Goal: Task Accomplishment & Management: Complete application form

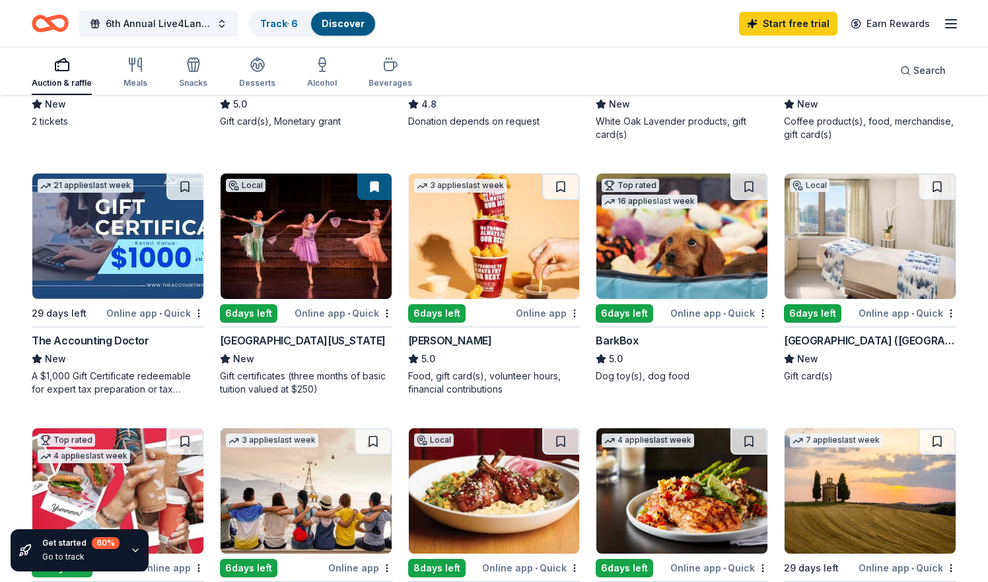
scroll to position [325, 0]
click at [504, 259] on img at bounding box center [494, 236] width 171 height 125
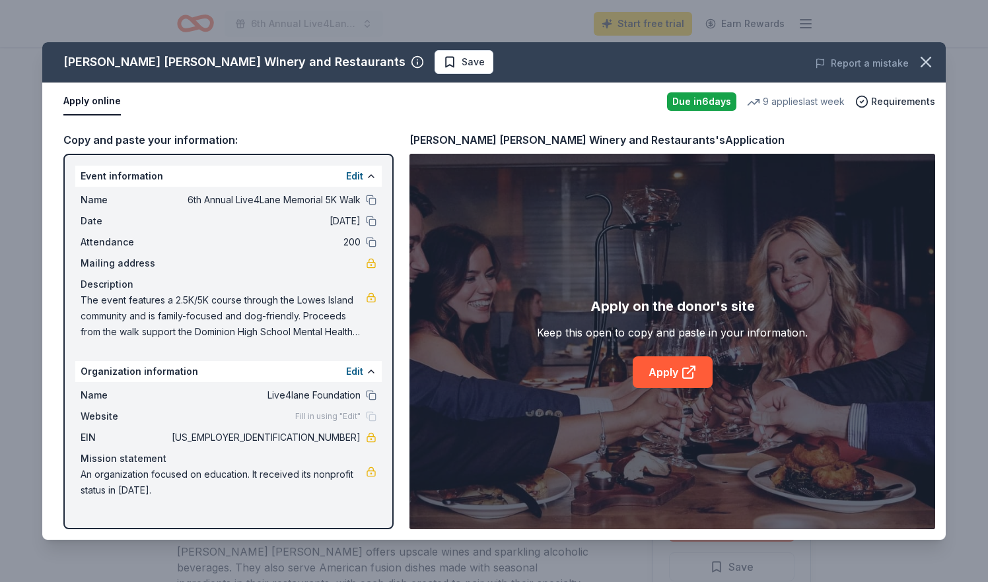
scroll to position [177, 0]
click at [925, 57] on icon "button" at bounding box center [925, 62] width 18 height 18
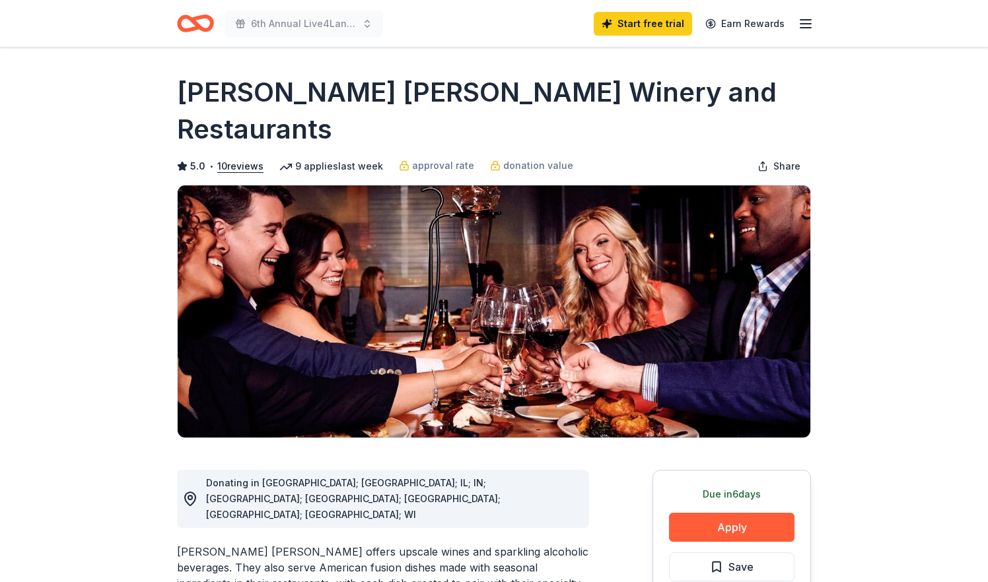
scroll to position [0, 0]
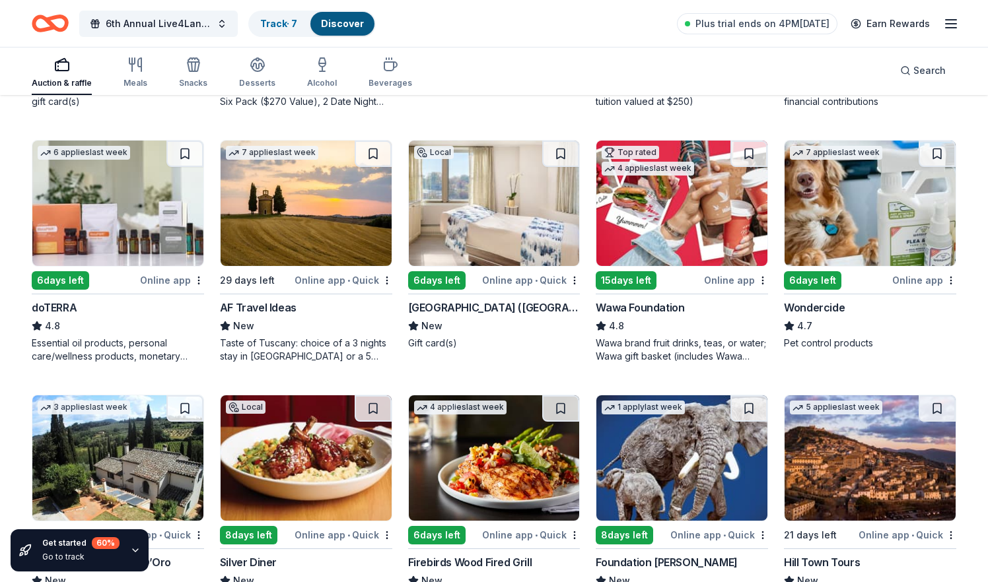
scroll to position [613, 0]
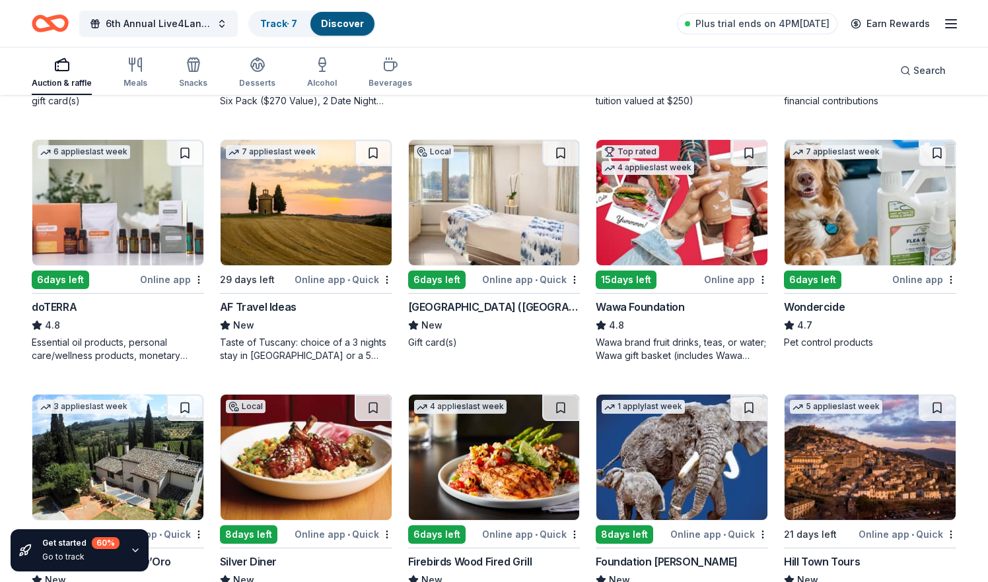
click at [135, 232] on img at bounding box center [117, 202] width 171 height 125
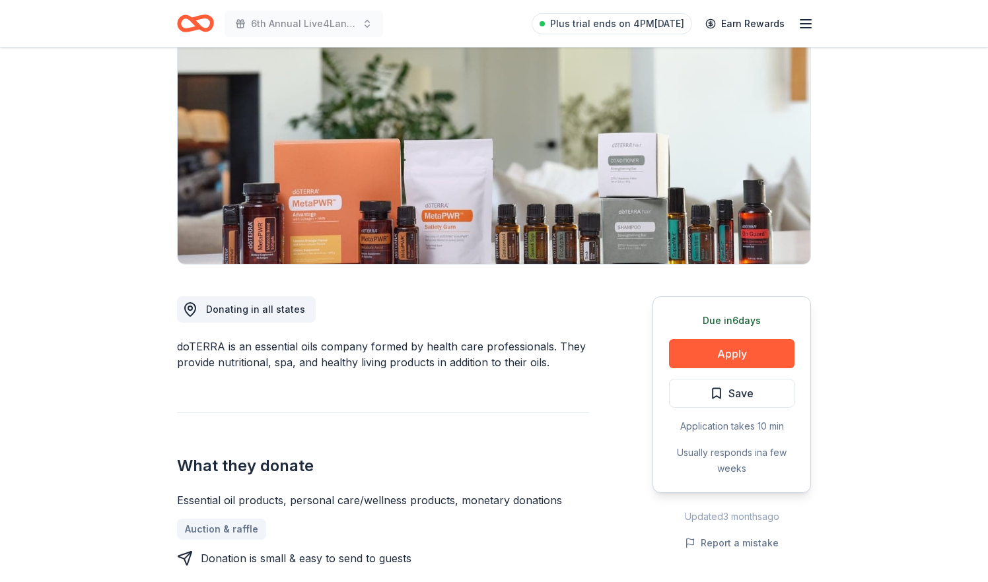
scroll to position [139, 0]
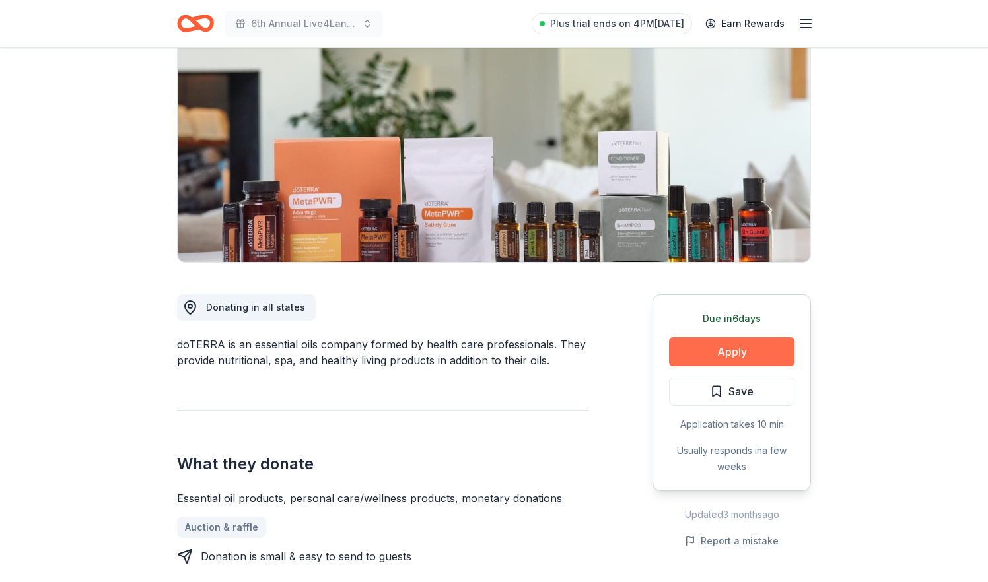
click at [705, 347] on button "Apply" at bounding box center [731, 351] width 125 height 29
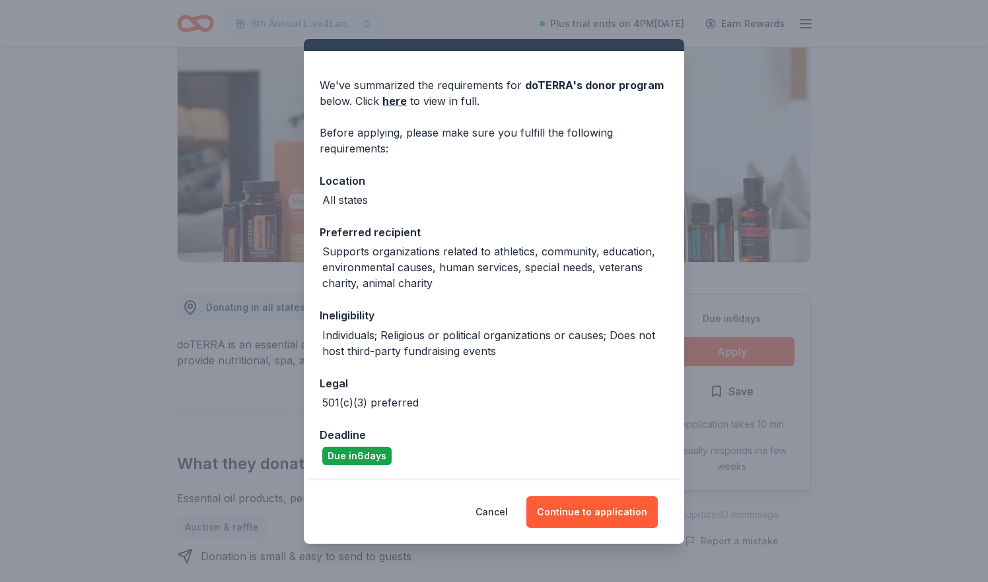
scroll to position [25, 0]
click at [396, 101] on link "here" at bounding box center [394, 102] width 24 height 16
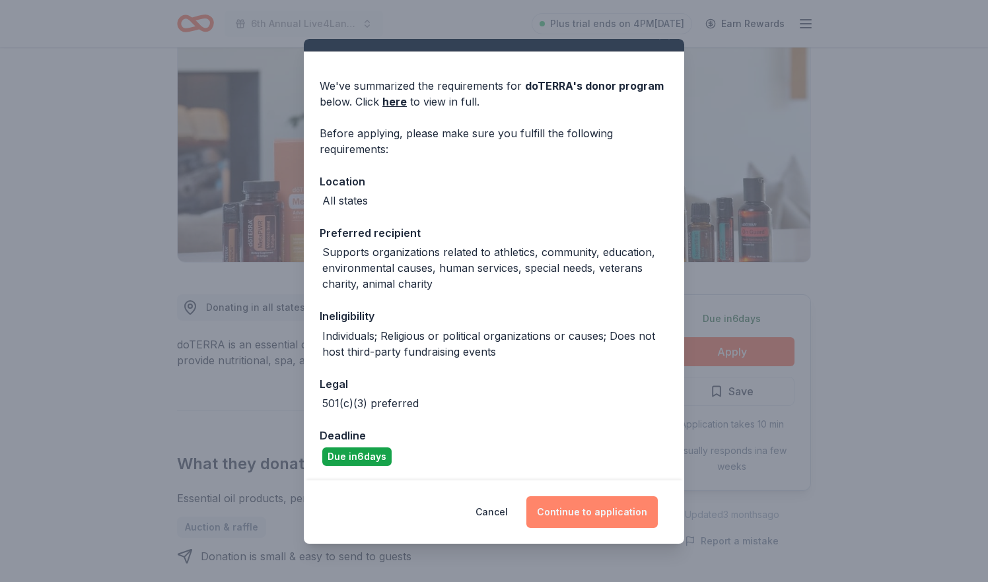
click at [573, 516] on button "Continue to application" at bounding box center [591, 513] width 131 height 32
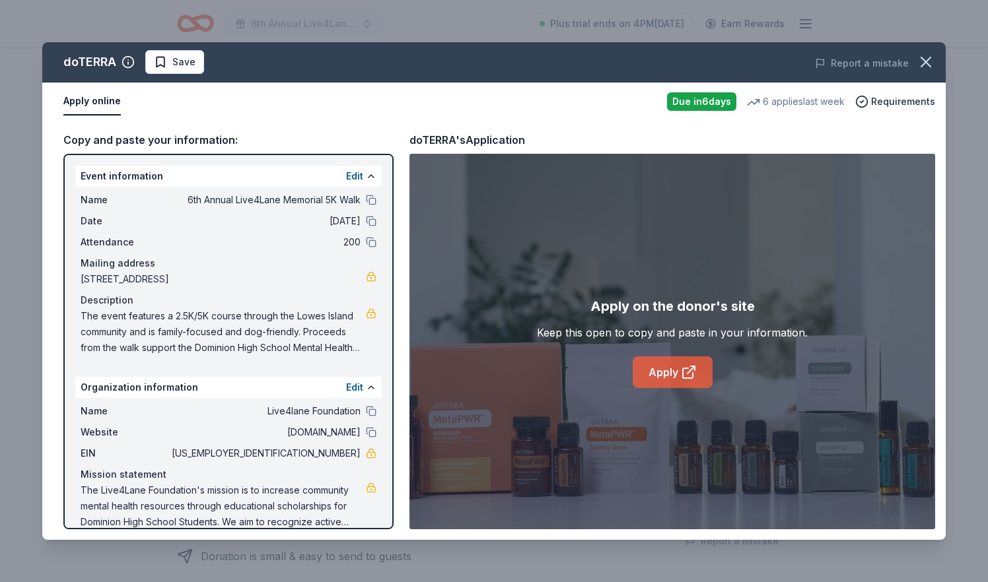
click at [683, 373] on icon at bounding box center [688, 373] width 10 height 10
click at [191, 326] on span "The event features a 2.5K/5K course through the Lowes Island community and is f…" at bounding box center [223, 332] width 285 height 48
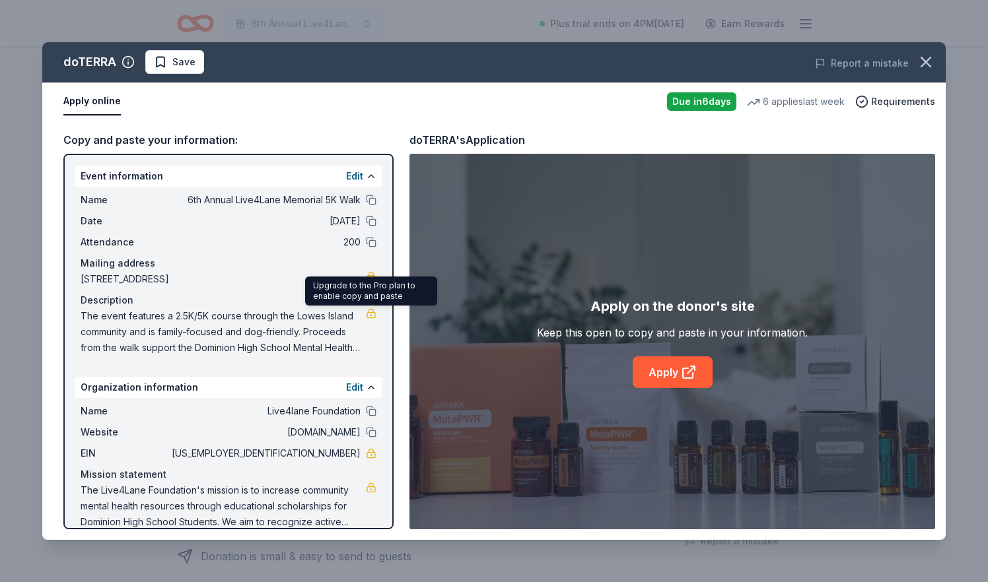
click at [370, 312] on link at bounding box center [371, 313] width 11 height 11
click at [246, 329] on span "The event features a 2.5K/5K course through the Lowes Island community and is f…" at bounding box center [223, 332] width 285 height 48
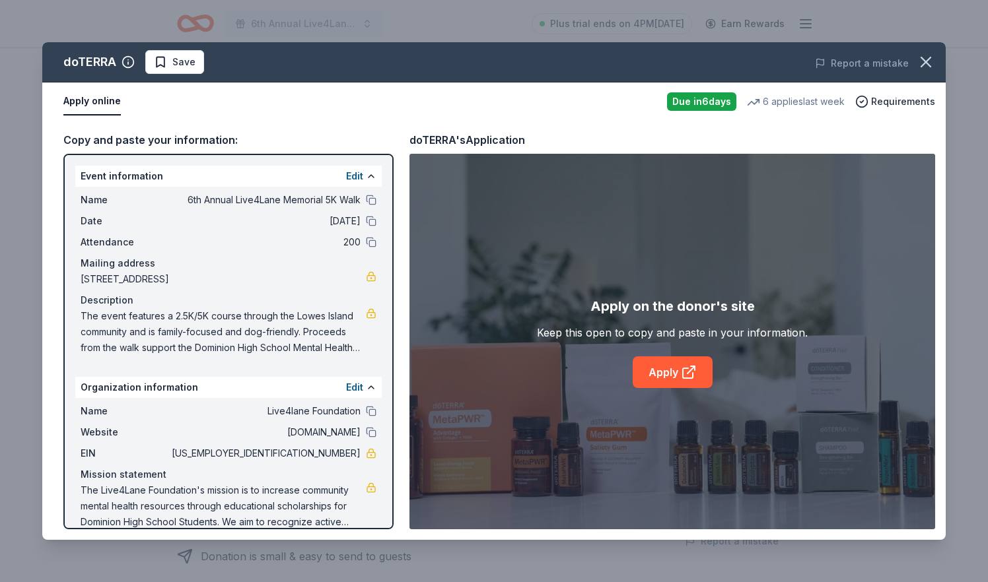
drag, startPoint x: 83, startPoint y: 318, endPoint x: 300, endPoint y: 369, distance: 223.2
click at [300, 369] on div "Event information Edit Name 6th Annual Live4Lane Memorial 5K Walk Date 10/04/25…" at bounding box center [228, 342] width 330 height 376
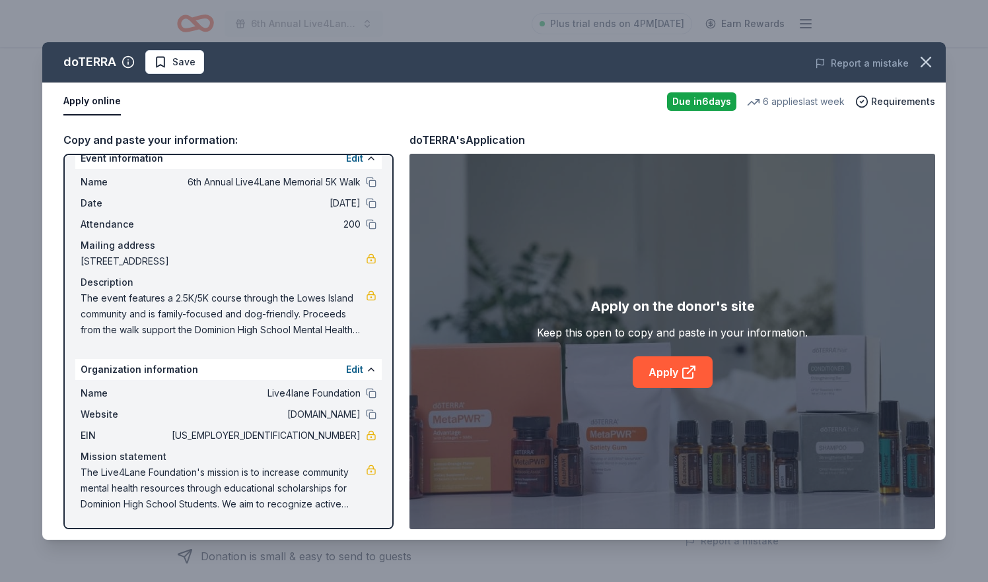
scroll to position [18, 0]
click at [373, 299] on link at bounding box center [371, 296] width 11 height 11
click at [656, 369] on link "Apply" at bounding box center [673, 373] width 80 height 32
click at [370, 297] on button at bounding box center [371, 296] width 11 height 11
click at [199, 492] on span "The Live4Lane Foundation's mission is to increase community mental health resou…" at bounding box center [223, 489] width 285 height 48
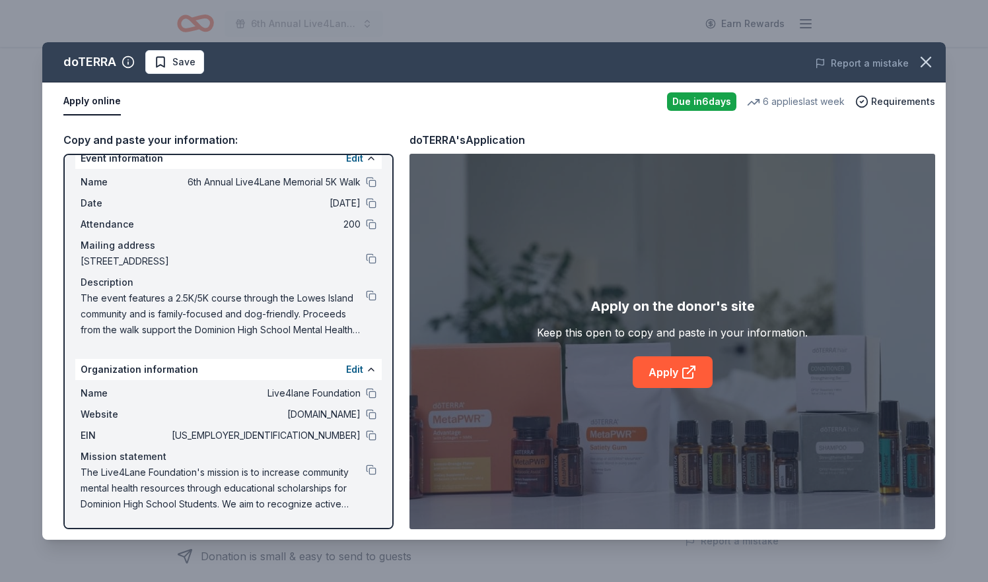
click at [199, 492] on span "The Live4Lane Foundation's mission is to increase community mental health resou…" at bounding box center [223, 489] width 285 height 48
click at [371, 436] on button at bounding box center [371, 435] width 11 height 11
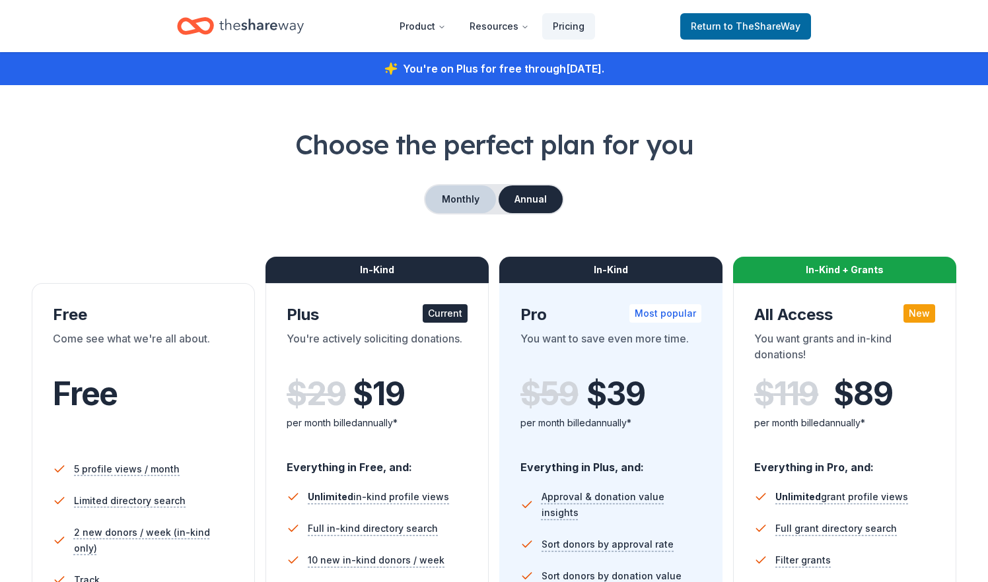
click at [468, 197] on button "Monthly" at bounding box center [460, 200] width 71 height 28
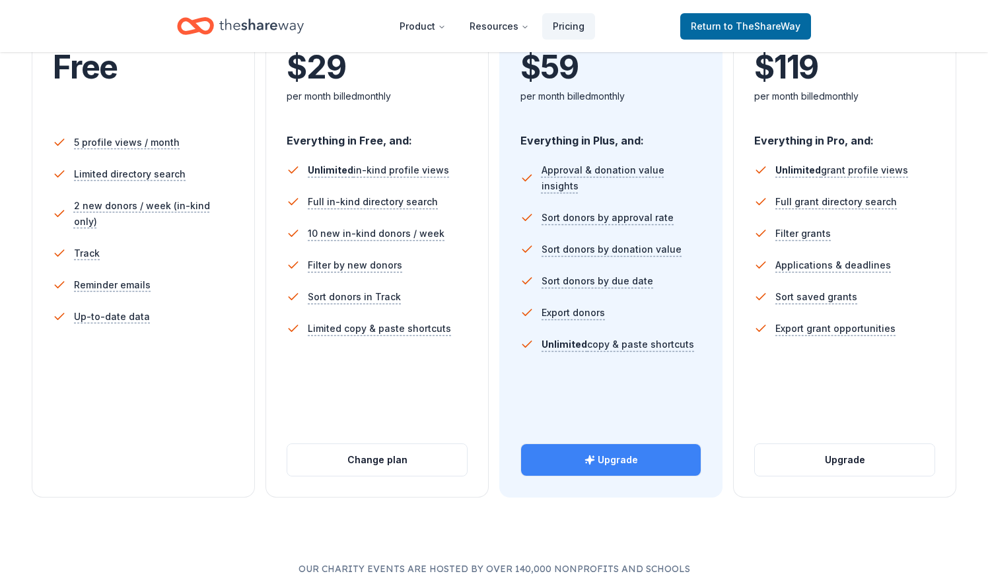
scroll to position [327, 0]
click at [609, 459] on button "Upgrade" at bounding box center [611, 460] width 180 height 32
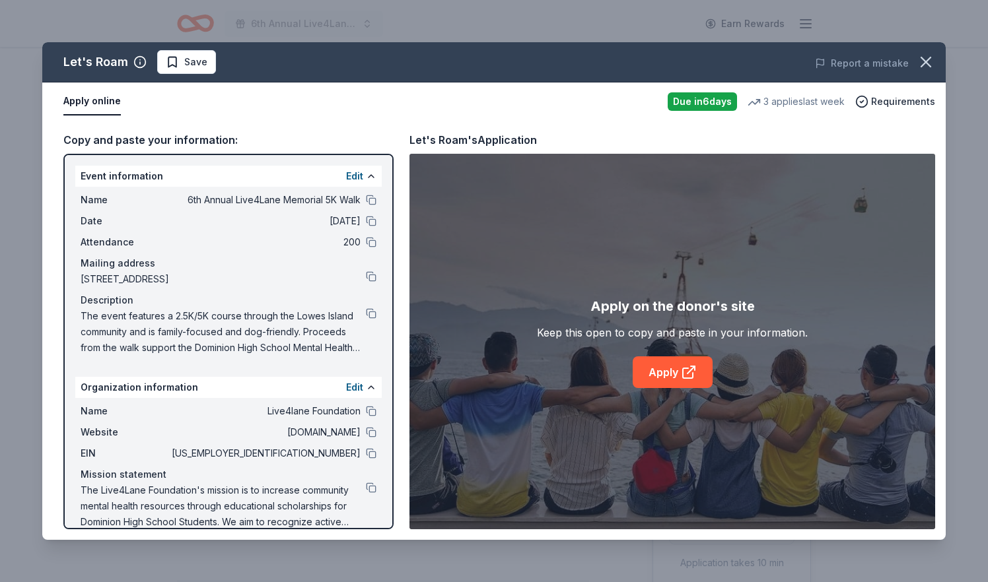
scroll to position [92, 0]
click at [685, 372] on icon at bounding box center [689, 372] width 16 height 16
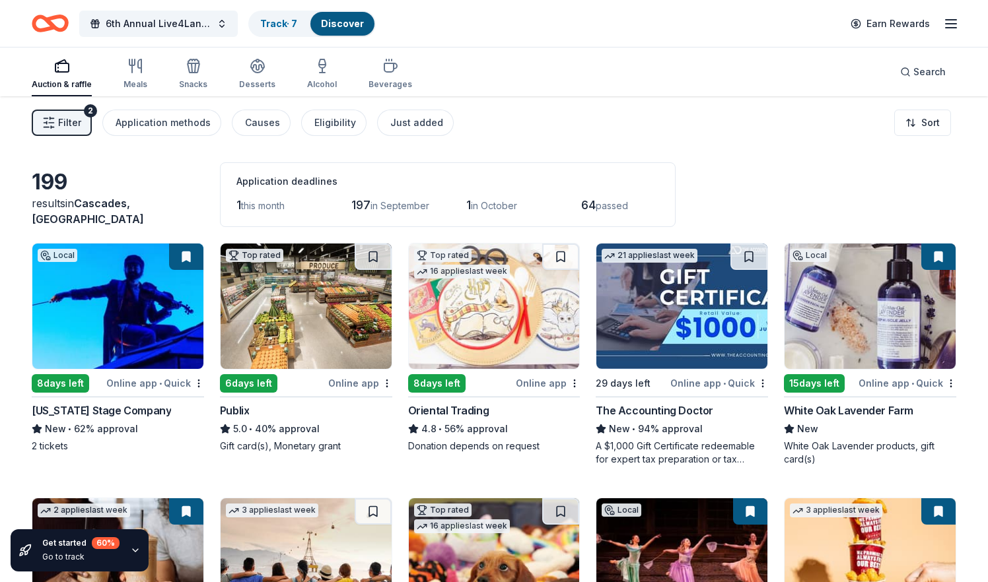
scroll to position [96, 0]
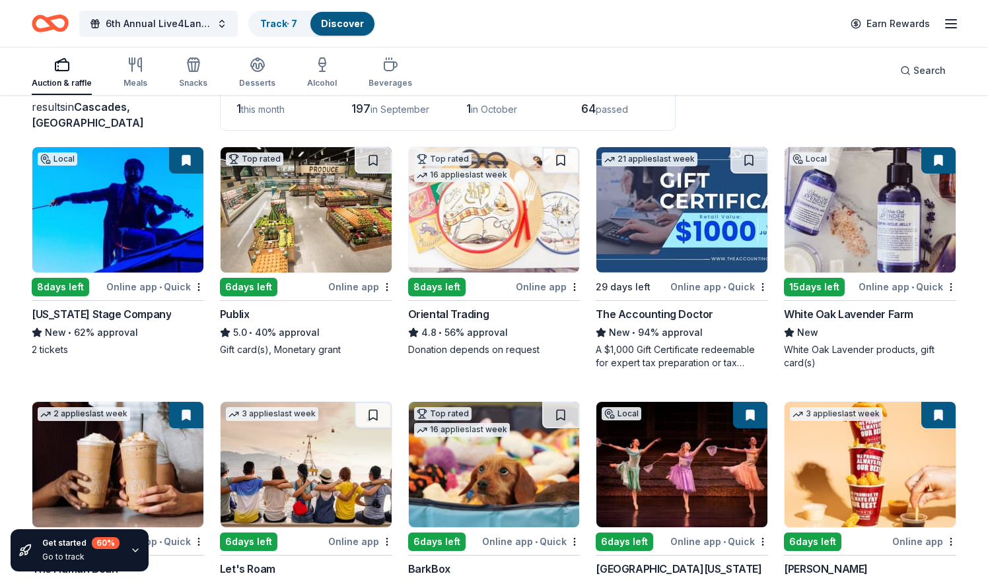
click at [651, 312] on div "The Accounting Doctor" at bounding box center [655, 314] width 118 height 16
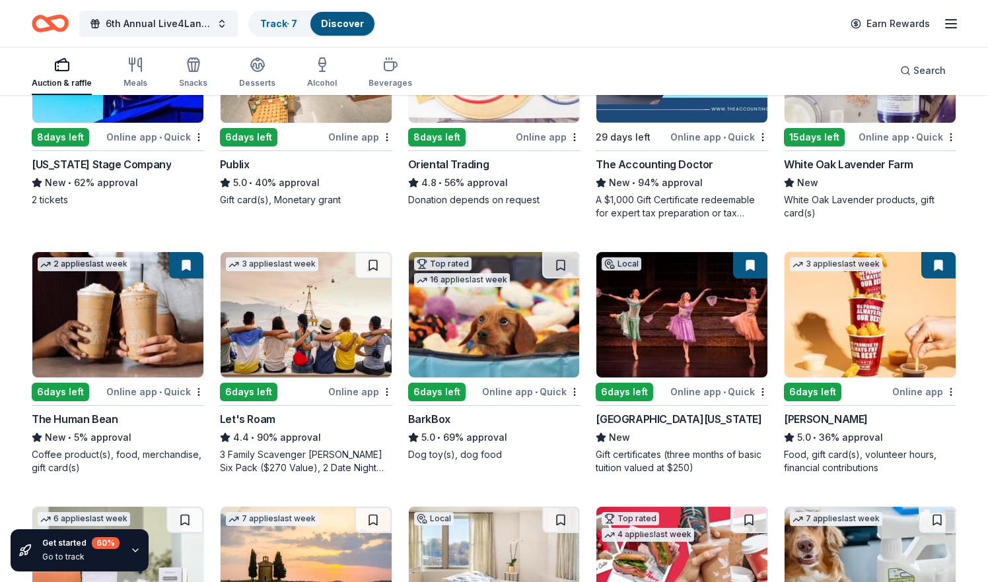
scroll to position [247, 0]
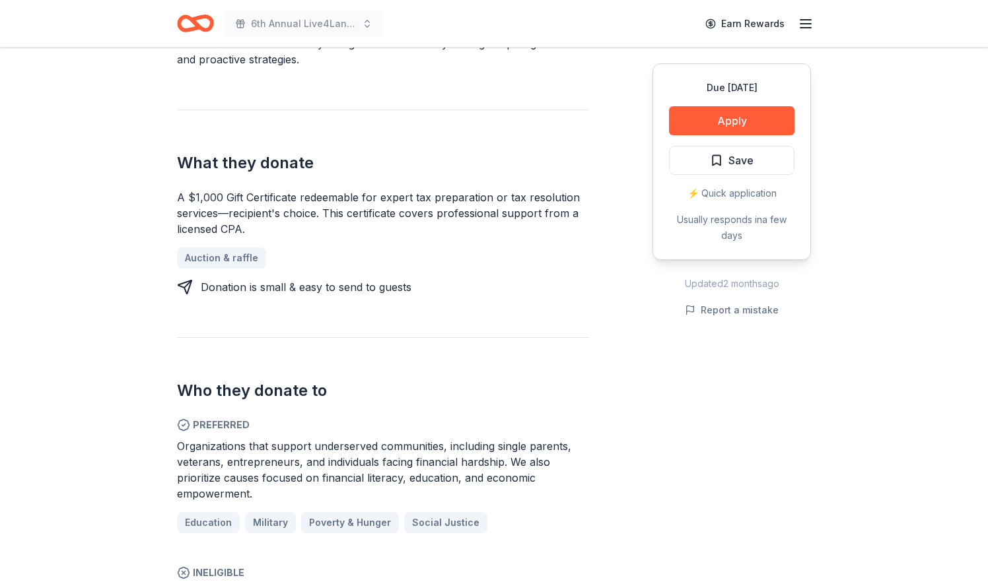
scroll to position [491, 0]
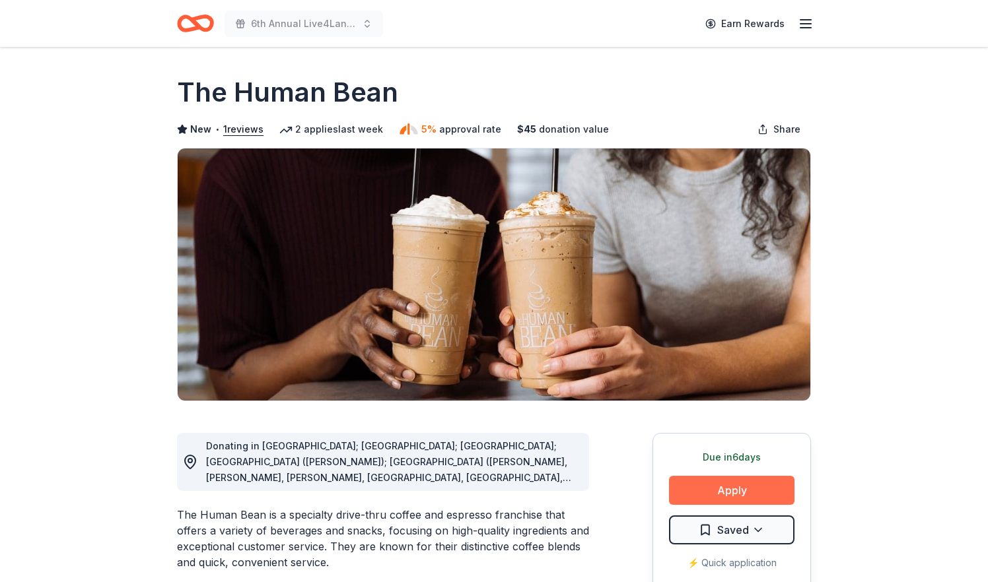
click at [715, 498] on button "Apply" at bounding box center [731, 490] width 125 height 29
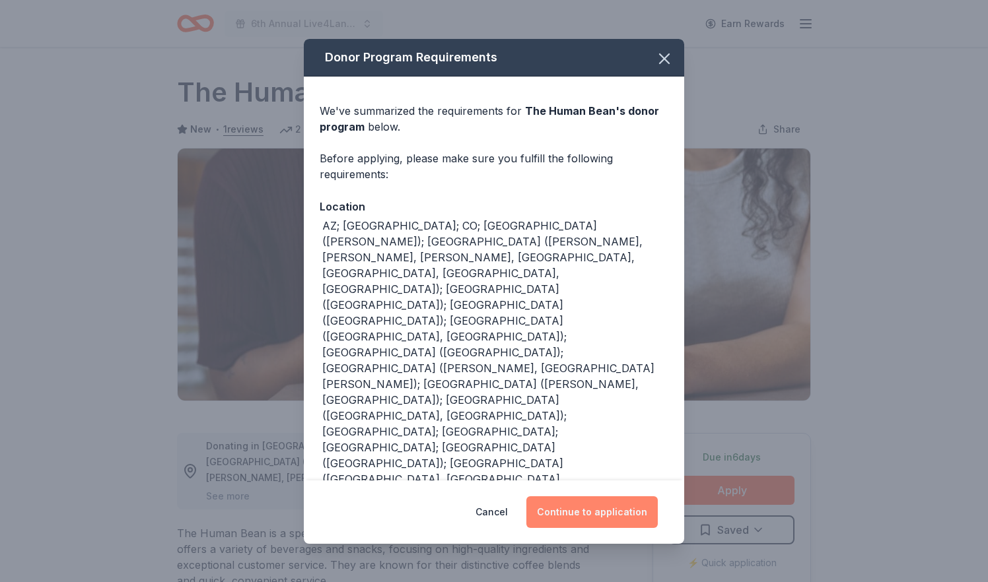
click at [584, 497] on button "Continue to application" at bounding box center [591, 513] width 131 height 32
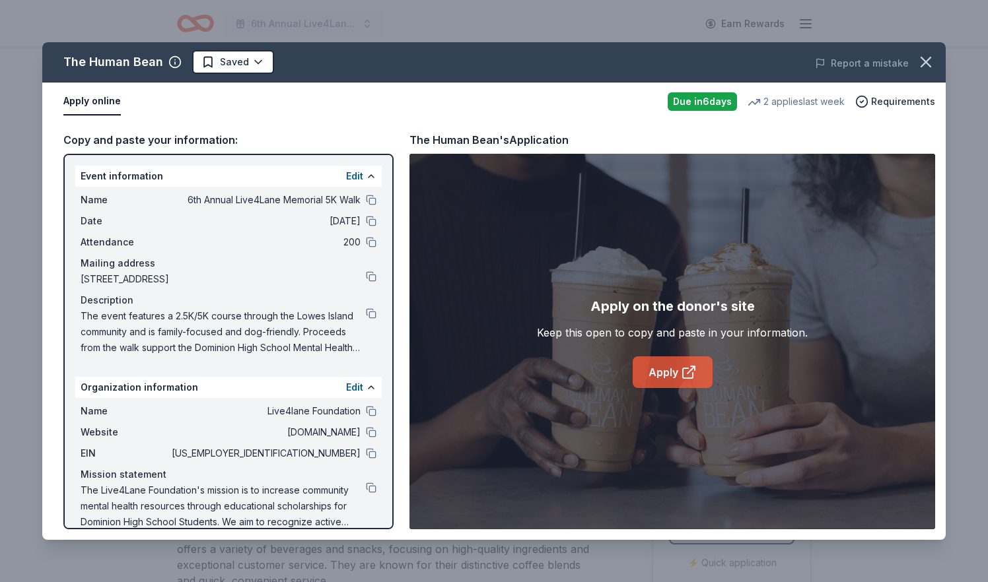
click at [679, 372] on link "Apply" at bounding box center [673, 373] width 80 height 32
click at [372, 409] on button at bounding box center [371, 411] width 11 height 11
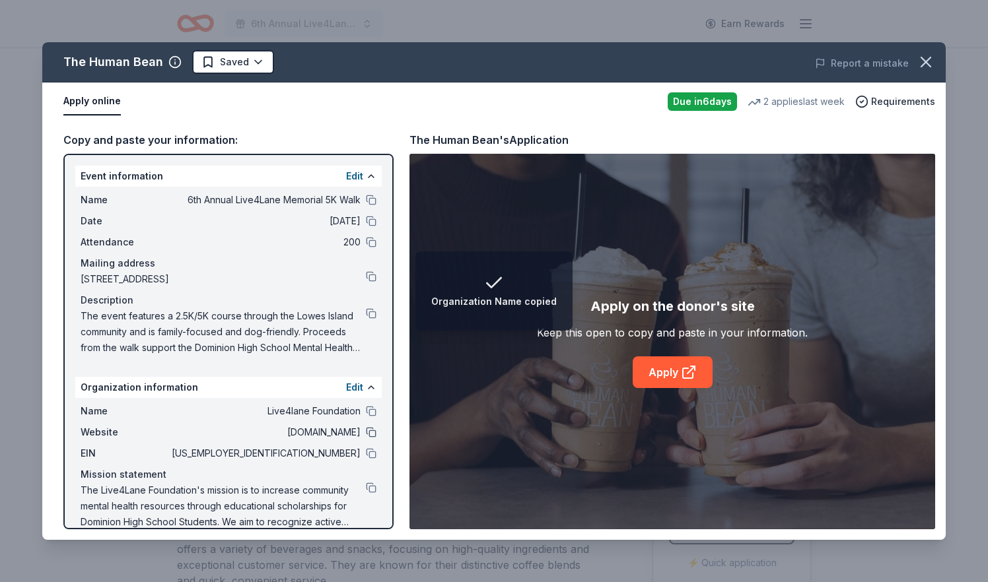
click at [372, 432] on button at bounding box center [371, 432] width 11 height 11
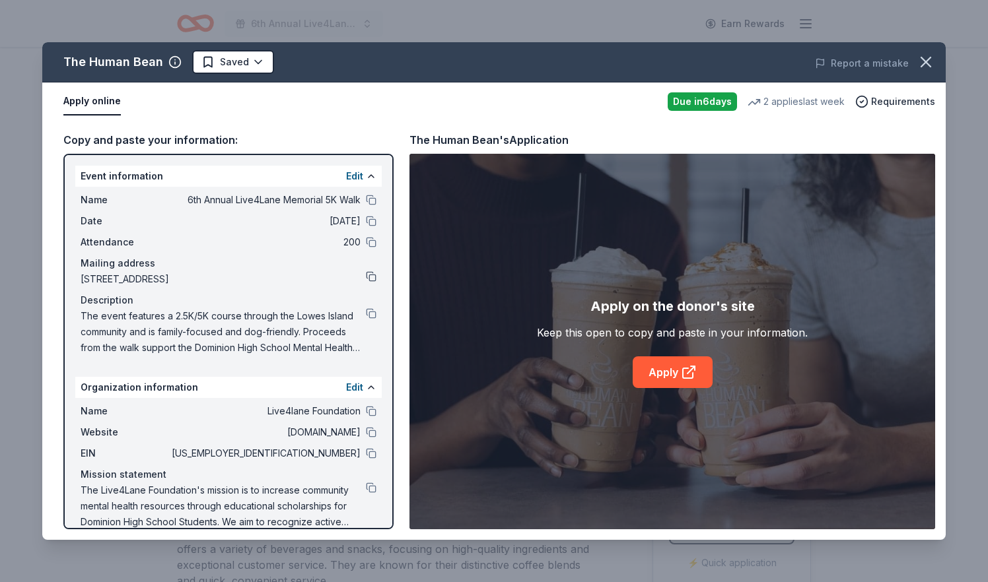
click at [370, 279] on button at bounding box center [371, 276] width 11 height 11
click at [928, 69] on icon "button" at bounding box center [925, 62] width 18 height 18
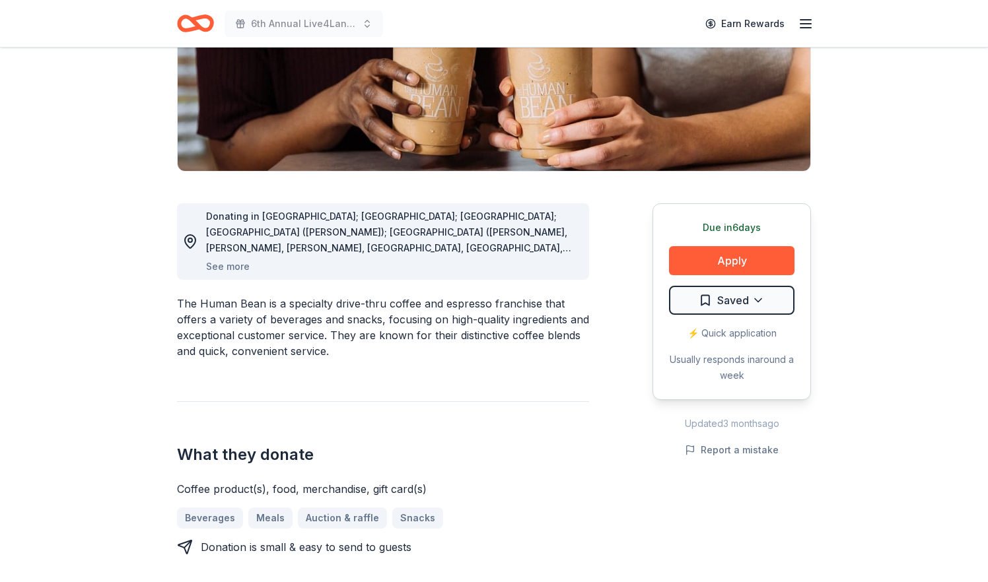
scroll to position [230, 0]
click at [725, 255] on button "Apply" at bounding box center [731, 260] width 125 height 29
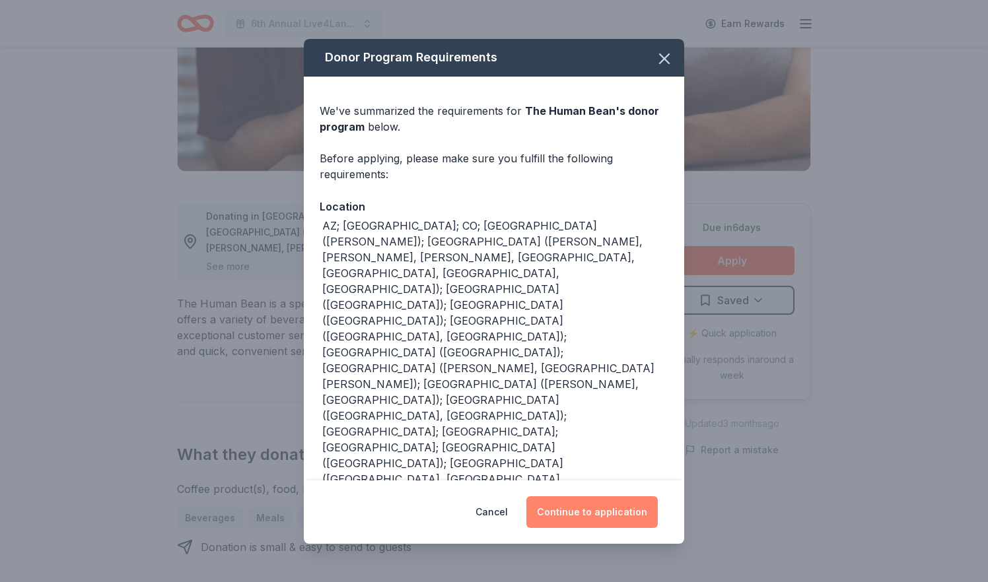
click at [580, 497] on button "Continue to application" at bounding box center [591, 513] width 131 height 32
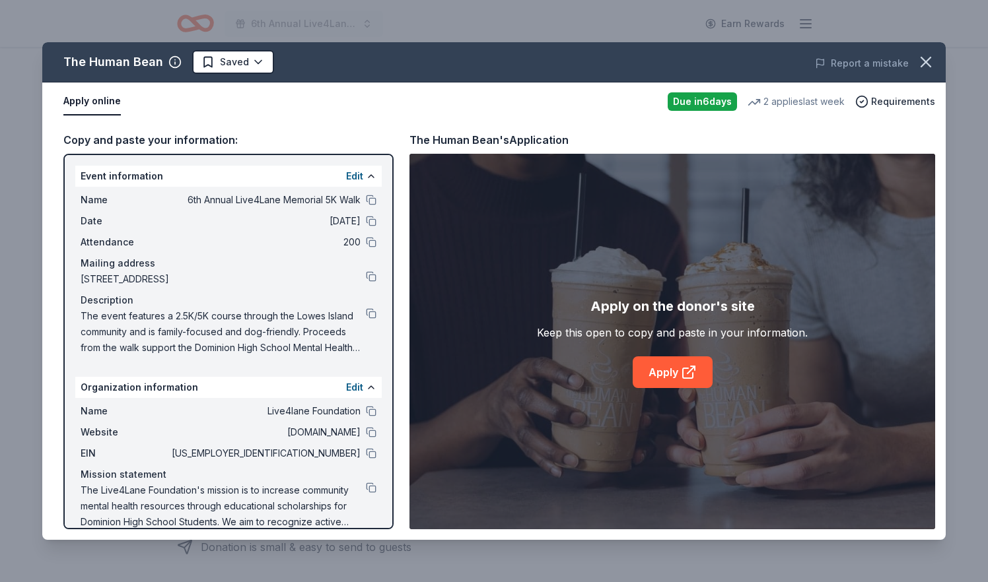
scroll to position [0, 0]
click at [369, 200] on button at bounding box center [371, 200] width 11 height 11
click at [373, 314] on button at bounding box center [371, 313] width 11 height 11
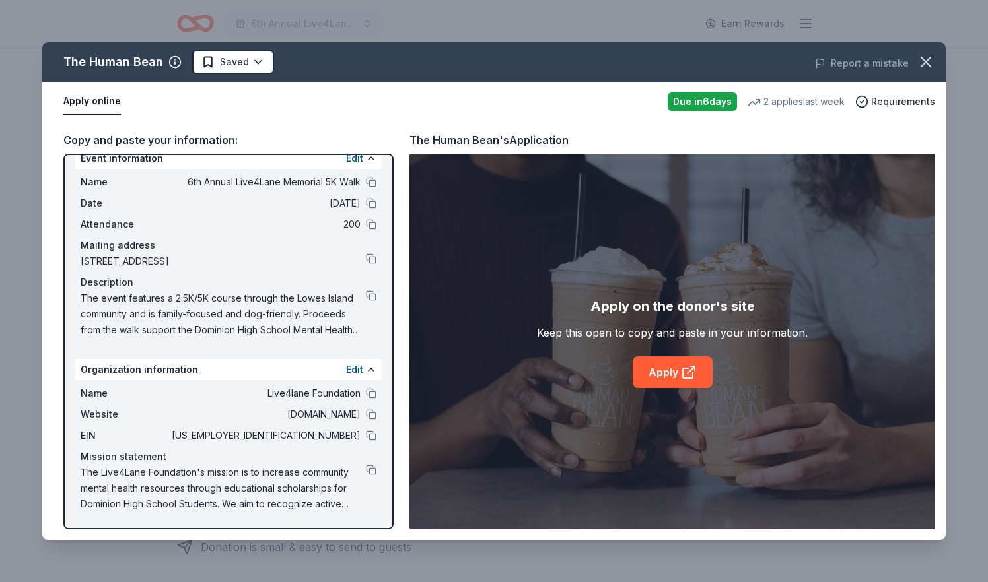
scroll to position [18, 0]
click at [372, 469] on button at bounding box center [371, 470] width 11 height 11
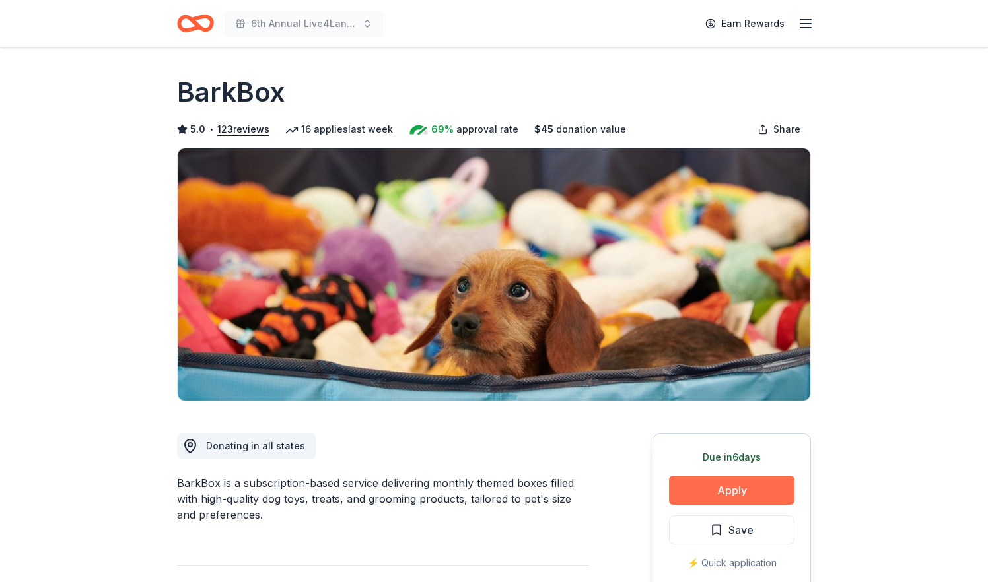
click at [729, 492] on button "Apply" at bounding box center [731, 490] width 125 height 29
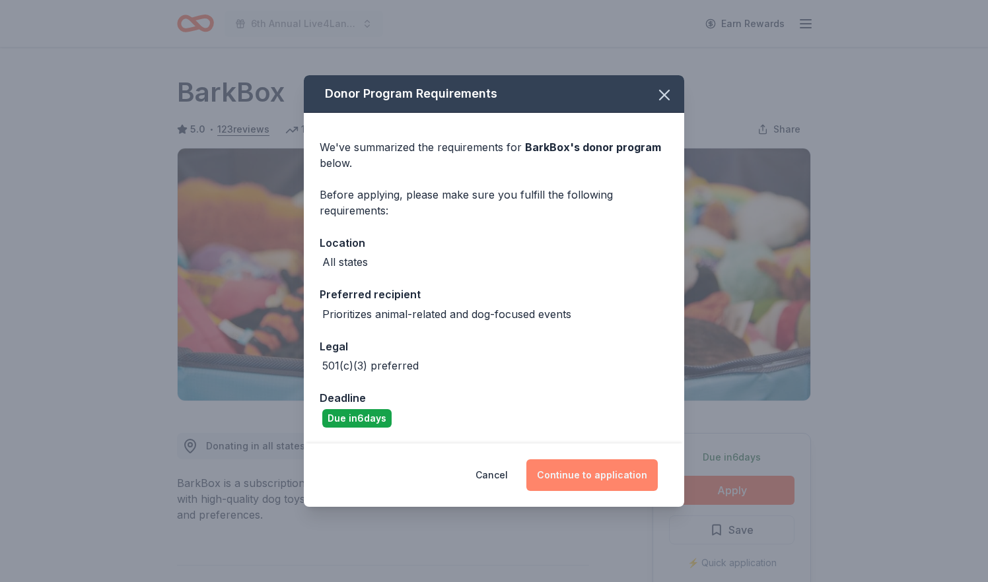
click at [619, 477] on button "Continue to application" at bounding box center [591, 476] width 131 height 32
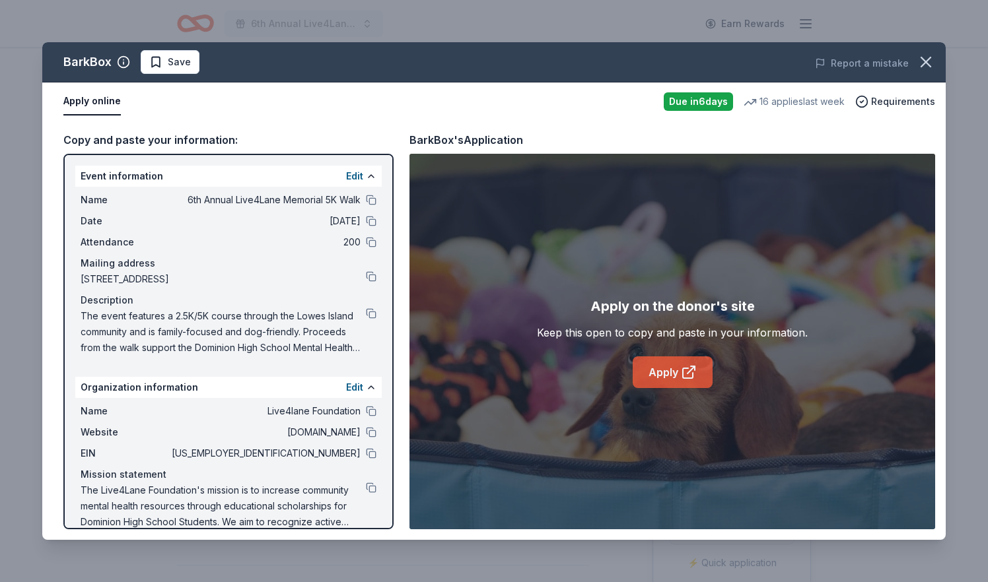
click at [681, 371] on icon at bounding box center [689, 372] width 16 height 16
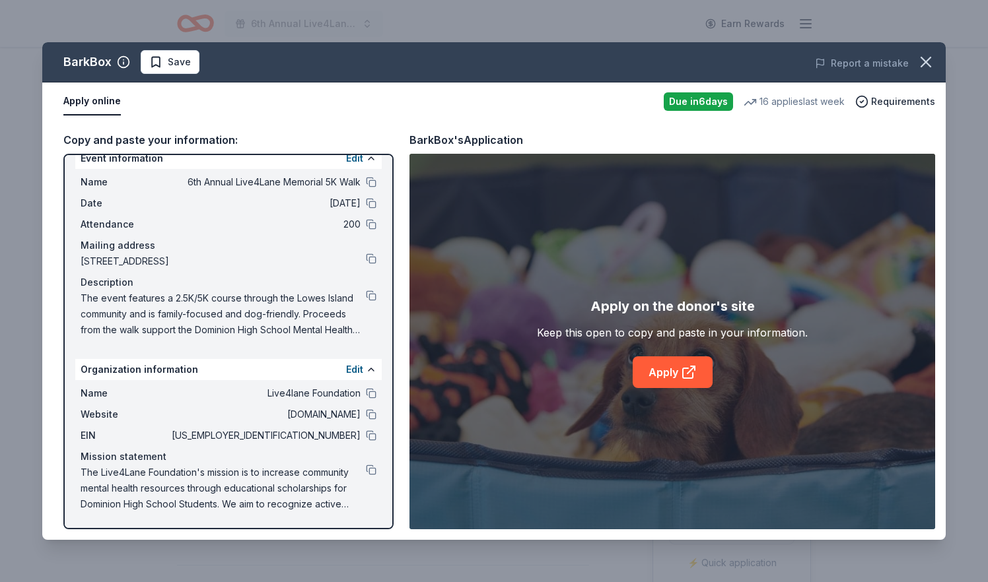
scroll to position [18, 0]
click at [371, 181] on button at bounding box center [371, 182] width 11 height 11
click at [373, 469] on button at bounding box center [371, 470] width 11 height 11
click at [368, 436] on button at bounding box center [371, 435] width 11 height 11
click at [374, 259] on button at bounding box center [371, 259] width 11 height 11
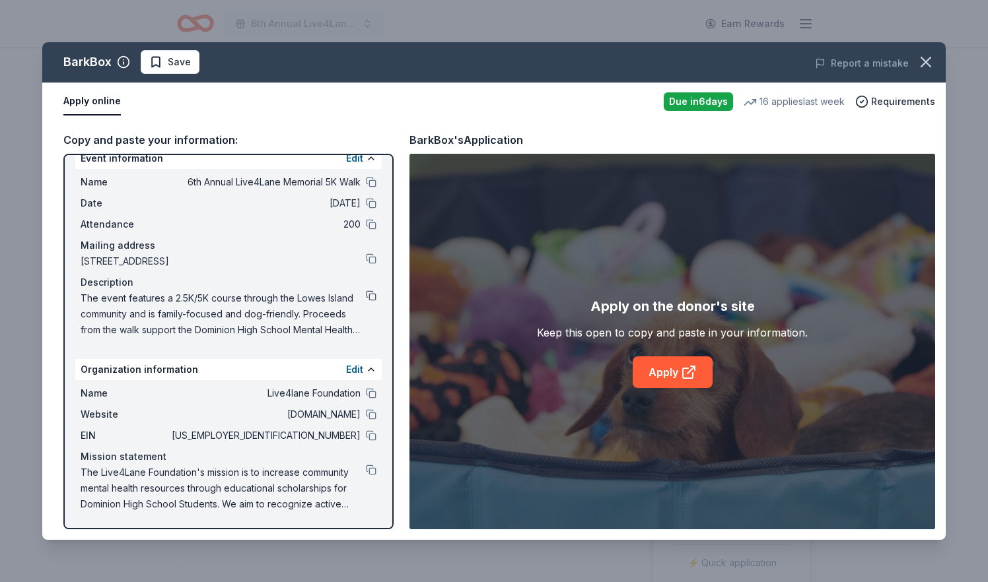
click at [370, 292] on button at bounding box center [371, 296] width 11 height 11
click at [930, 63] on icon "button" at bounding box center [925, 62] width 18 height 18
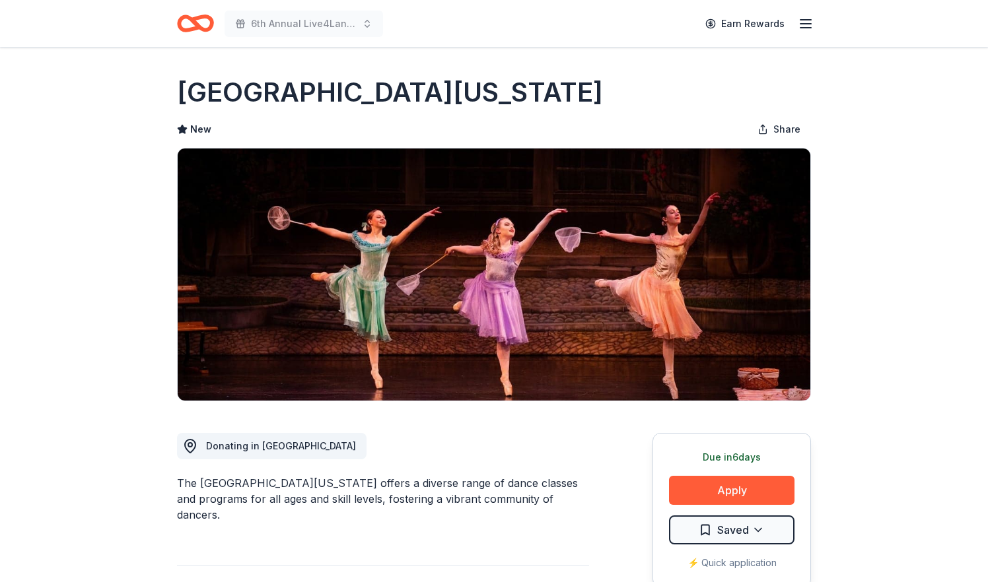
click at [400, 92] on h1 "[GEOGRAPHIC_DATA][US_STATE]" at bounding box center [390, 92] width 426 height 37
drag, startPoint x: 629, startPoint y: 92, endPoint x: 108, endPoint y: 85, distance: 521.0
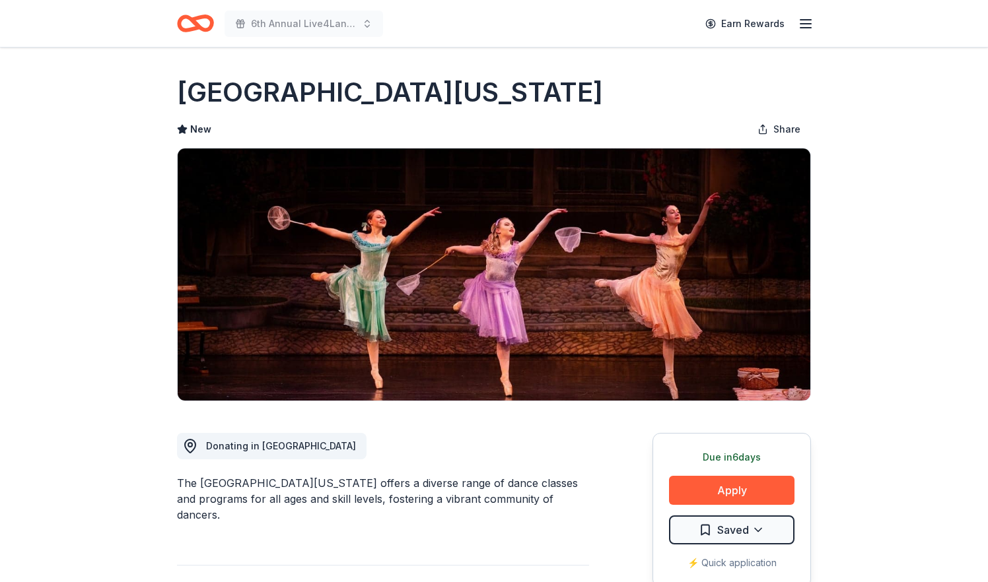
drag, startPoint x: 193, startPoint y: 84, endPoint x: 522, endPoint y: 94, distance: 329.0
click at [522, 95] on h1 "[GEOGRAPHIC_DATA][US_STATE]" at bounding box center [390, 92] width 426 height 37
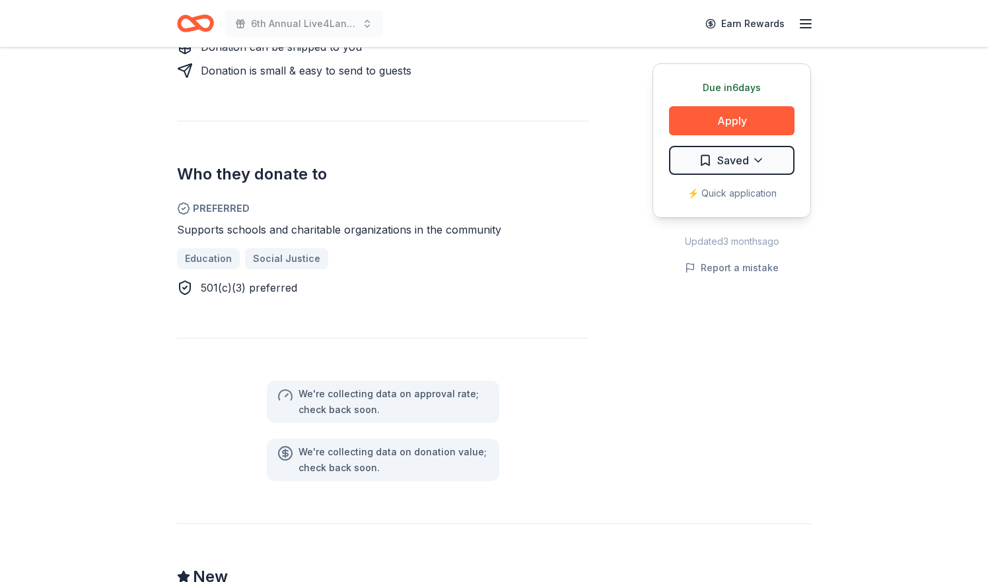
scroll to position [665, 0]
click at [698, 125] on button "Apply" at bounding box center [731, 120] width 125 height 29
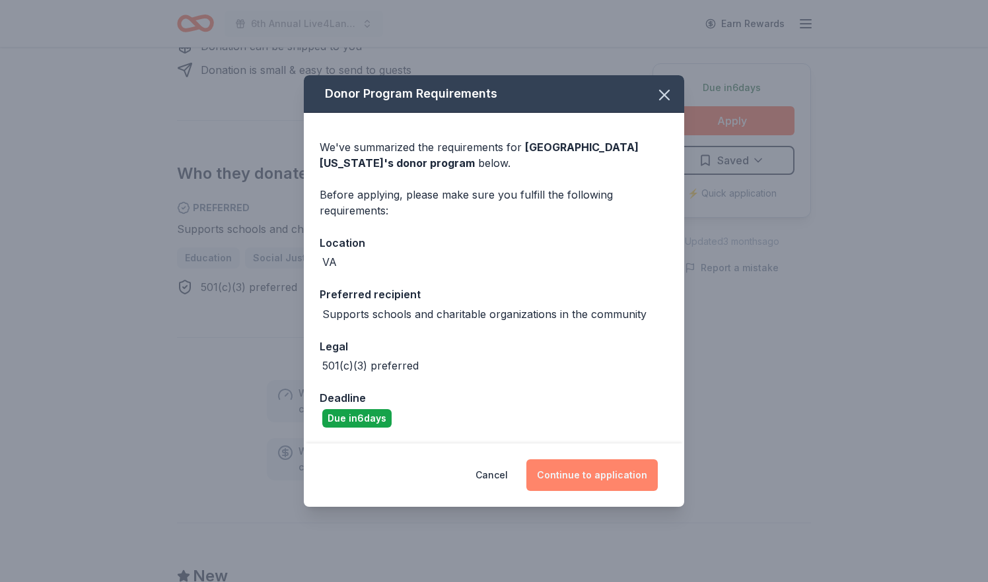
click at [616, 476] on button "Continue to application" at bounding box center [591, 476] width 131 height 32
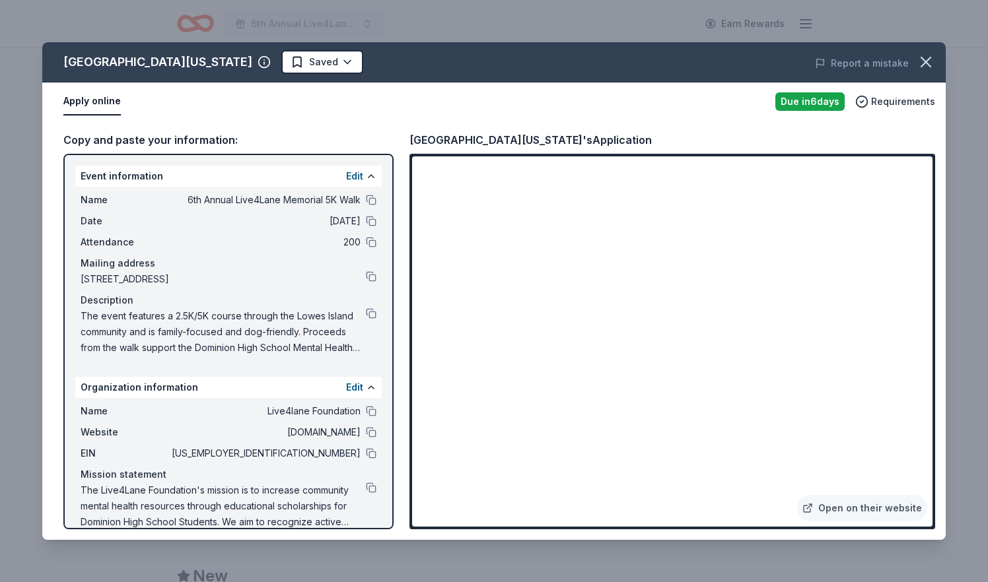
click at [564, 134] on div "[GEOGRAPHIC_DATA][US_STATE]'s Application" at bounding box center [530, 139] width 242 height 17
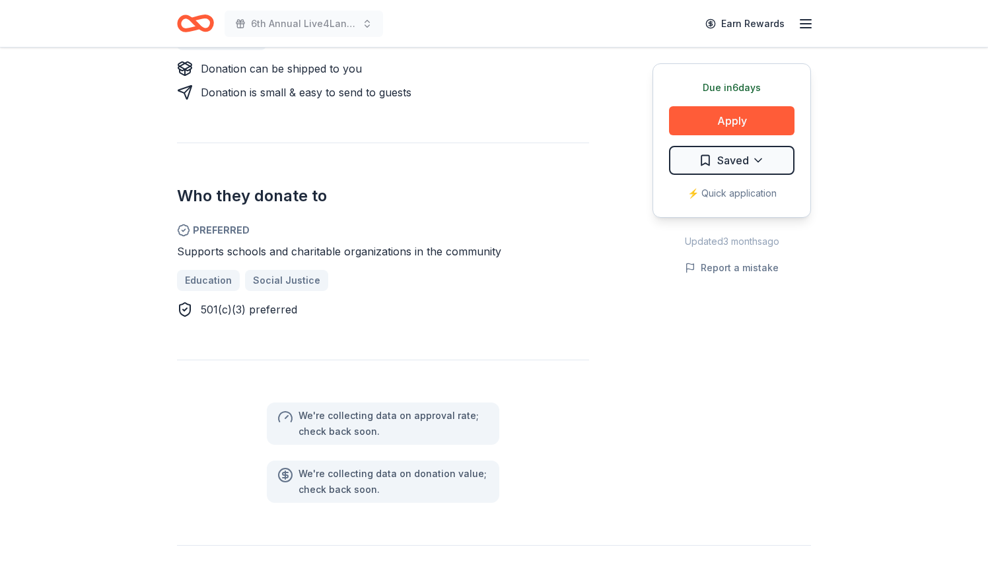
scroll to position [649, 0]
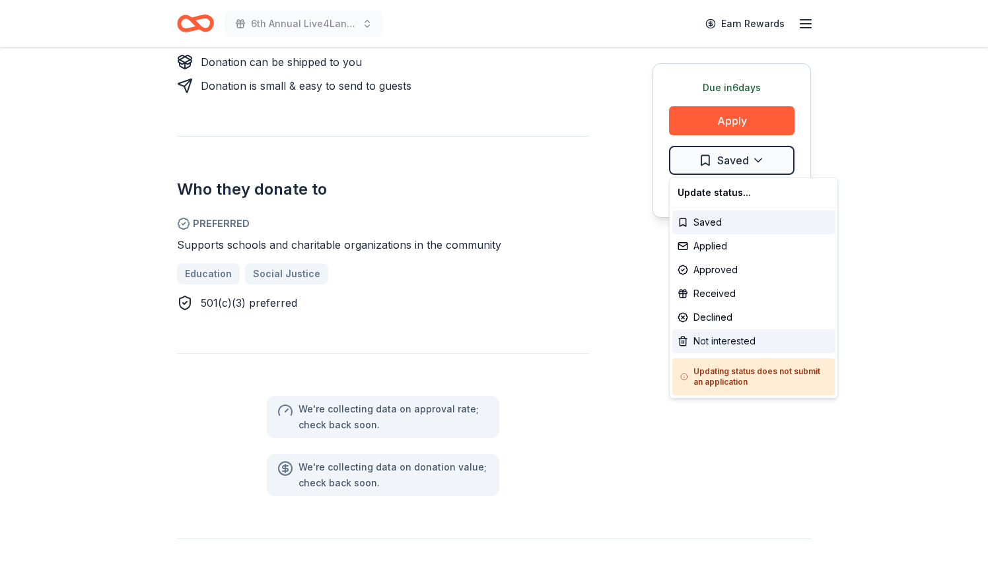
click at [716, 339] on div "Not interested" at bounding box center [753, 341] width 162 height 24
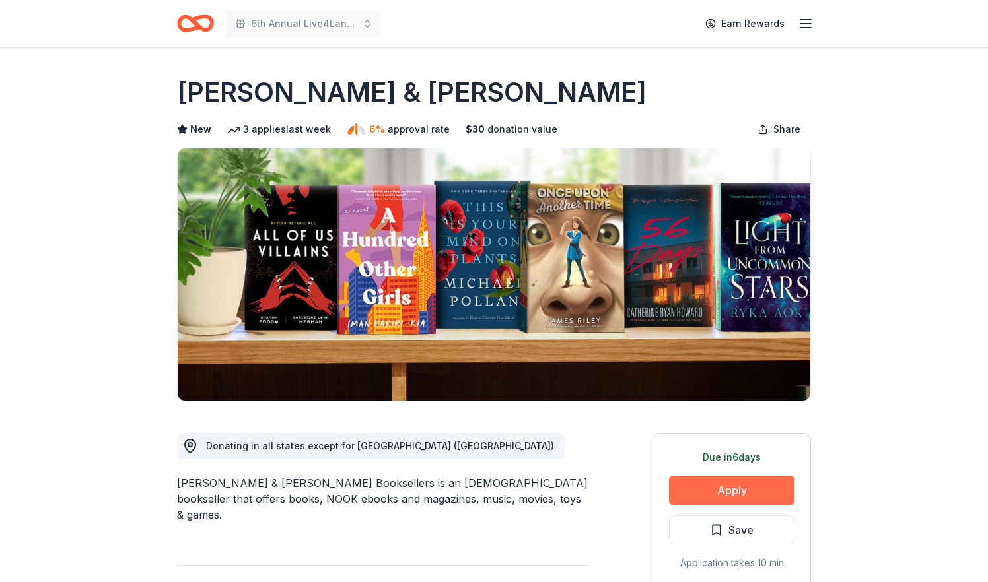
click at [702, 487] on button "Apply" at bounding box center [731, 490] width 125 height 29
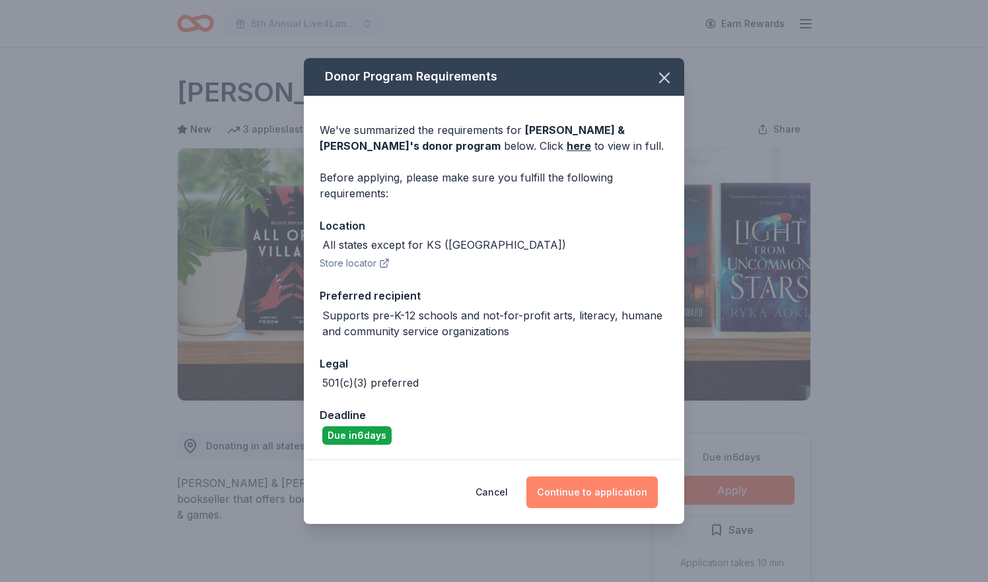
click at [594, 491] on button "Continue to application" at bounding box center [591, 493] width 131 height 32
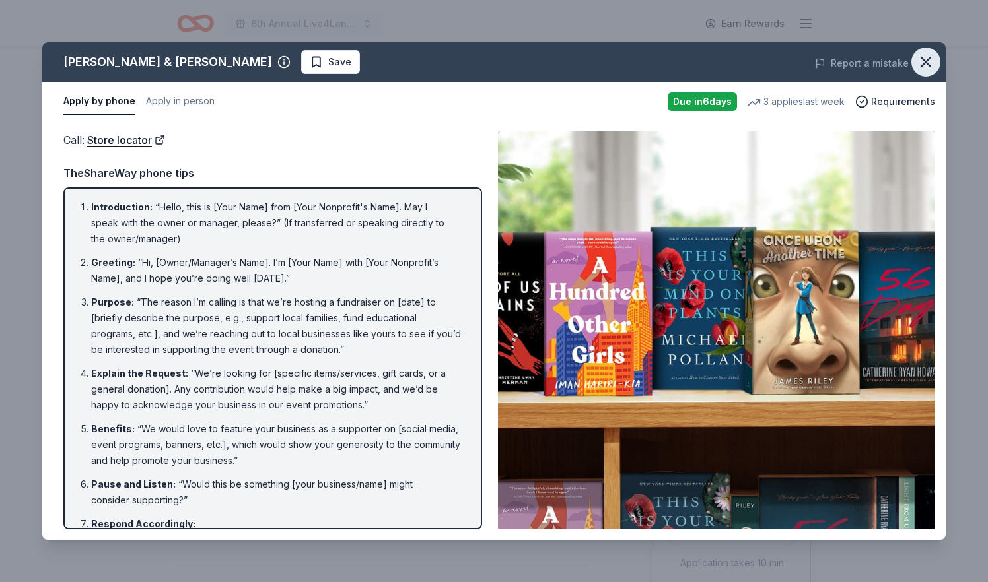
click at [928, 62] on icon "button" at bounding box center [925, 62] width 18 height 18
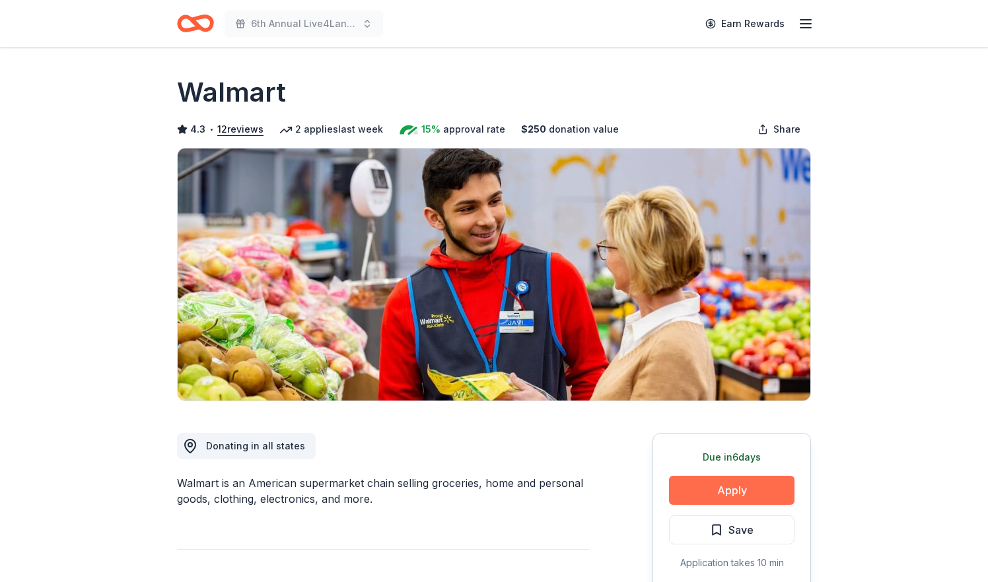
click at [703, 485] on button "Apply" at bounding box center [731, 490] width 125 height 29
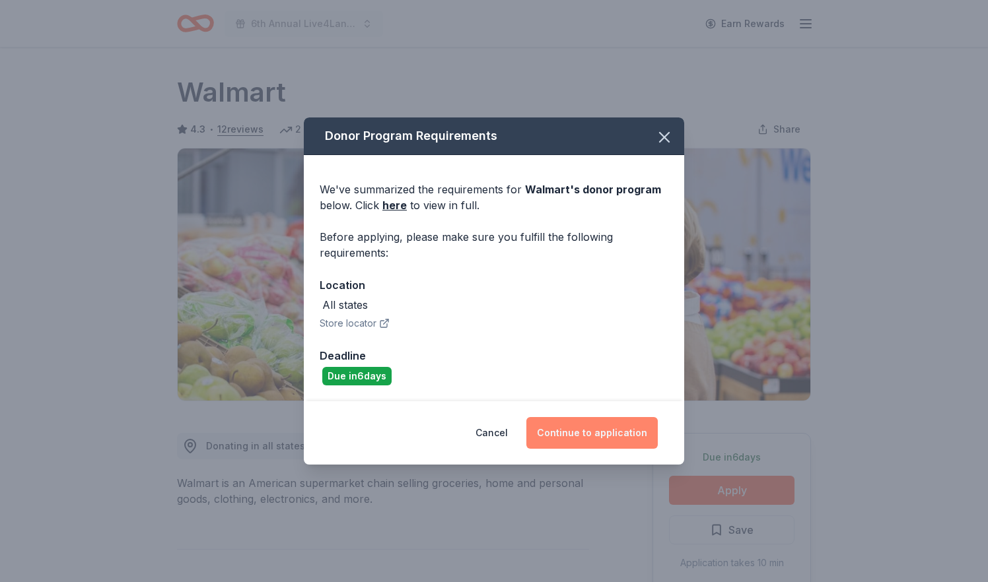
click at [585, 427] on button "Continue to application" at bounding box center [591, 433] width 131 height 32
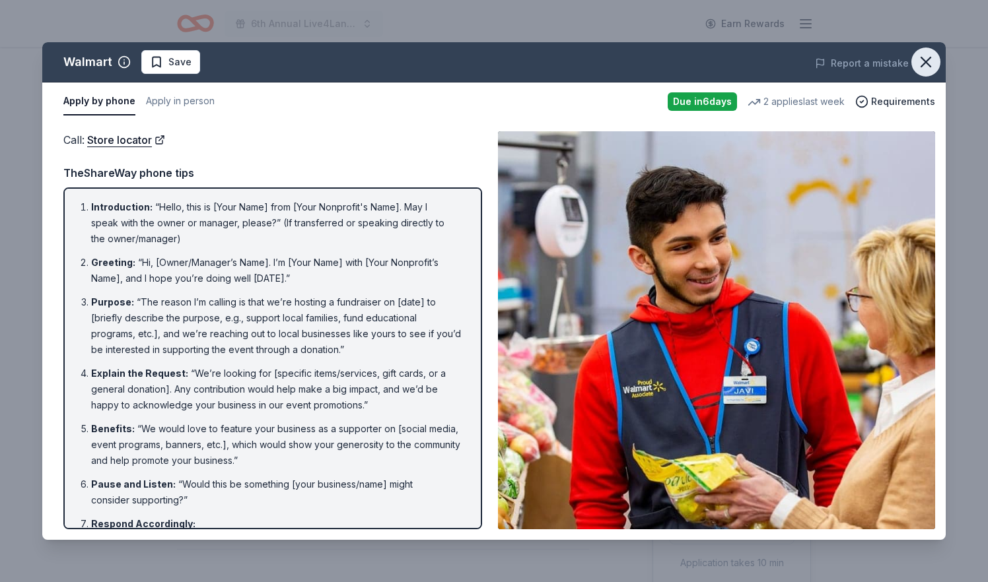
click at [931, 60] on icon "button" at bounding box center [925, 62] width 18 height 18
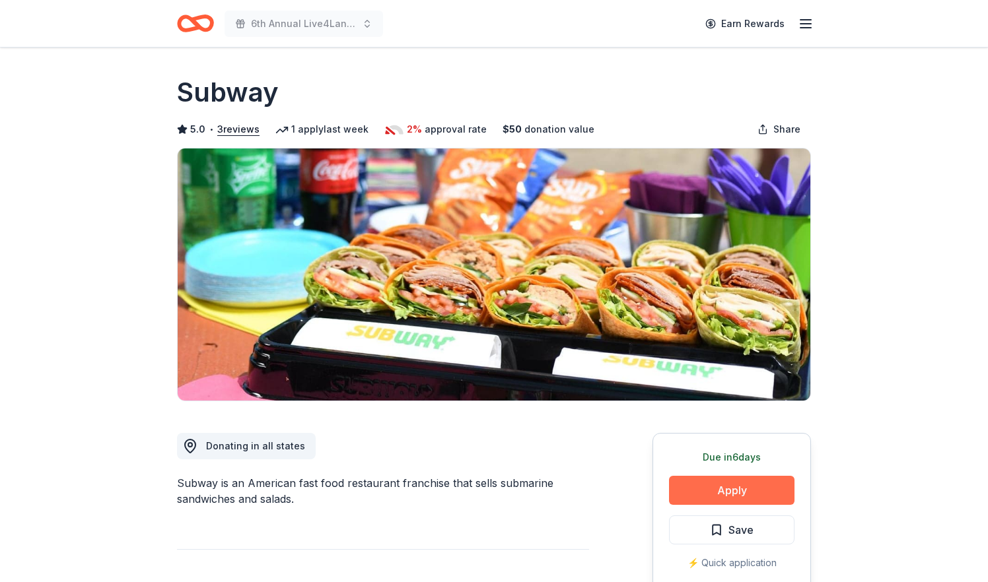
click at [742, 486] on button "Apply" at bounding box center [731, 490] width 125 height 29
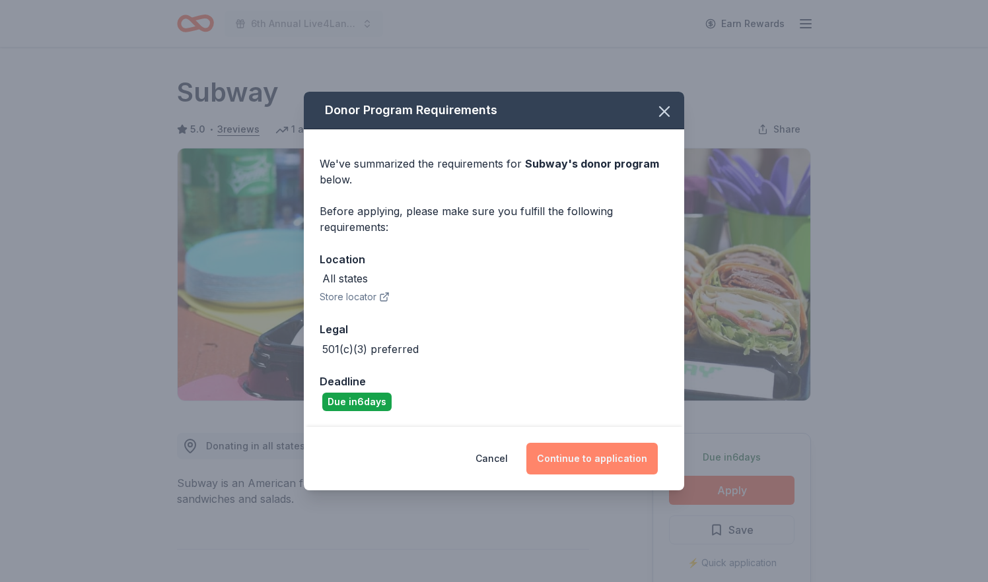
click at [584, 465] on button "Continue to application" at bounding box center [591, 459] width 131 height 32
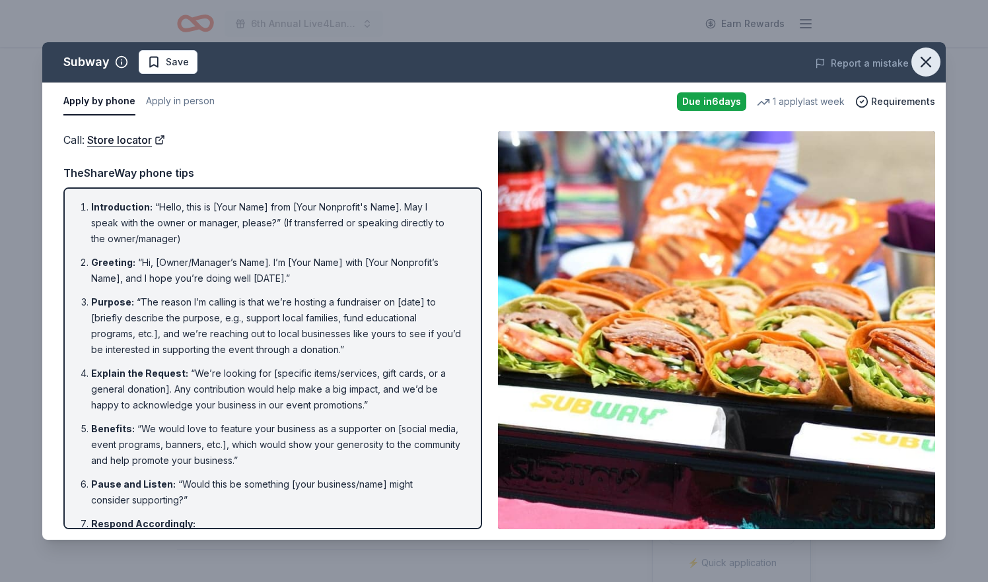
click at [923, 63] on icon "button" at bounding box center [925, 62] width 18 height 18
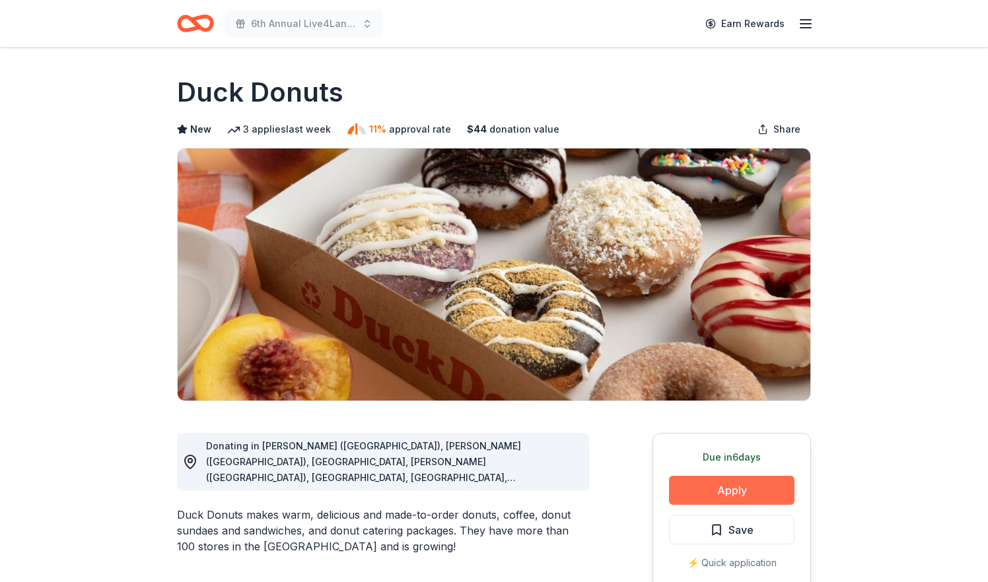
click at [723, 500] on button "Apply" at bounding box center [731, 490] width 125 height 29
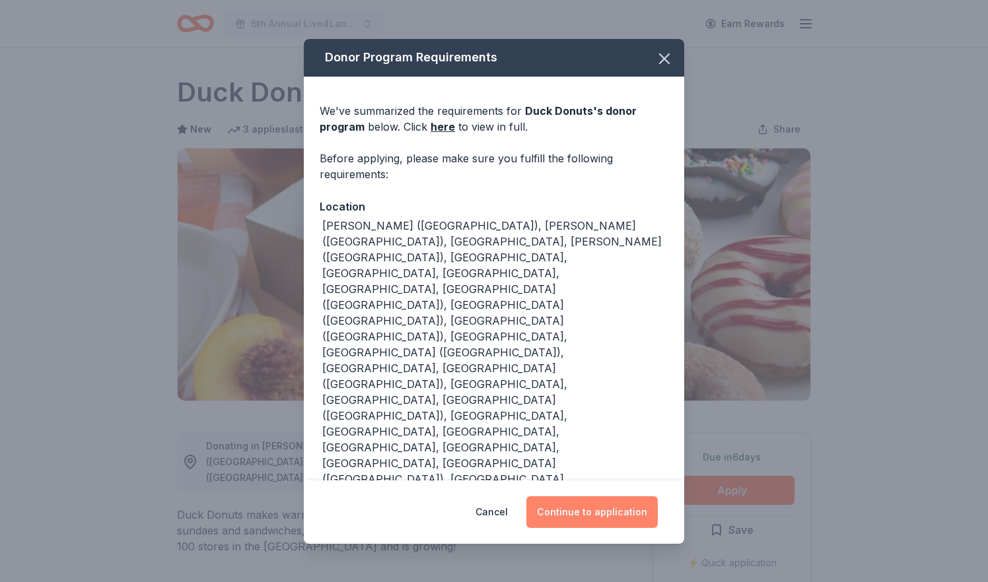
click at [582, 497] on button "Continue to application" at bounding box center [591, 513] width 131 height 32
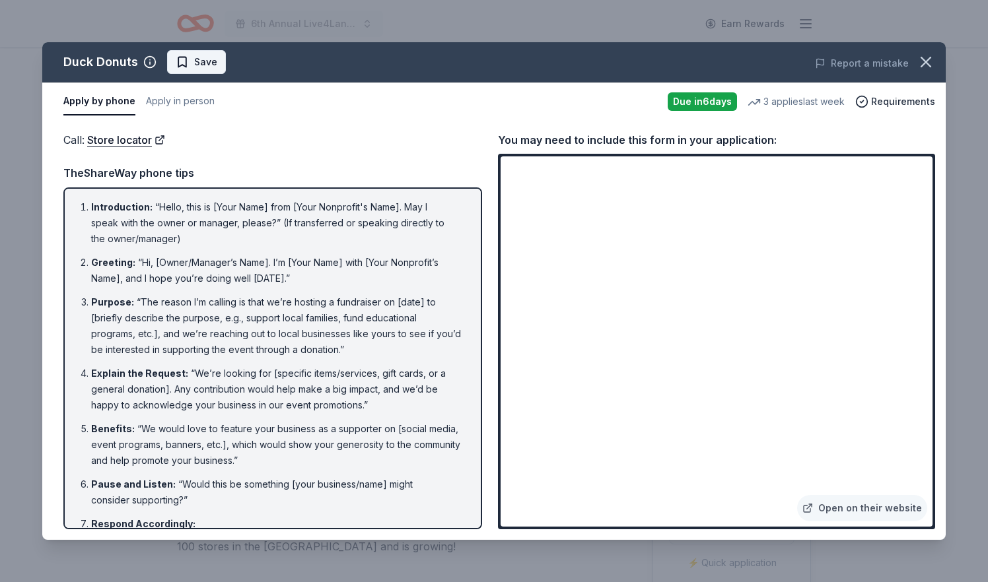
click at [205, 61] on span "Save" at bounding box center [205, 62] width 23 height 16
click at [206, 61] on html "6th Annual Live4Lane Memorial 5K Walk Earn Rewards Due in 6 days Share Duck Don…" at bounding box center [494, 291] width 988 height 582
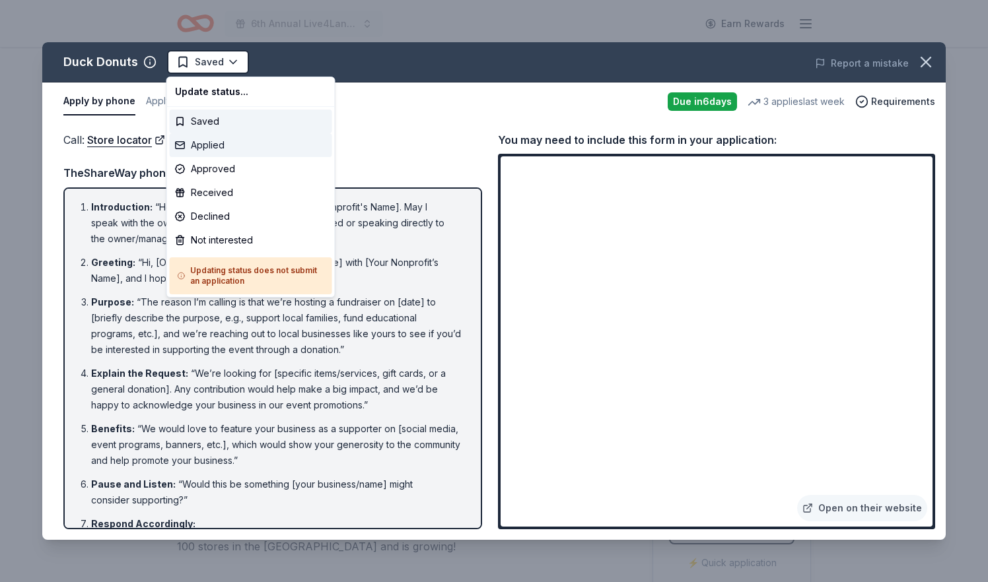
click at [213, 137] on div "Applied" at bounding box center [251, 145] width 162 height 24
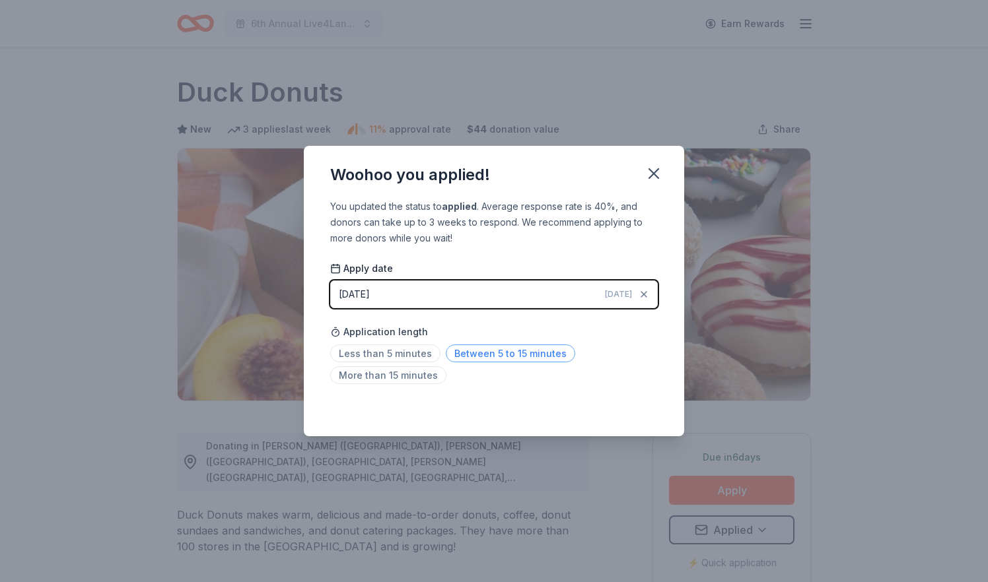
click at [469, 357] on span "Between 5 to 15 minutes" at bounding box center [510, 354] width 129 height 18
click at [370, 298] on div "08/29/2025" at bounding box center [354, 295] width 31 height 16
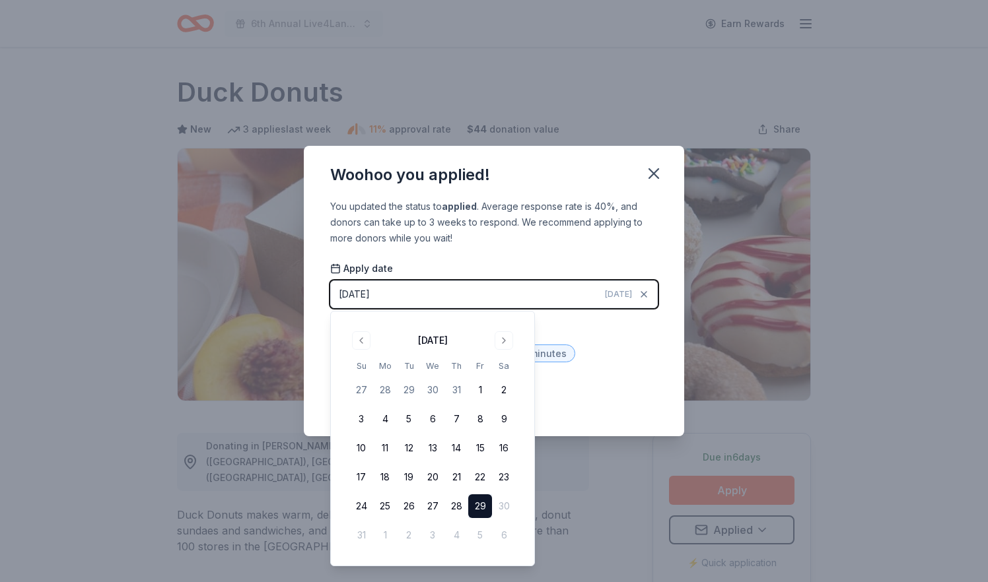
click at [482, 507] on button "29" at bounding box center [480, 507] width 24 height 24
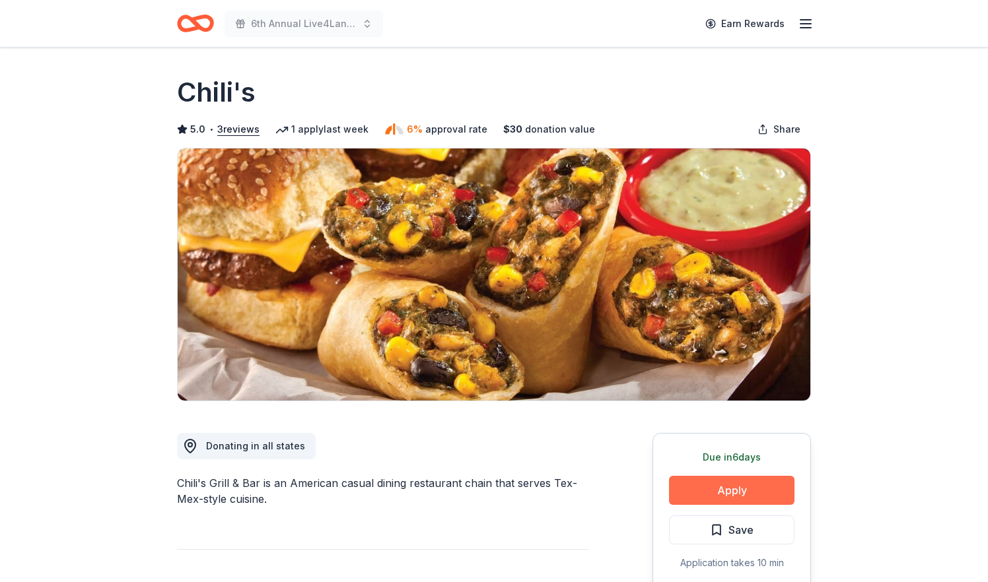
click at [707, 495] on button "Apply" at bounding box center [731, 490] width 125 height 29
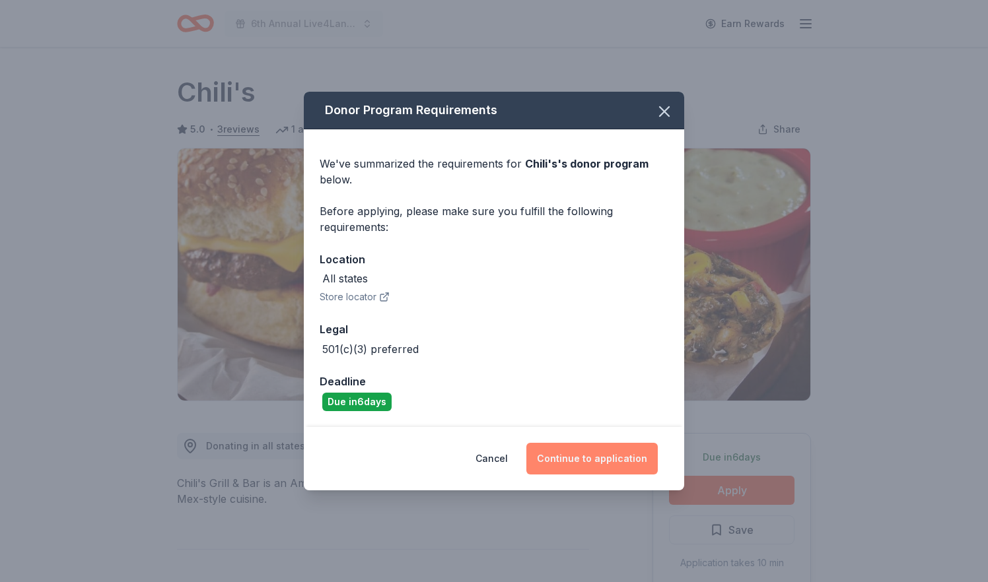
click at [600, 453] on button "Continue to application" at bounding box center [591, 459] width 131 height 32
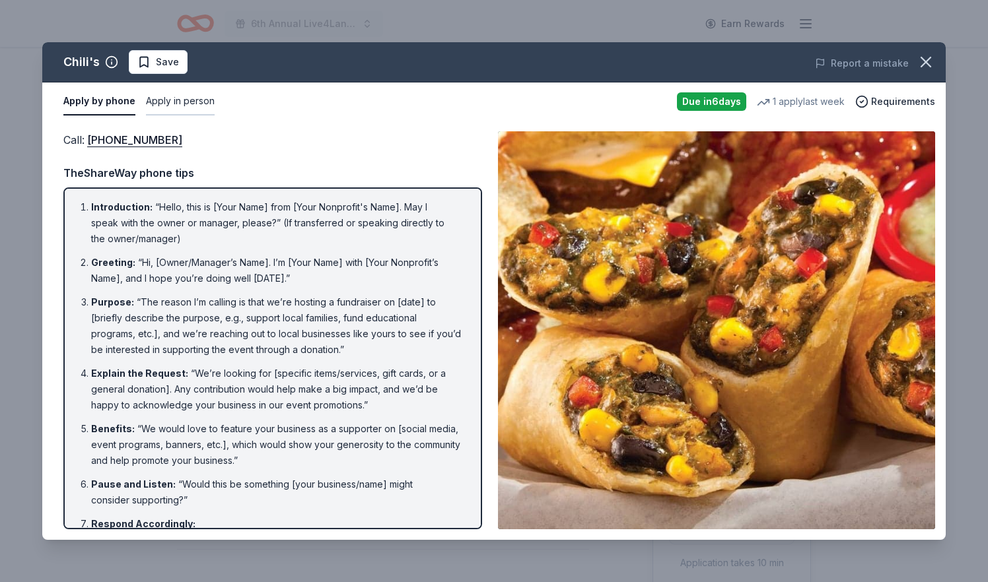
click at [173, 103] on button "Apply in person" at bounding box center [180, 102] width 69 height 28
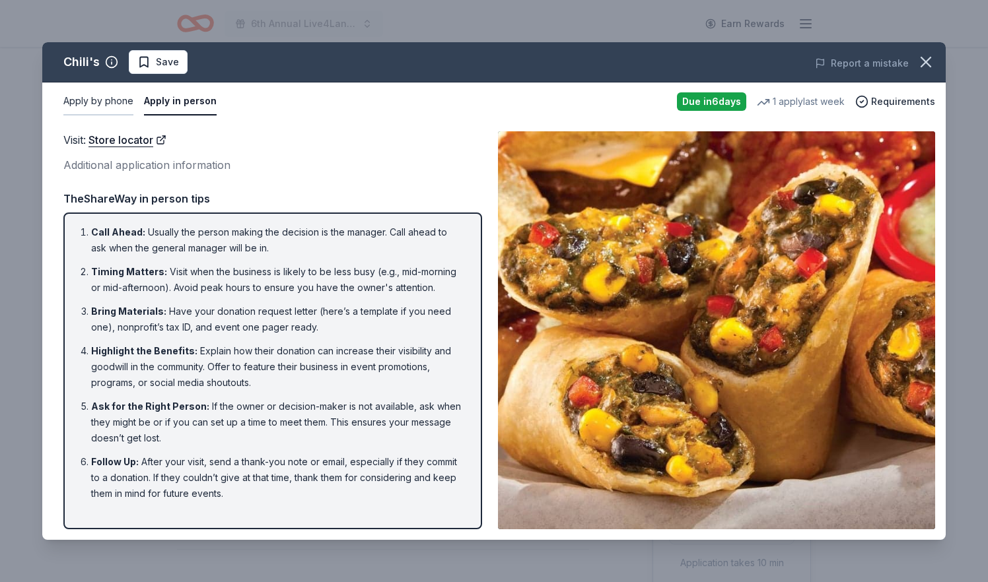
click at [92, 99] on button "Apply by phone" at bounding box center [98, 102] width 70 height 28
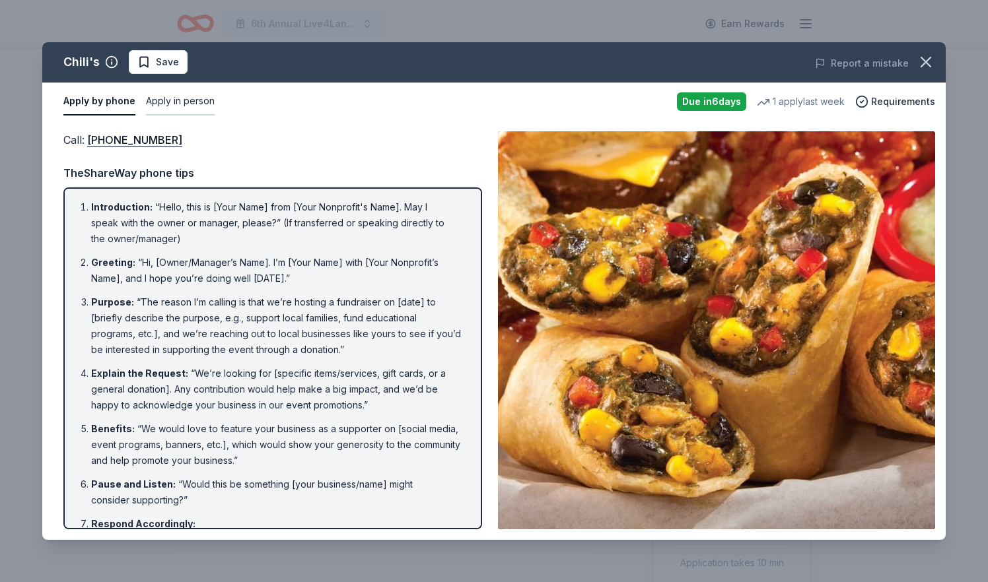
click at [163, 98] on button "Apply in person" at bounding box center [180, 102] width 69 height 28
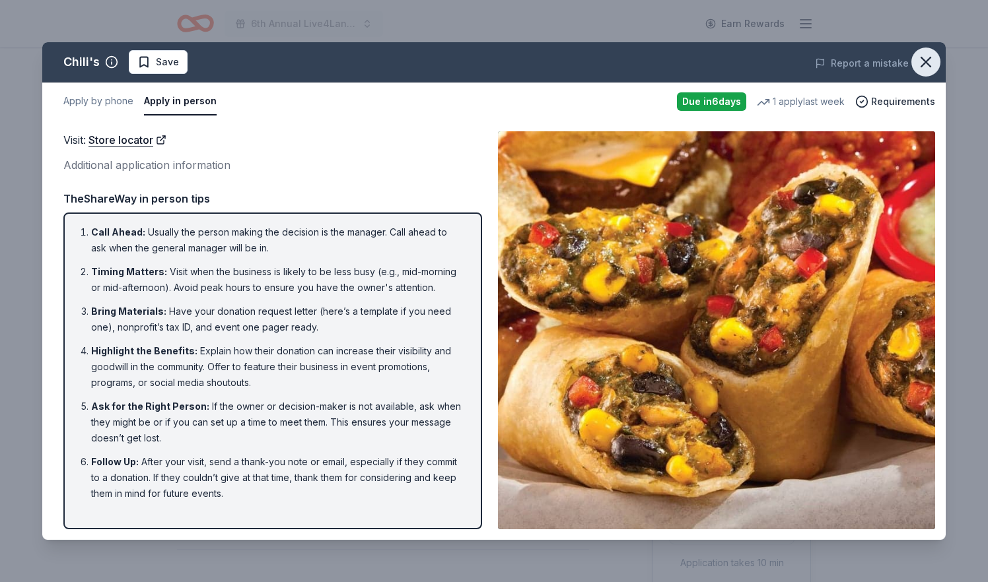
click at [930, 61] on icon "button" at bounding box center [925, 62] width 18 height 18
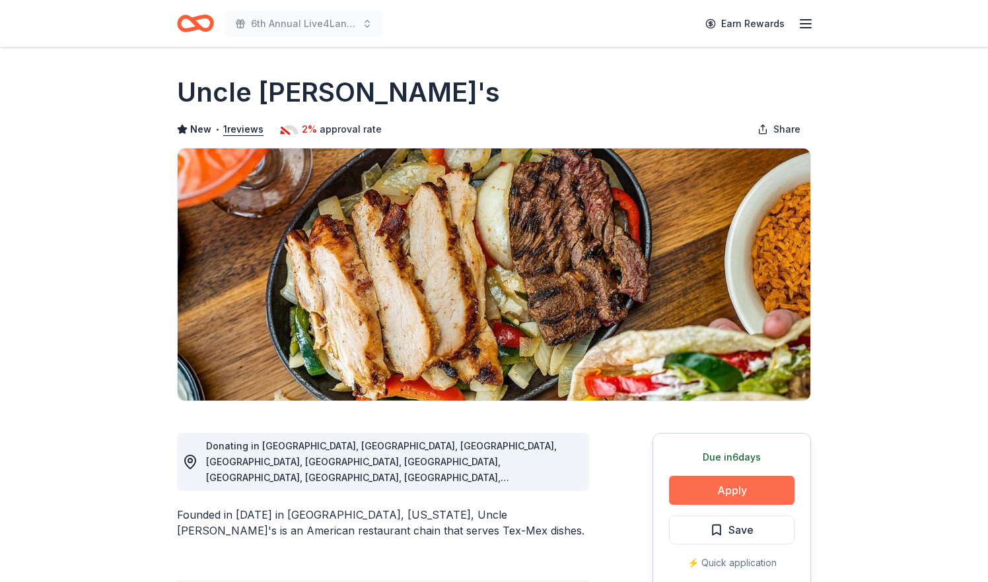
click at [700, 489] on button "Apply" at bounding box center [731, 490] width 125 height 29
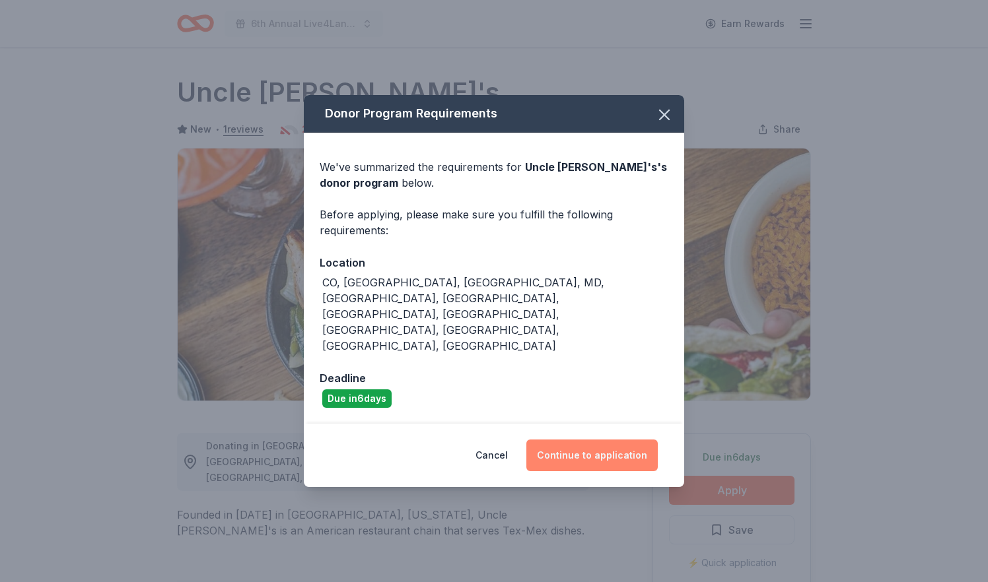
click at [586, 440] on button "Continue to application" at bounding box center [591, 456] width 131 height 32
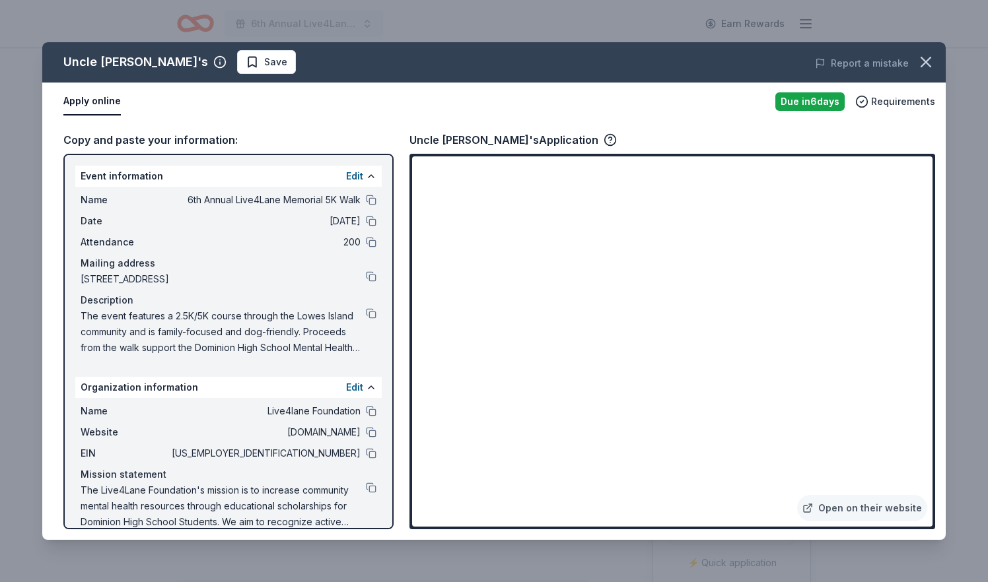
click at [370, 199] on button at bounding box center [371, 200] width 11 height 11
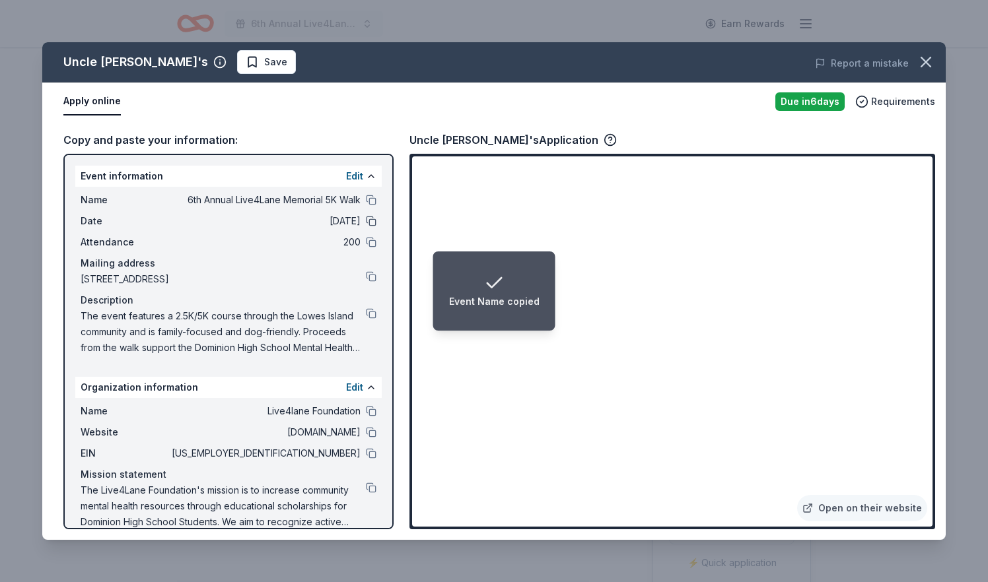
click at [371, 223] on button at bounding box center [371, 221] width 11 height 11
click at [370, 313] on button at bounding box center [371, 313] width 11 height 11
click at [371, 431] on button at bounding box center [371, 432] width 11 height 11
click at [371, 412] on button at bounding box center [371, 411] width 11 height 11
click at [370, 452] on button at bounding box center [371, 453] width 11 height 11
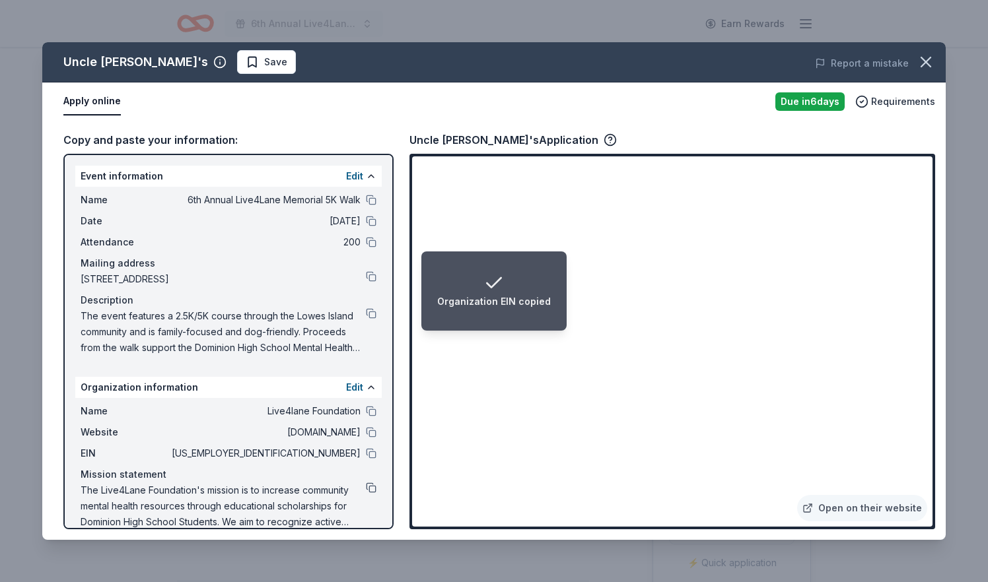
click at [369, 487] on button at bounding box center [371, 488] width 11 height 11
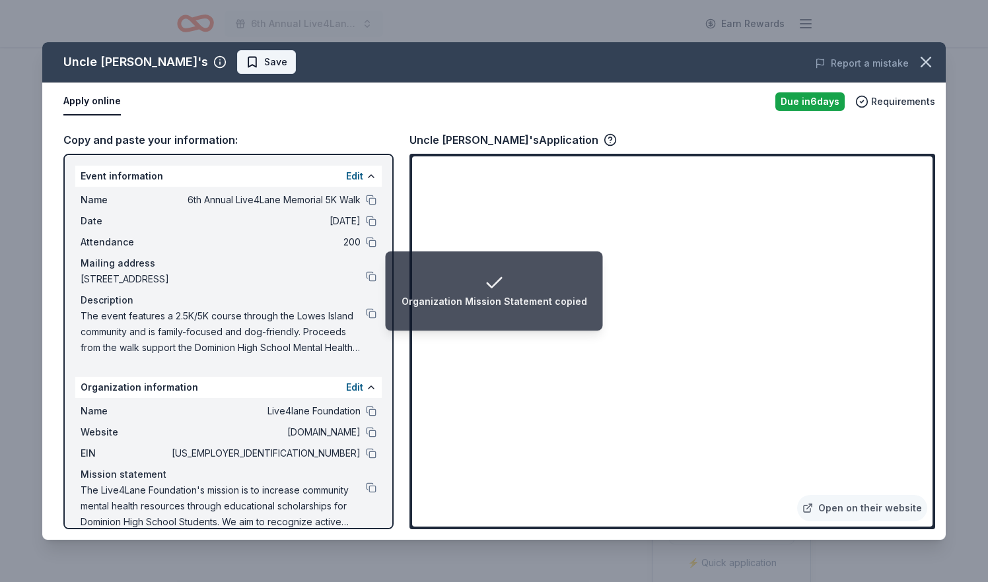
click at [264, 58] on span "Save" at bounding box center [275, 62] width 23 height 16
click at [205, 65] on html "Organization Mission Statement copied 6th Annual Live4Lane Memorial 5K Walk Ear…" at bounding box center [494, 291] width 988 height 582
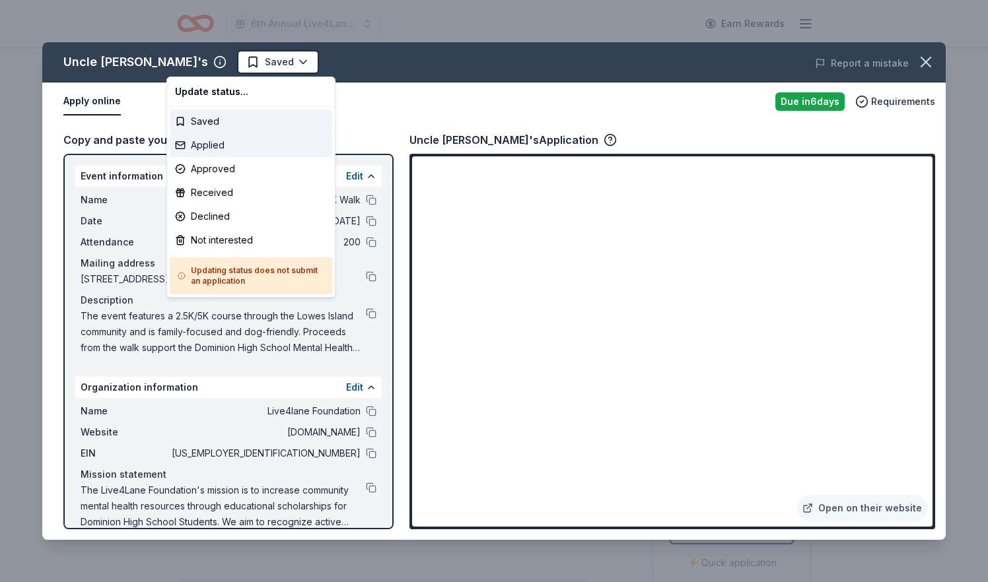
click at [228, 145] on div "Applied" at bounding box center [251, 145] width 162 height 24
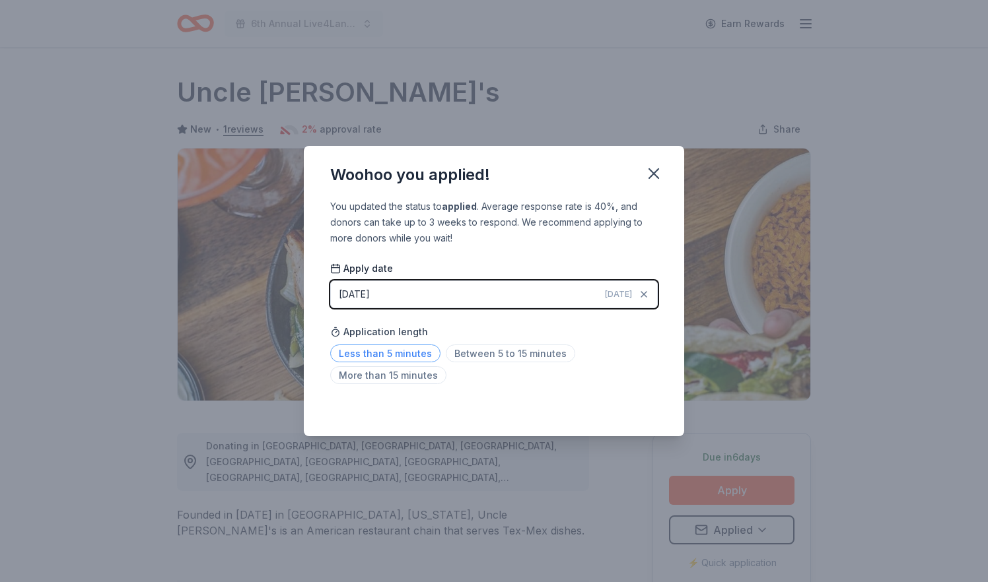
click at [404, 352] on span "Less than 5 minutes" at bounding box center [385, 354] width 110 height 18
click at [487, 287] on button "[DATE] [DATE]" at bounding box center [493, 295] width 327 height 28
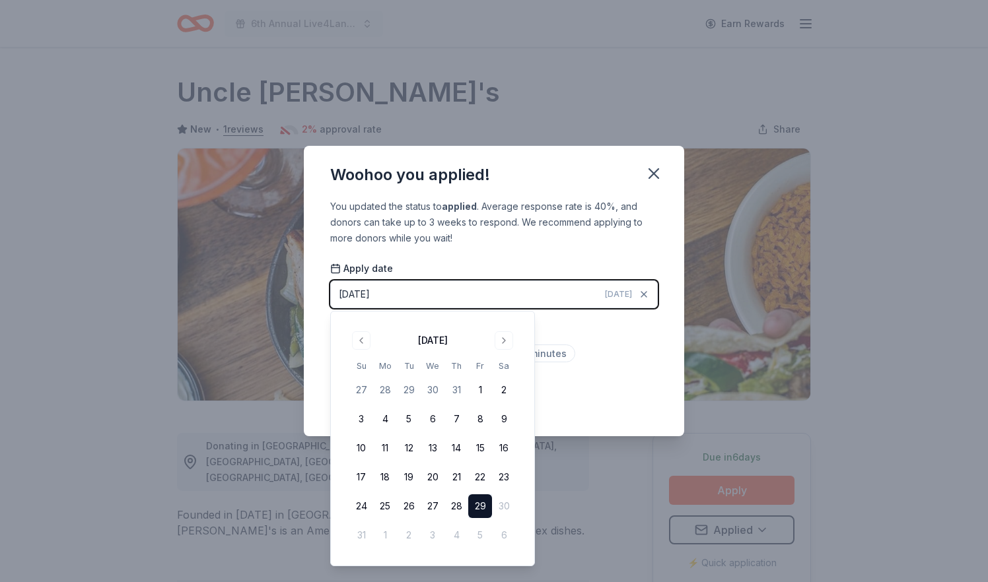
click at [483, 504] on button "29" at bounding box center [480, 507] width 24 height 24
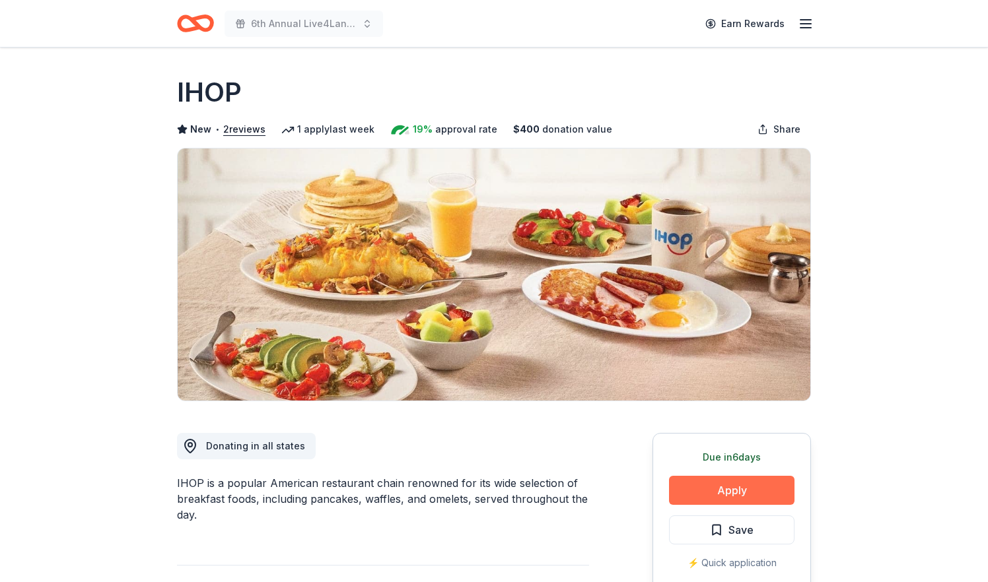
click at [738, 490] on button "Apply" at bounding box center [731, 490] width 125 height 29
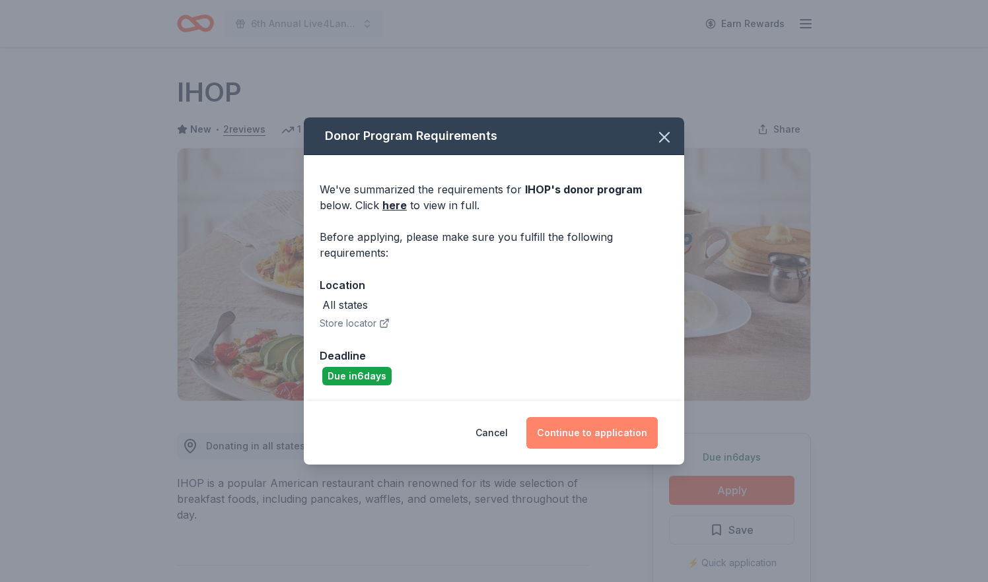
click at [623, 427] on button "Continue to application" at bounding box center [591, 433] width 131 height 32
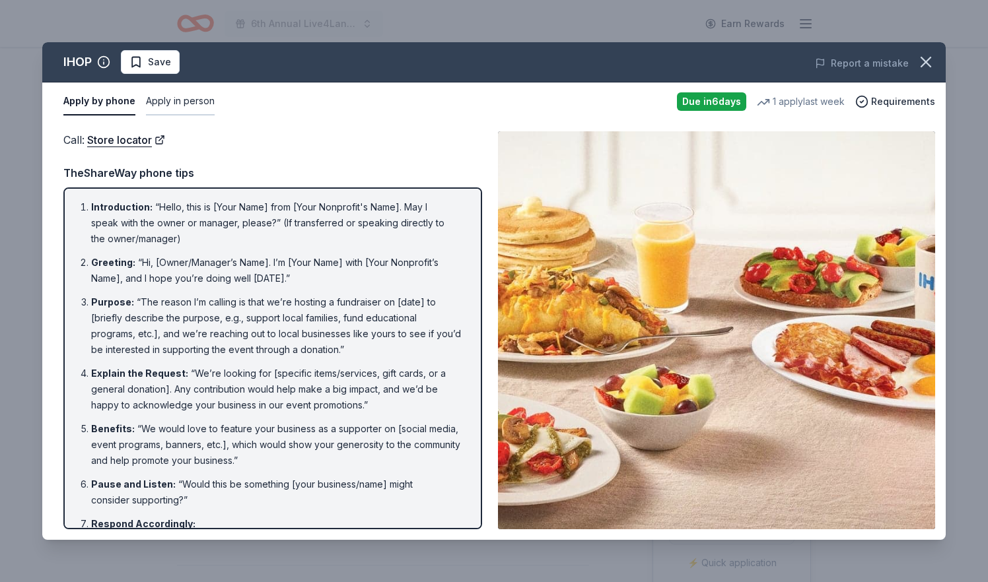
click at [197, 100] on button "Apply in person" at bounding box center [180, 102] width 69 height 28
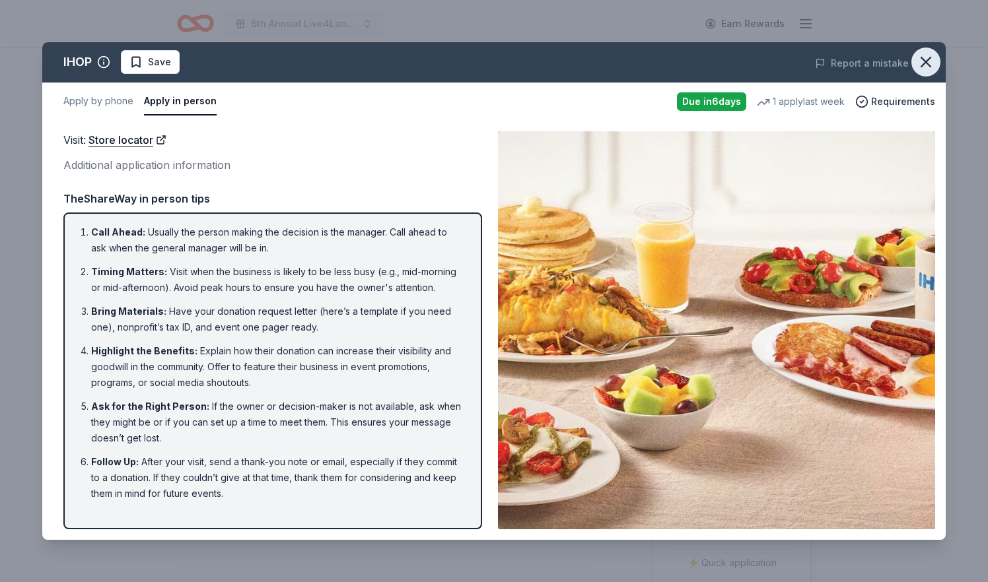
click at [925, 63] on icon "button" at bounding box center [925, 61] width 9 height 9
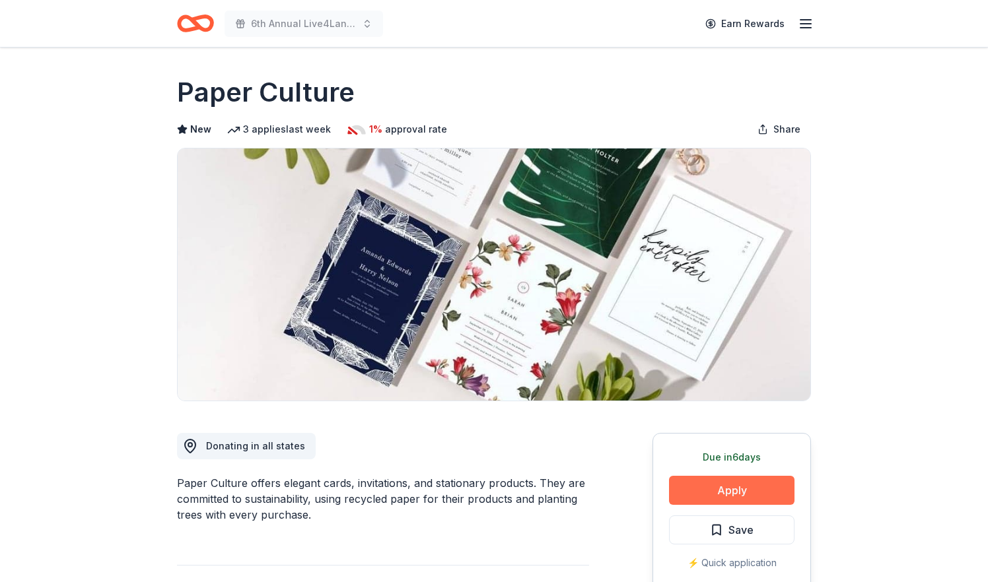
click at [730, 488] on button "Apply" at bounding box center [731, 490] width 125 height 29
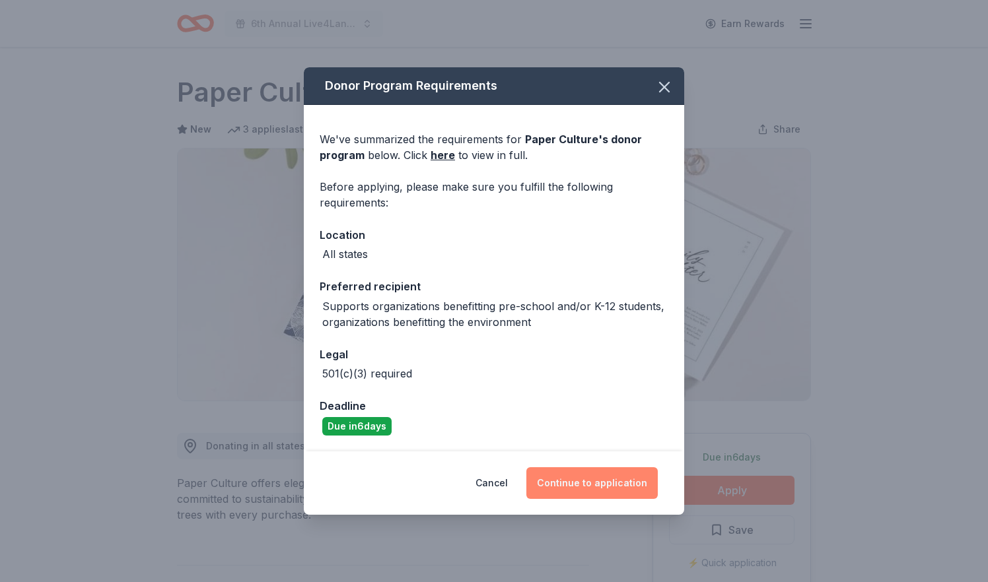
click at [607, 479] on button "Continue to application" at bounding box center [591, 483] width 131 height 32
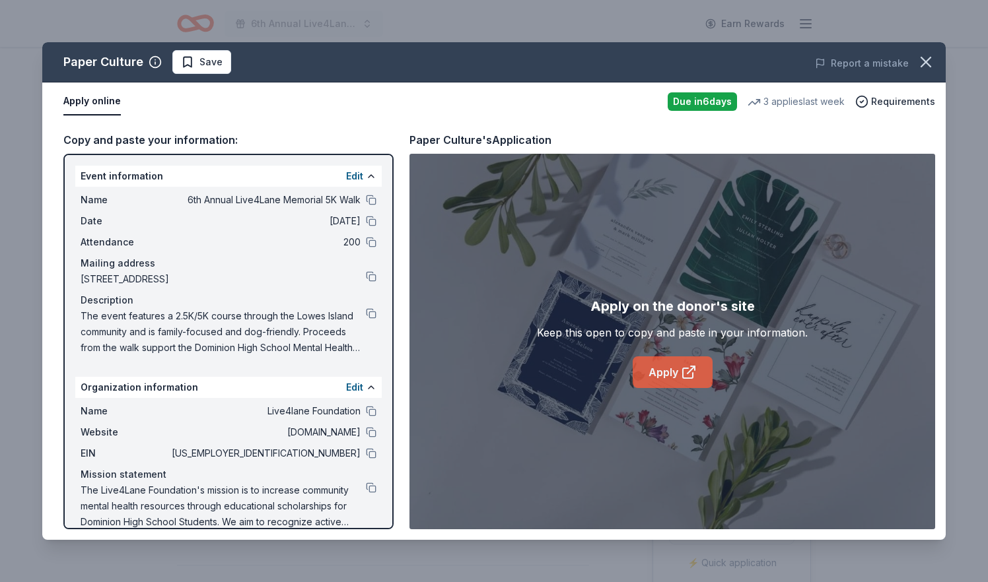
click at [666, 374] on link "Apply" at bounding box center [673, 373] width 80 height 32
click at [373, 409] on button at bounding box center [371, 411] width 11 height 11
click at [373, 277] on button at bounding box center [371, 276] width 11 height 11
click at [370, 199] on button at bounding box center [371, 200] width 11 height 11
click at [370, 224] on button at bounding box center [371, 221] width 11 height 11
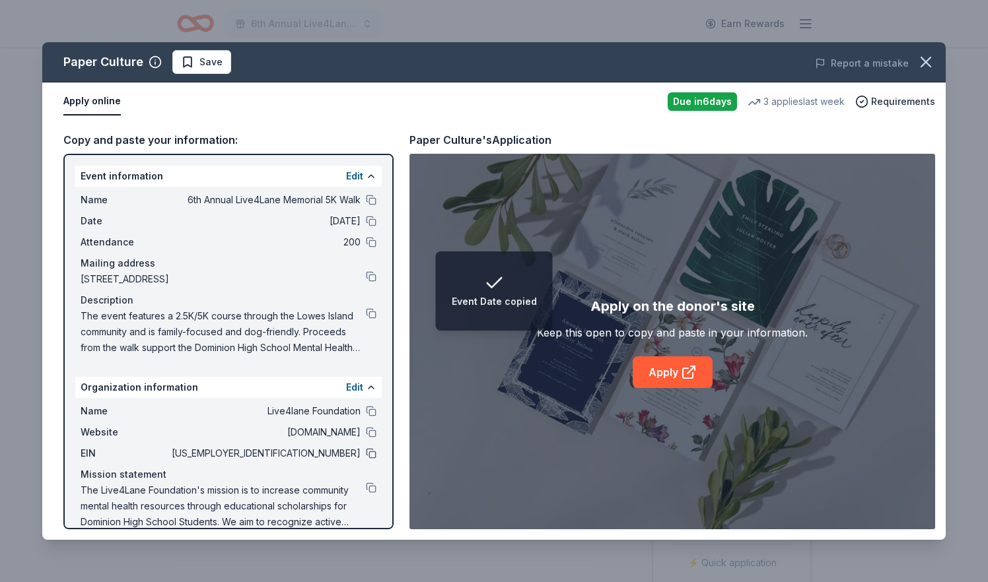
click at [369, 452] on button at bounding box center [371, 453] width 11 height 11
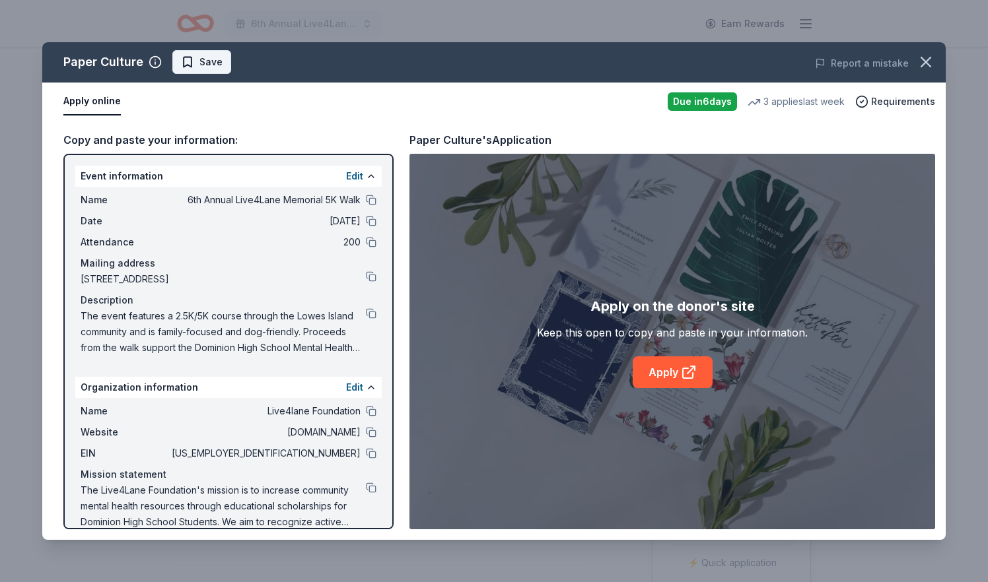
click at [209, 61] on span "Save" at bounding box center [210, 62] width 23 height 16
click at [209, 65] on html "6th Annual Live4Lane Memorial 5K Walk Earn Rewards Due in 6 days Share Paper Cu…" at bounding box center [494, 291] width 988 height 582
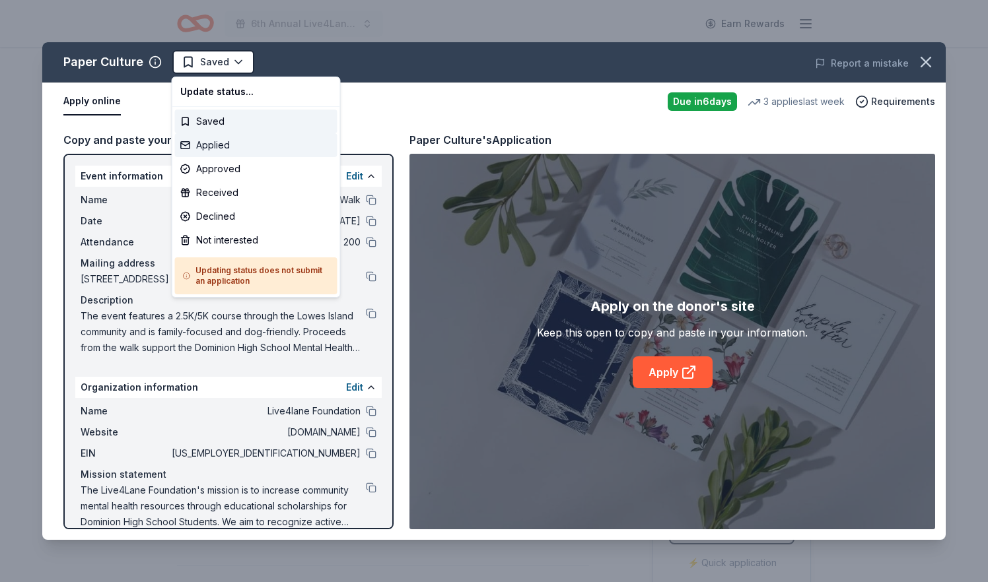
click at [224, 149] on div "Applied" at bounding box center [256, 145] width 162 height 24
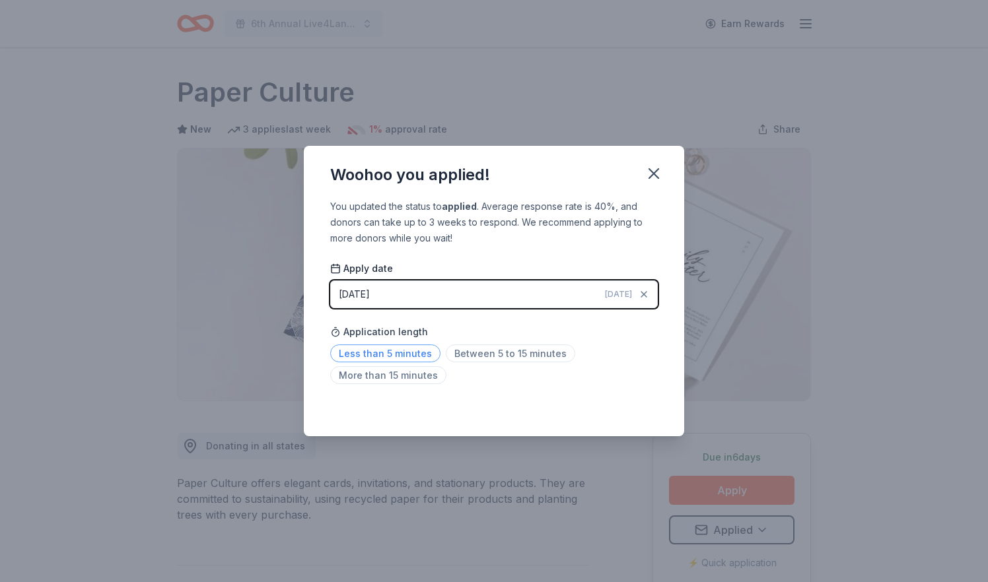
click at [419, 348] on span "Less than 5 minutes" at bounding box center [385, 354] width 110 height 18
click at [423, 297] on button "08/29/2025 Today" at bounding box center [493, 295] width 327 height 28
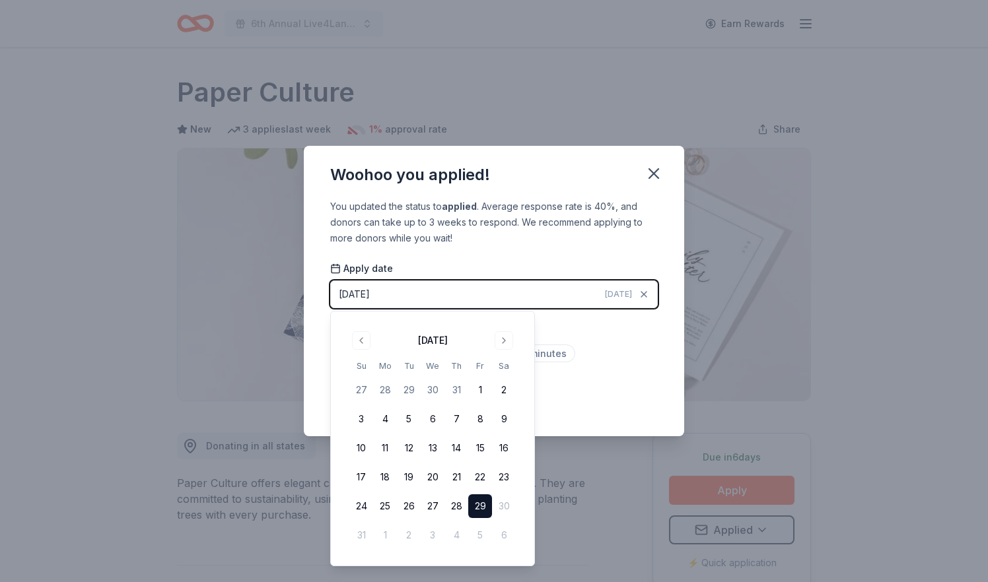
click at [486, 507] on button "29" at bounding box center [480, 507] width 24 height 24
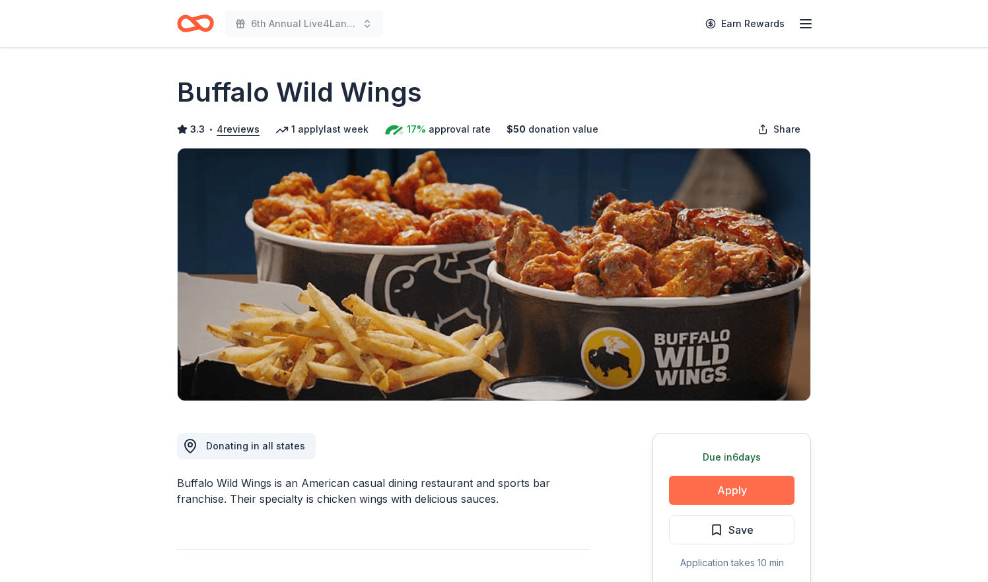
click at [711, 488] on button "Apply" at bounding box center [731, 490] width 125 height 29
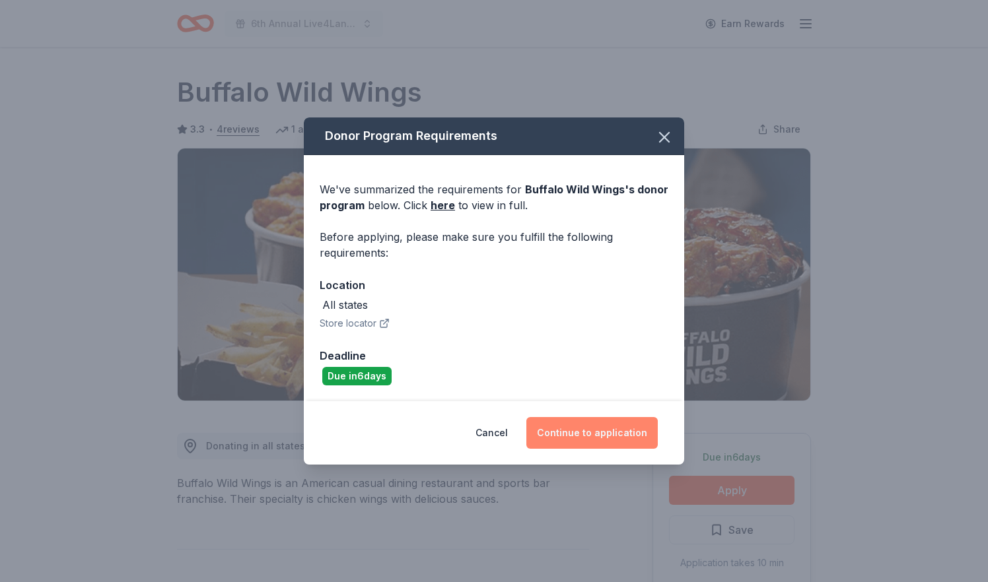
click at [614, 430] on button "Continue to application" at bounding box center [591, 433] width 131 height 32
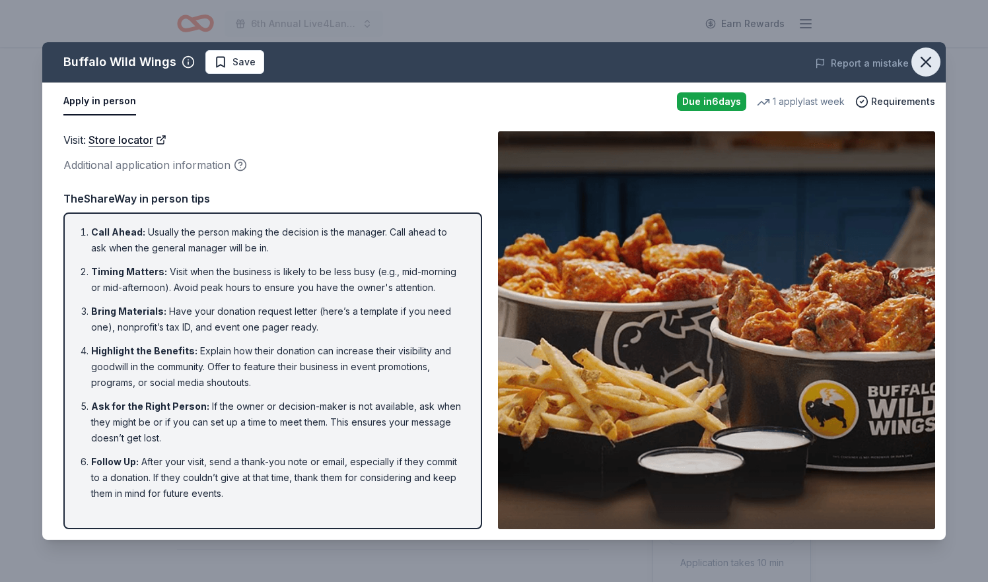
click at [924, 69] on icon "button" at bounding box center [925, 62] width 18 height 18
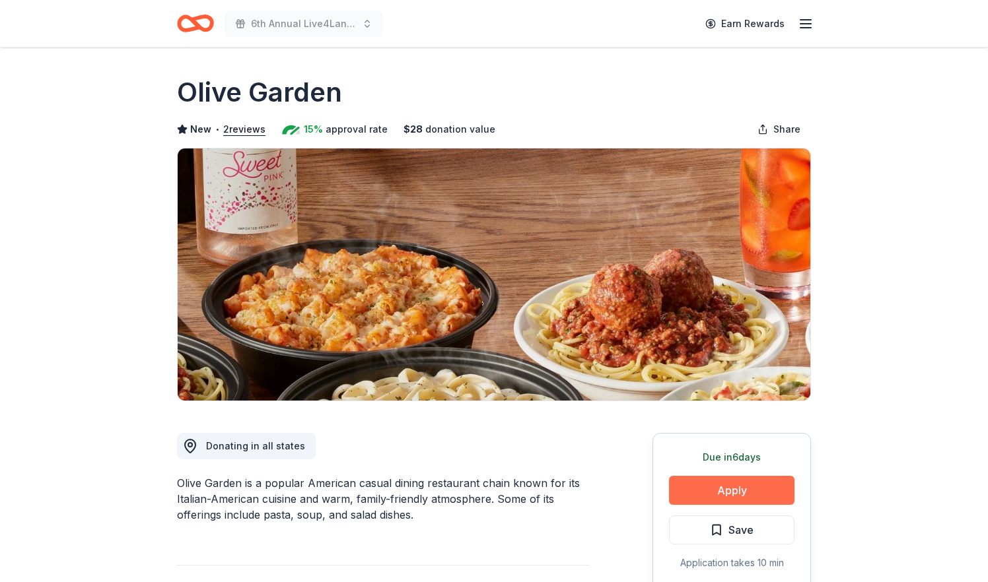
click at [771, 485] on button "Apply" at bounding box center [731, 490] width 125 height 29
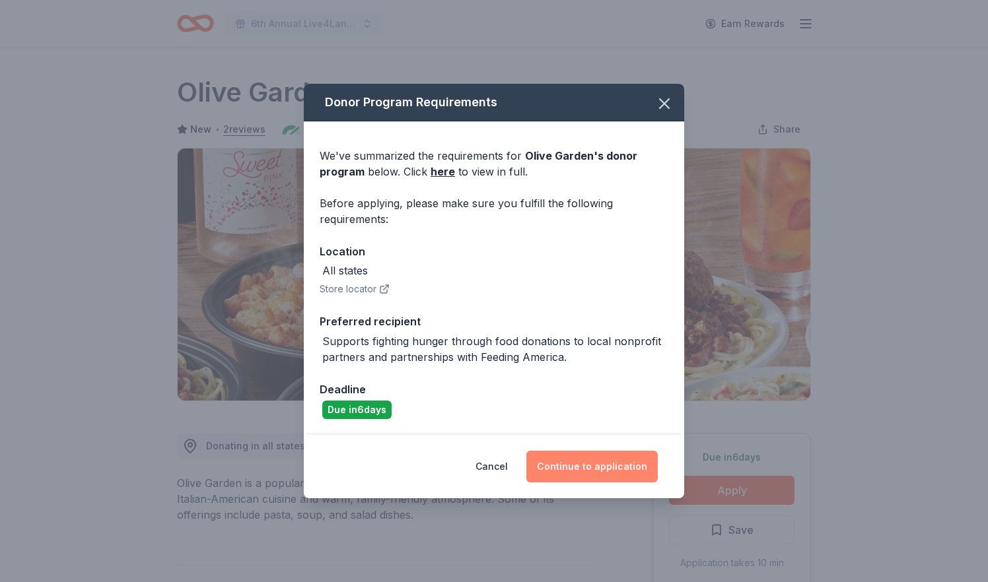
click at [590, 463] on button "Continue to application" at bounding box center [591, 467] width 131 height 32
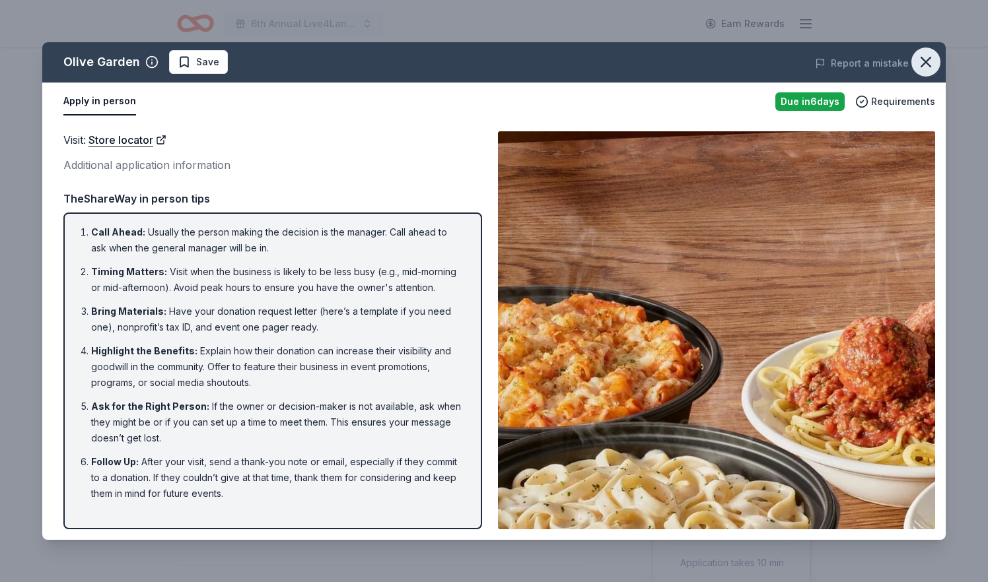
click at [924, 65] on icon "button" at bounding box center [925, 61] width 9 height 9
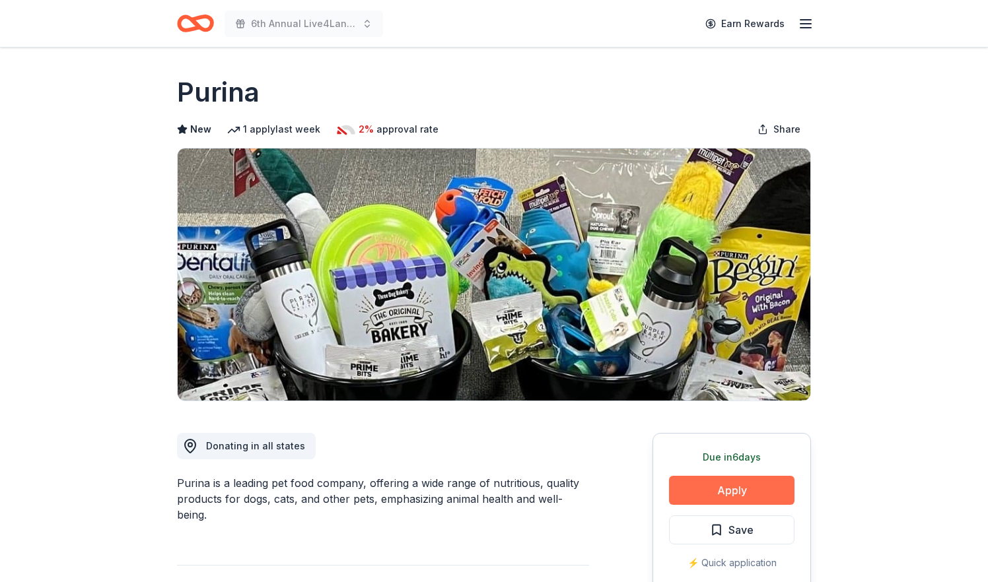
click at [704, 497] on button "Apply" at bounding box center [731, 490] width 125 height 29
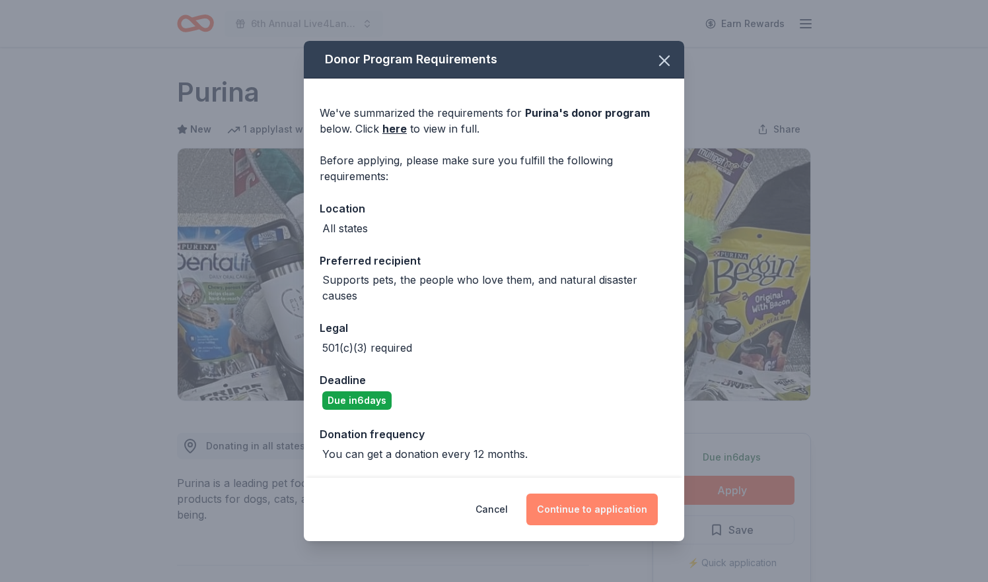
click at [614, 496] on button "Continue to application" at bounding box center [591, 510] width 131 height 32
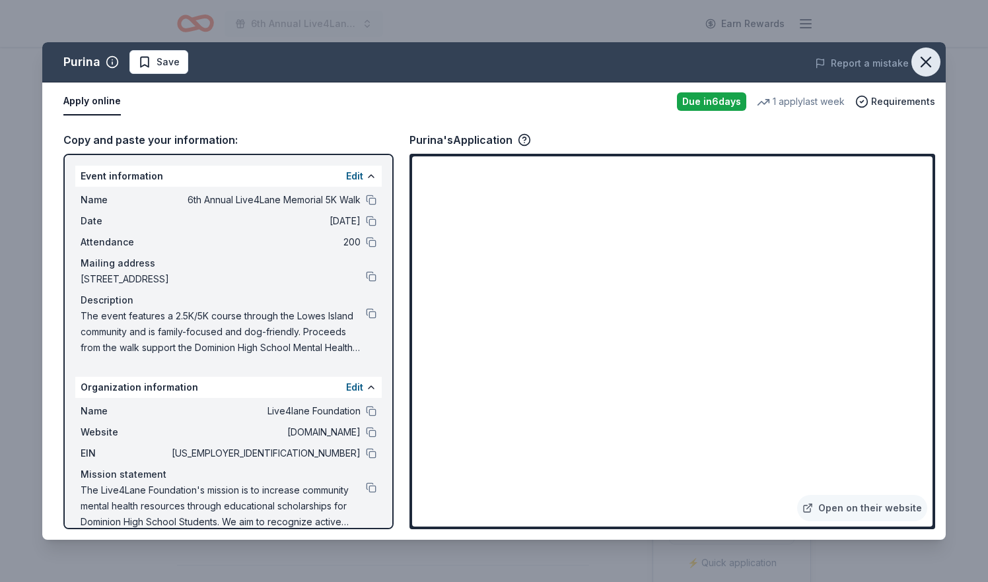
click at [932, 58] on icon "button" at bounding box center [925, 62] width 18 height 18
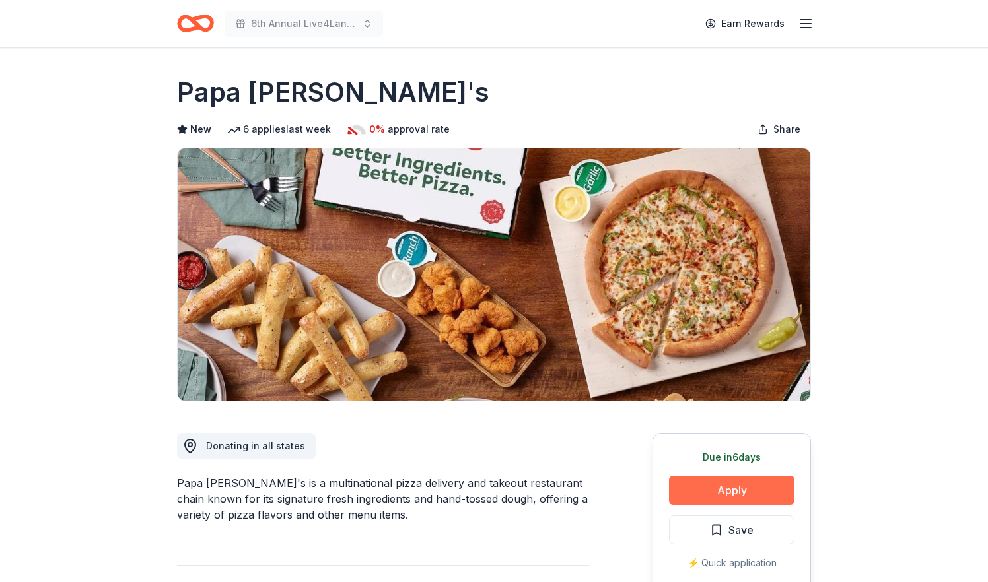
click at [739, 483] on button "Apply" at bounding box center [731, 490] width 125 height 29
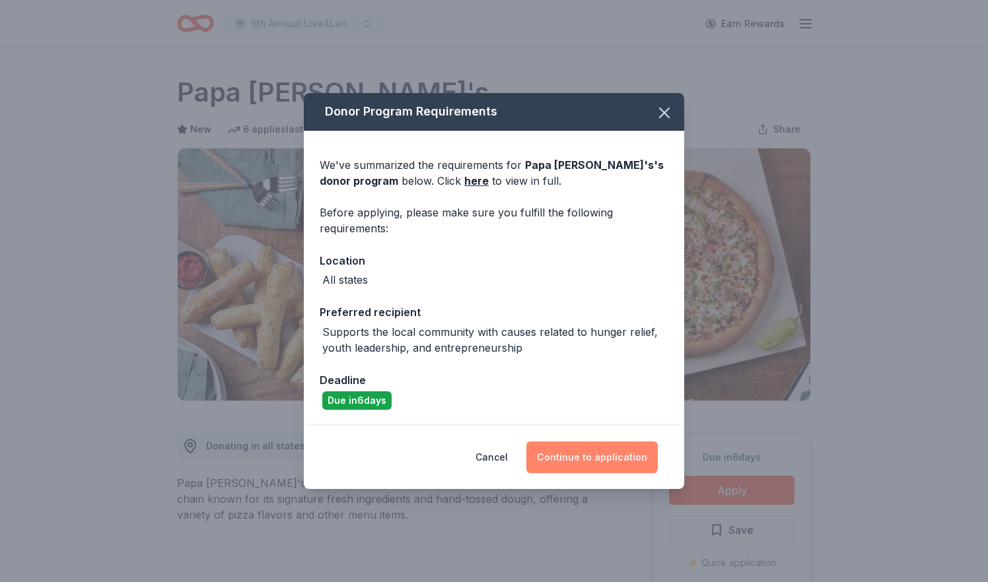
click at [616, 448] on button "Continue to application" at bounding box center [591, 458] width 131 height 32
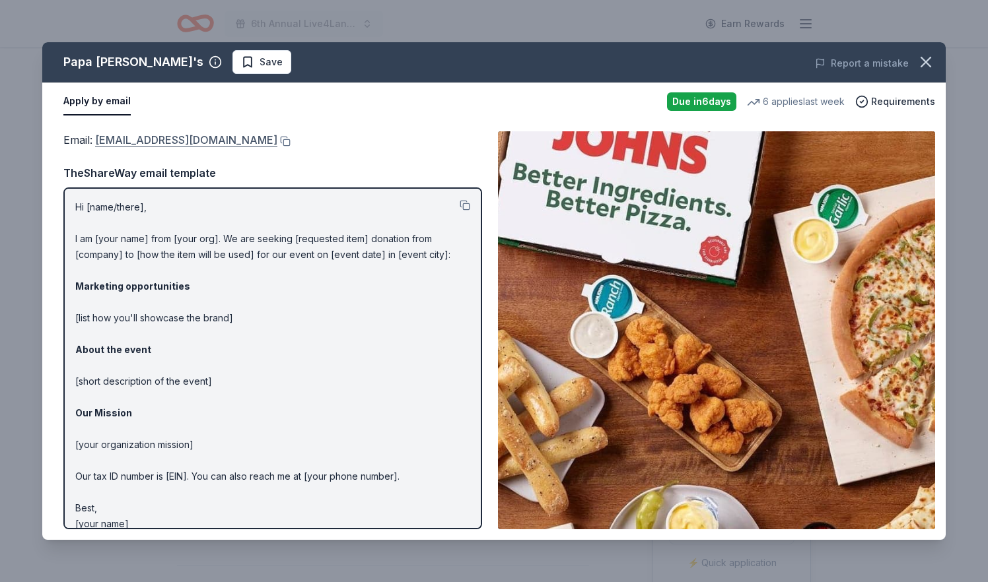
click at [198, 139] on link "foundation@papajohns.com" at bounding box center [186, 139] width 182 height 17
click at [259, 61] on span "Save" at bounding box center [270, 62] width 23 height 16
click at [208, 59] on html "6th Annual Live4Lane Memorial 5K Walk Earn Rewards Due in 6 days Share Papa Joh…" at bounding box center [494, 291] width 988 height 582
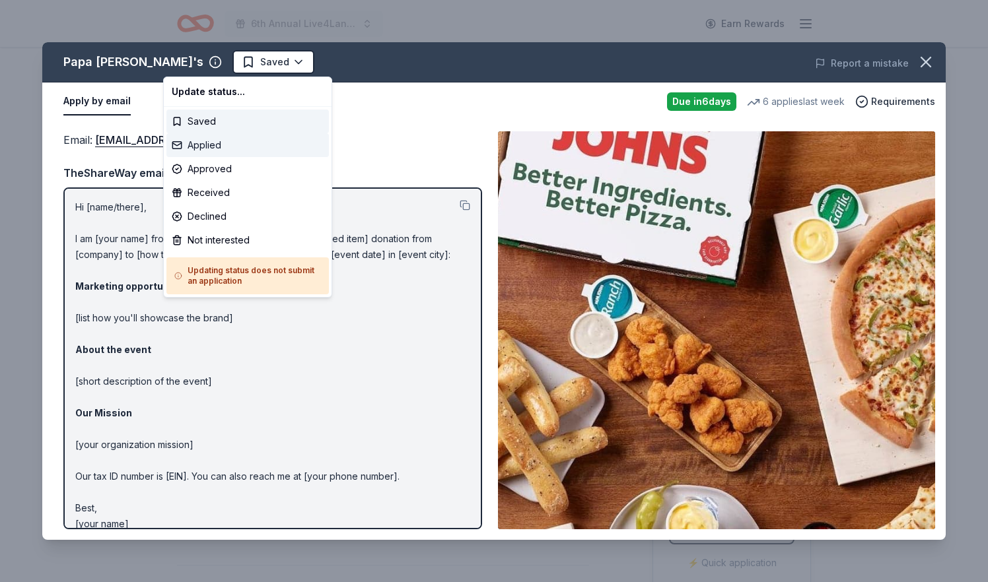
click at [215, 141] on div "Applied" at bounding box center [247, 145] width 162 height 24
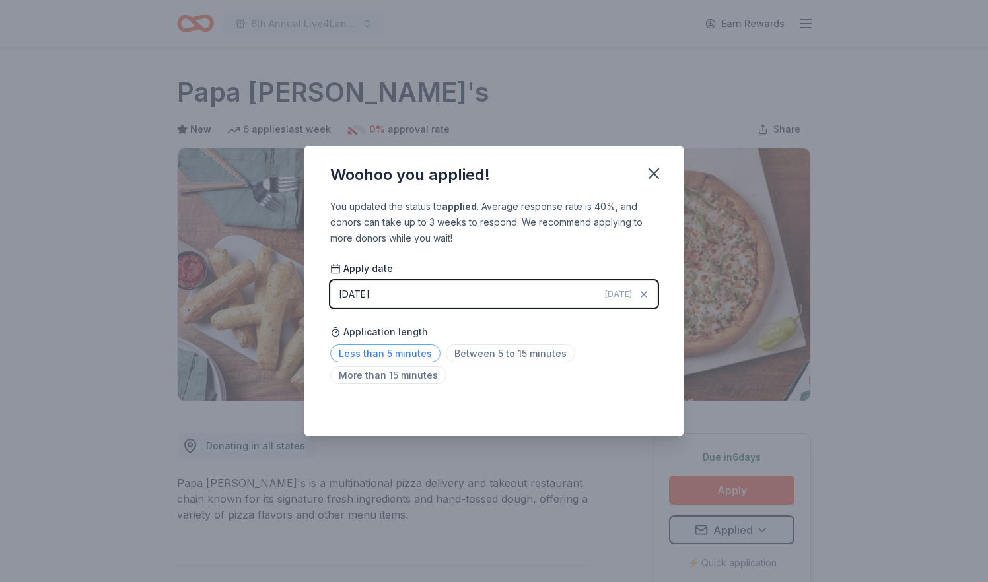
click at [367, 358] on span "Less than 5 minutes" at bounding box center [385, 354] width 110 height 18
click at [422, 281] on button "08/29/2025 Today" at bounding box center [493, 295] width 327 height 28
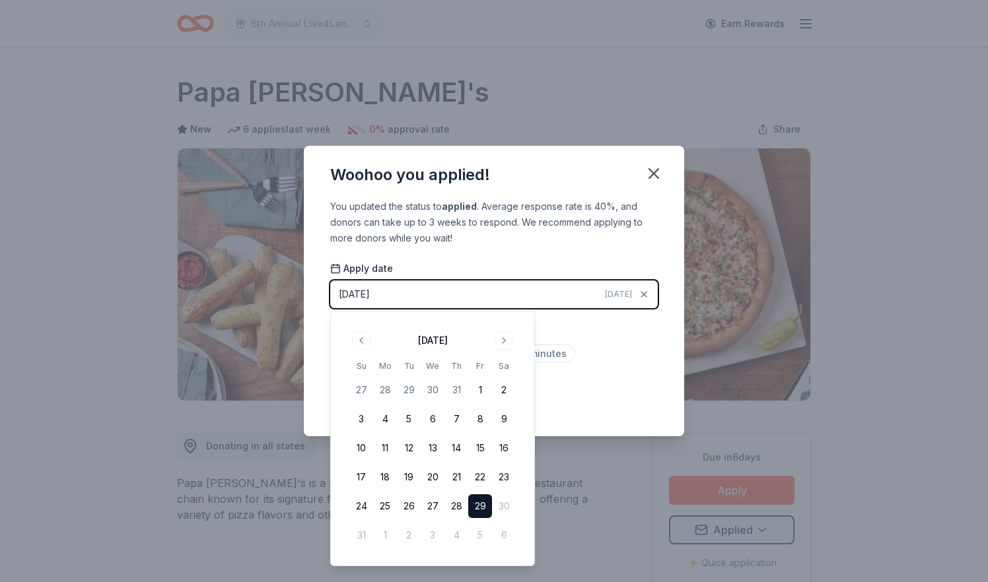
click at [477, 509] on button "29" at bounding box center [480, 507] width 24 height 24
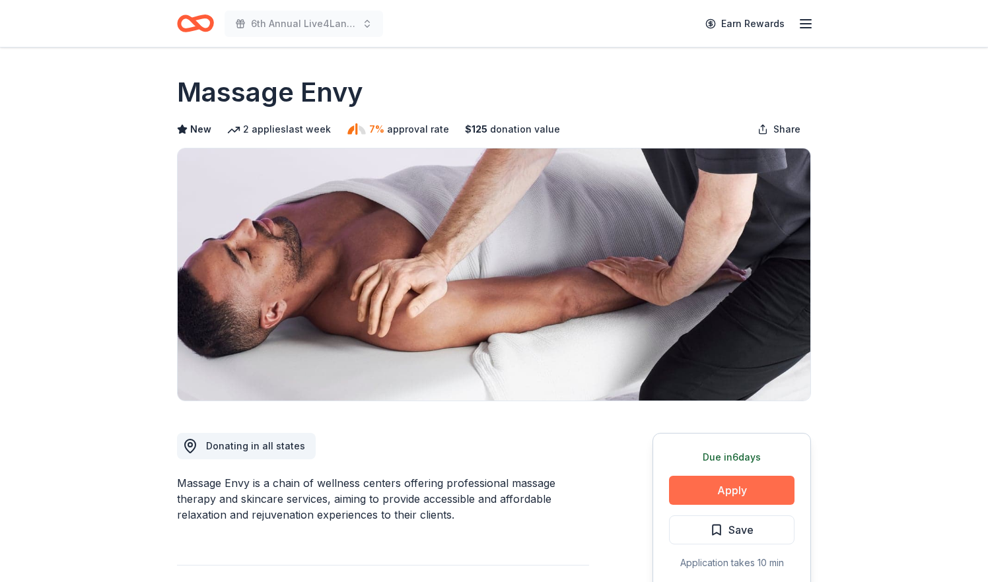
click at [740, 488] on button "Apply" at bounding box center [731, 490] width 125 height 29
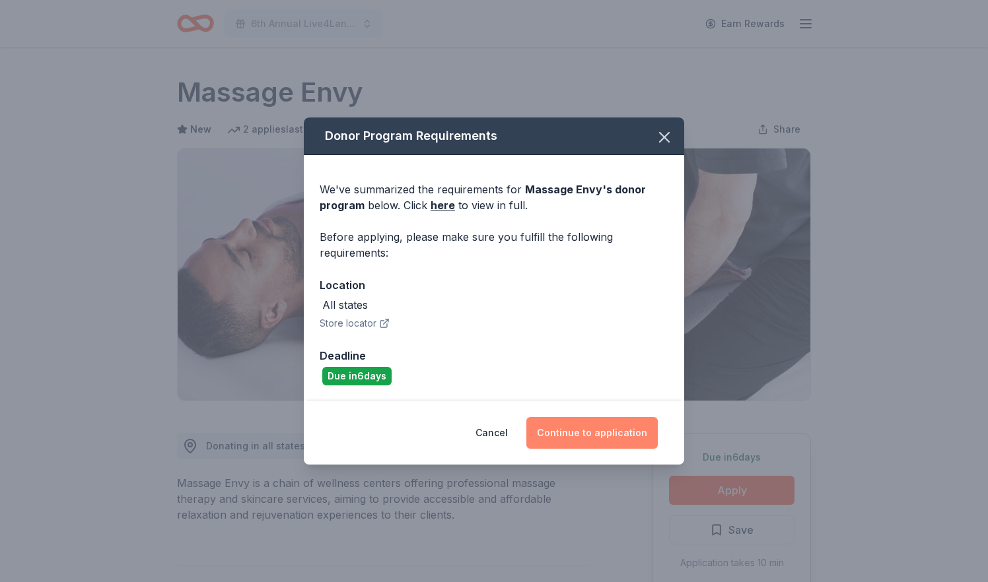
click at [616, 427] on button "Continue to application" at bounding box center [591, 433] width 131 height 32
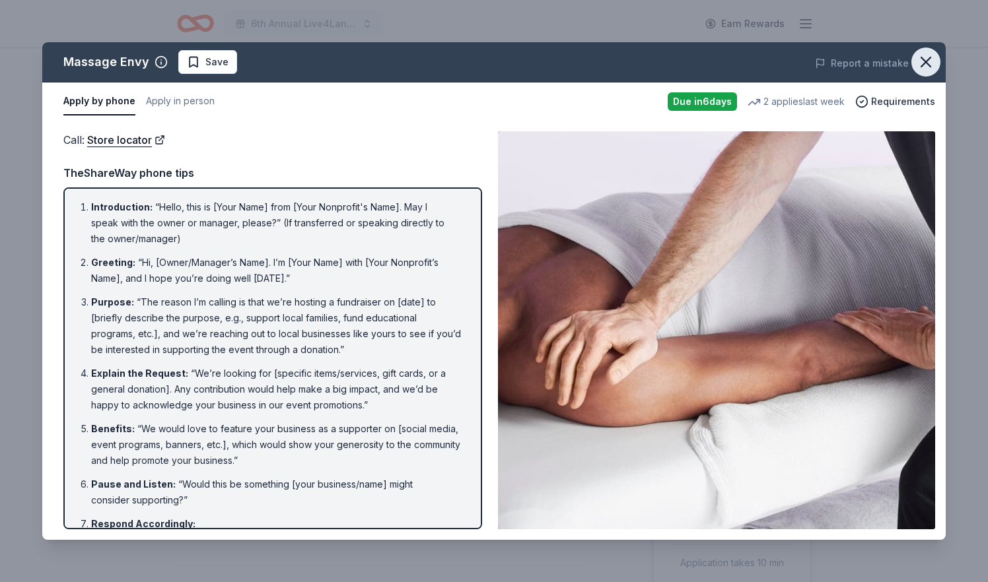
click at [925, 59] on icon "button" at bounding box center [925, 62] width 18 height 18
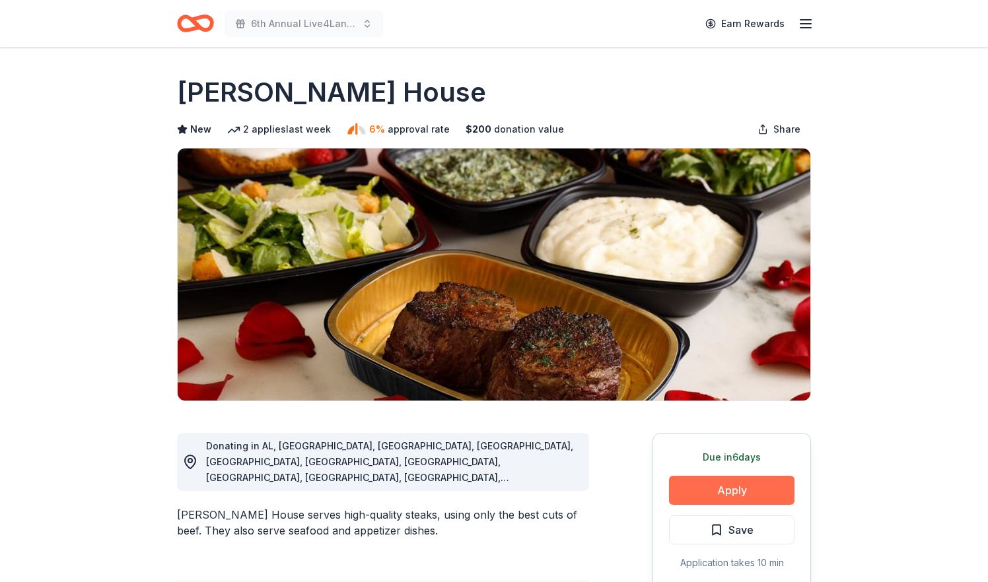
click at [697, 490] on button "Apply" at bounding box center [731, 490] width 125 height 29
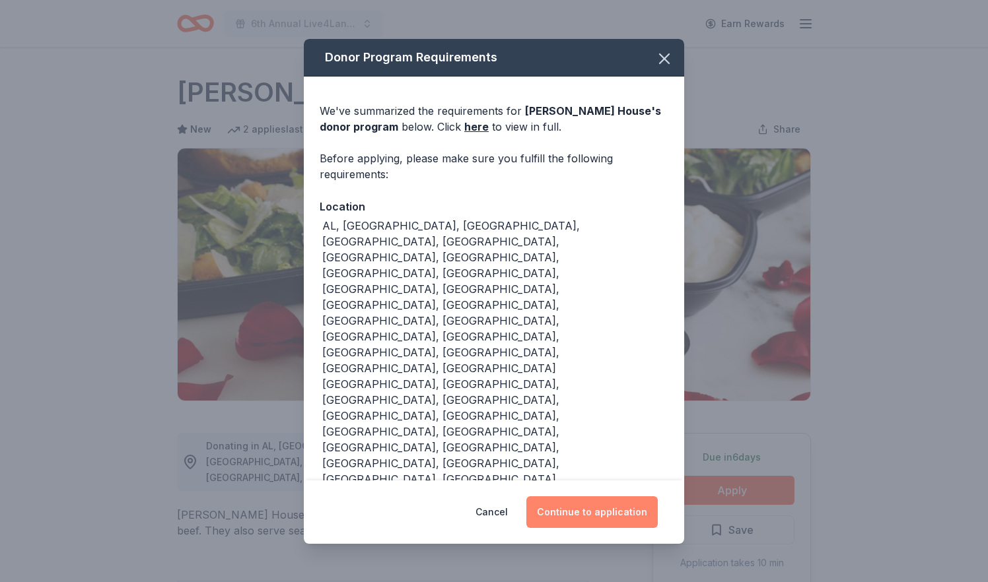
click at [578, 497] on button "Continue to application" at bounding box center [591, 513] width 131 height 32
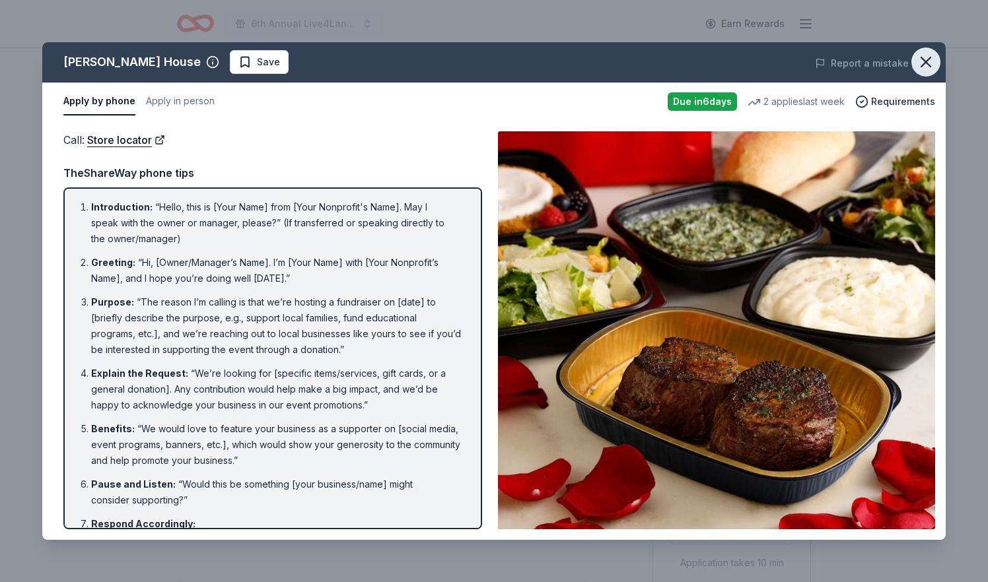
click at [927, 61] on icon "button" at bounding box center [925, 61] width 9 height 9
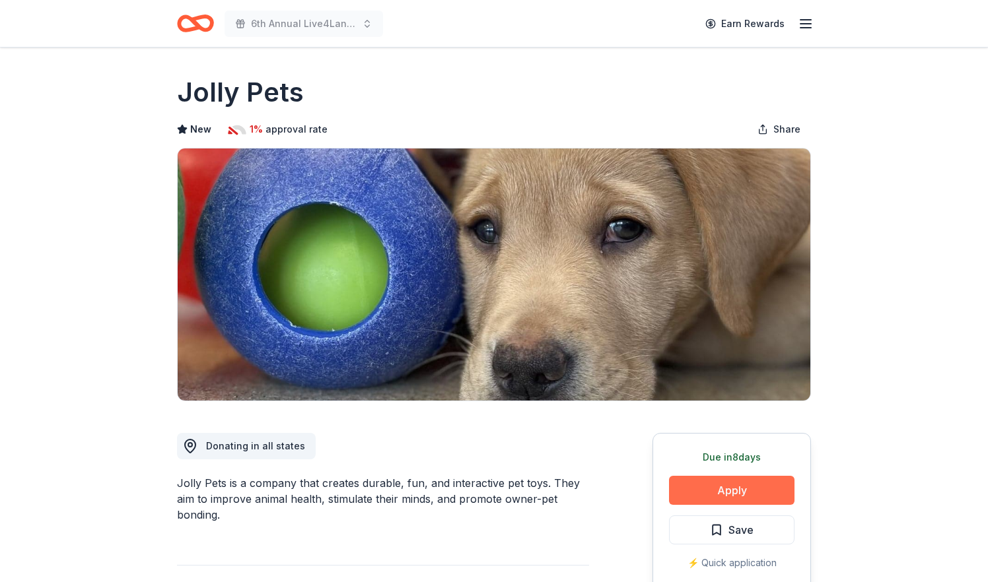
click at [706, 484] on button "Apply" at bounding box center [731, 490] width 125 height 29
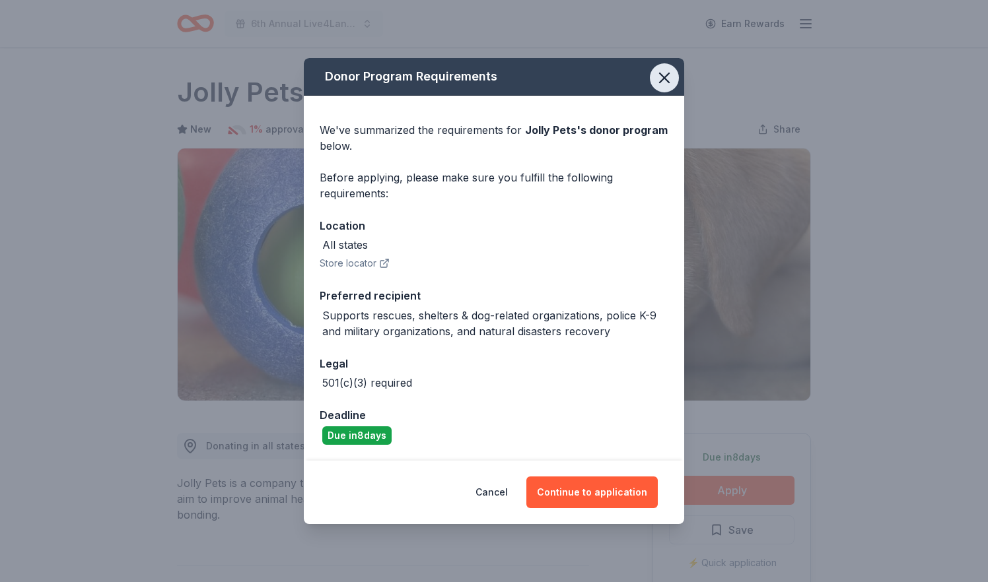
click at [669, 70] on icon "button" at bounding box center [664, 78] width 18 height 18
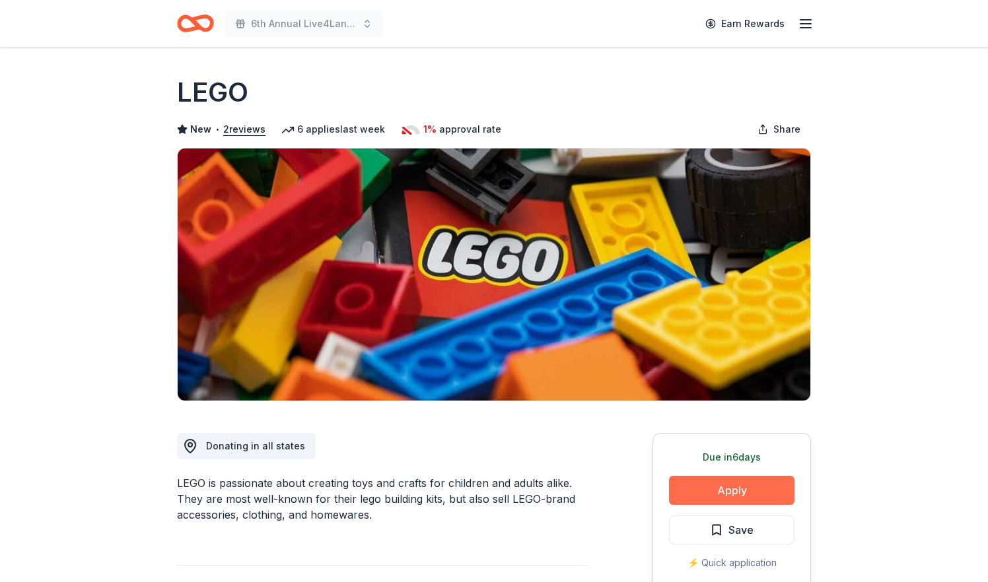
click at [696, 487] on button "Apply" at bounding box center [731, 490] width 125 height 29
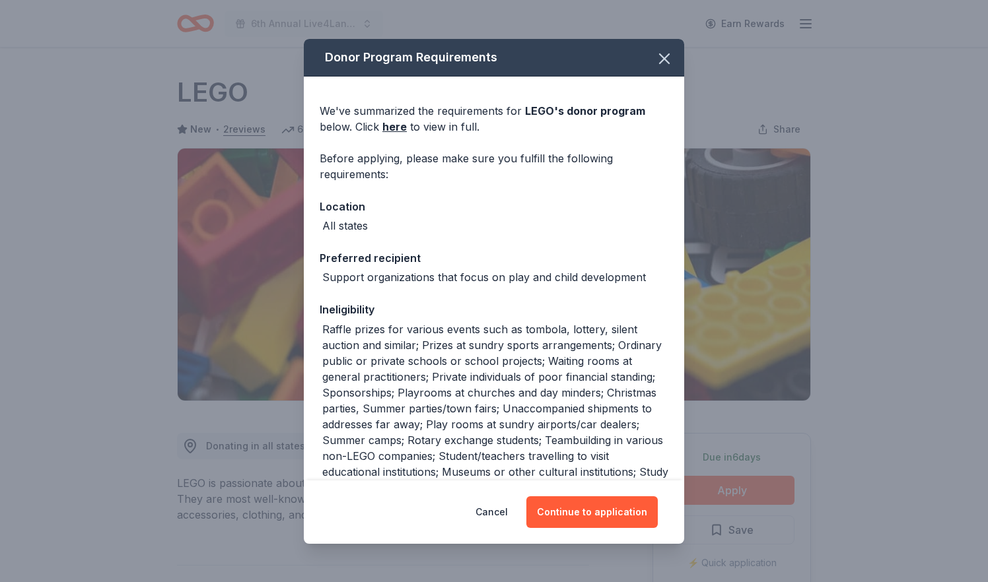
click at [874, 396] on div "Donor Program Requirements We've summarized the requirements for LEGO 's donor …" at bounding box center [494, 291] width 988 height 582
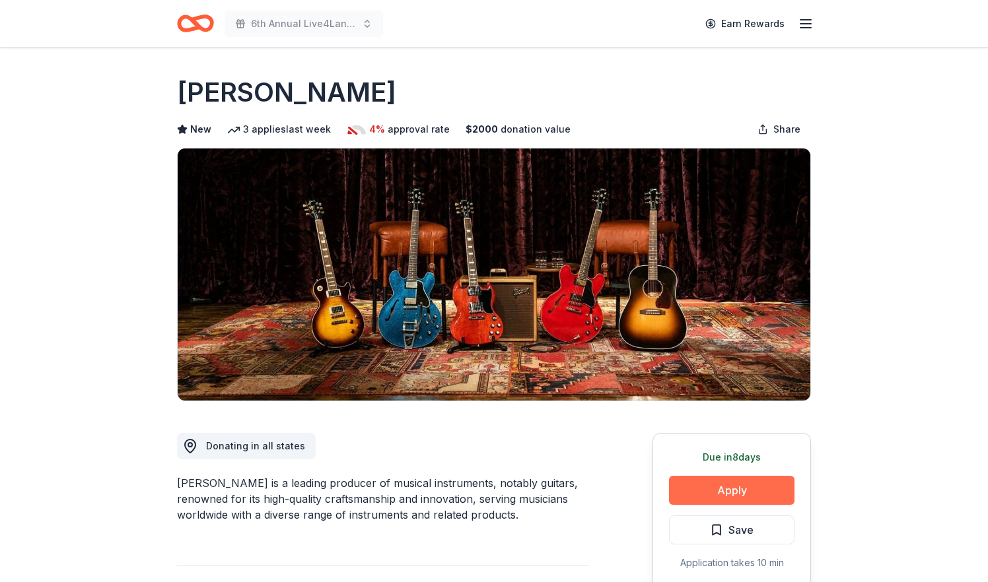
click at [738, 491] on button "Apply" at bounding box center [731, 490] width 125 height 29
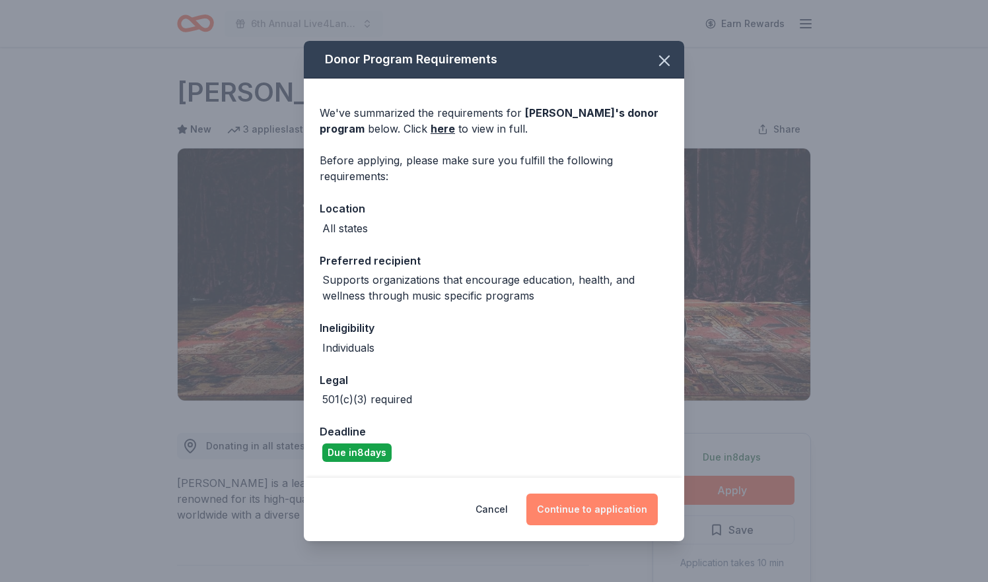
click at [590, 506] on button "Continue to application" at bounding box center [591, 510] width 131 height 32
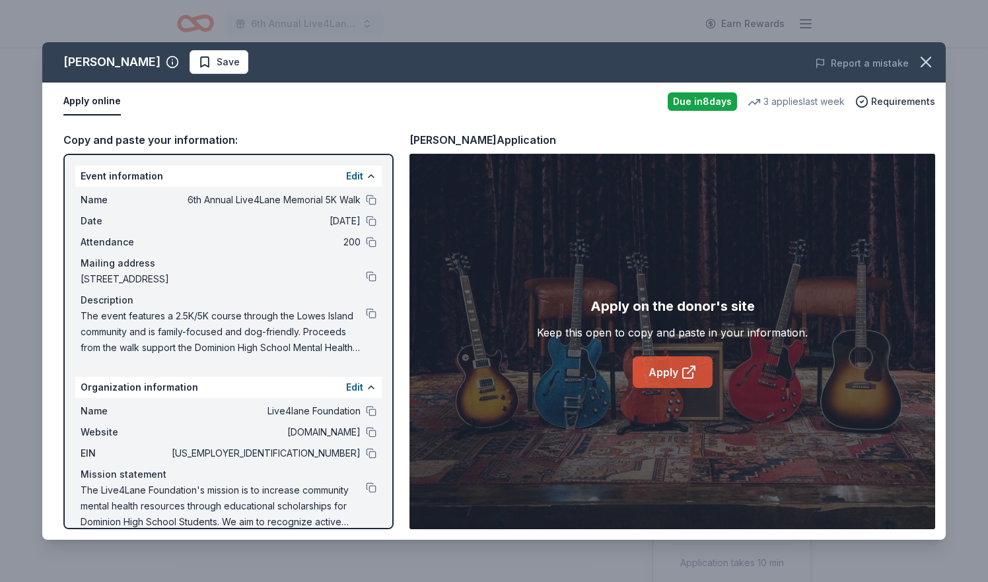
click at [677, 382] on link "Apply" at bounding box center [673, 373] width 80 height 32
click at [922, 60] on icon "button" at bounding box center [925, 62] width 18 height 18
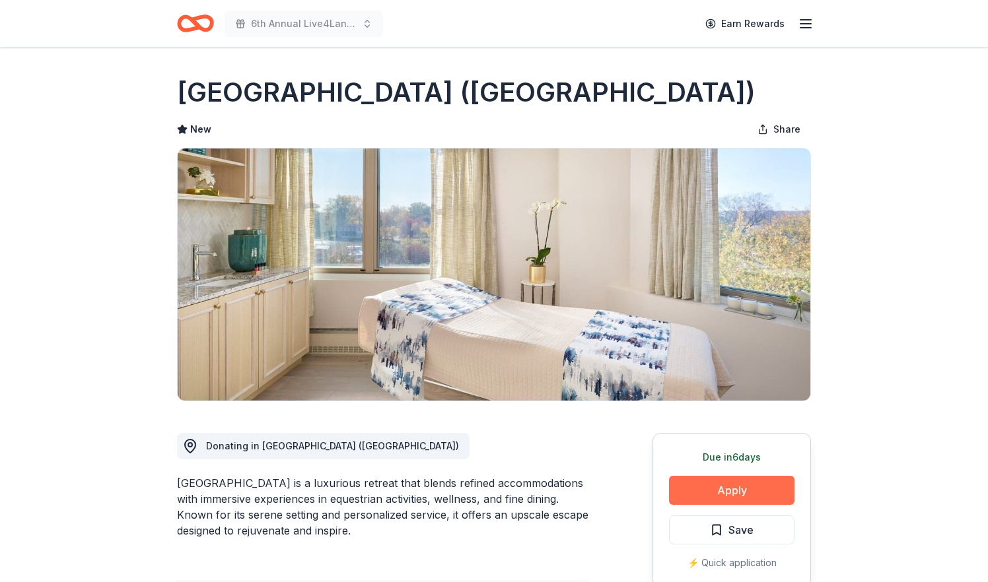
click at [701, 491] on button "Apply" at bounding box center [731, 490] width 125 height 29
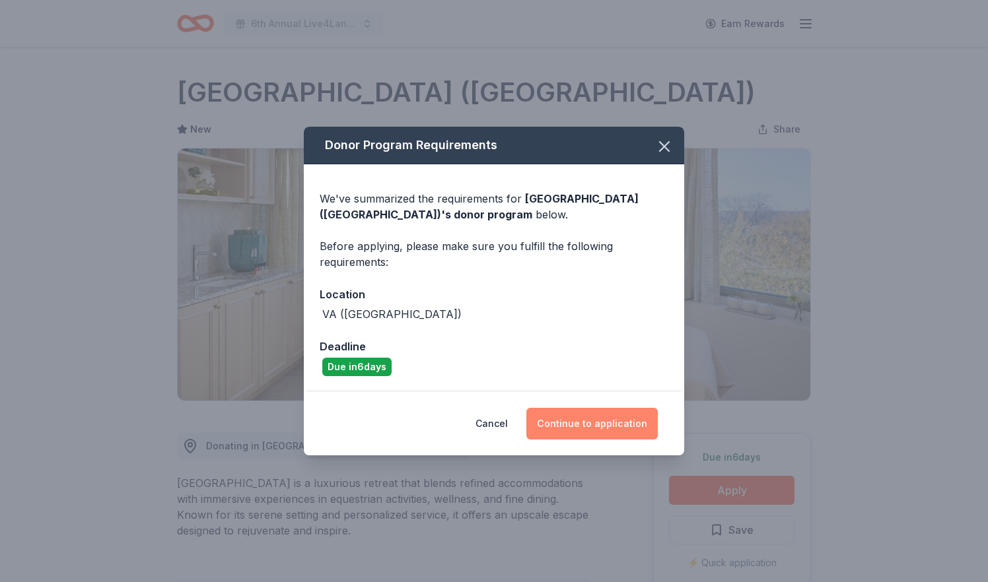
click at [588, 420] on button "Continue to application" at bounding box center [591, 424] width 131 height 32
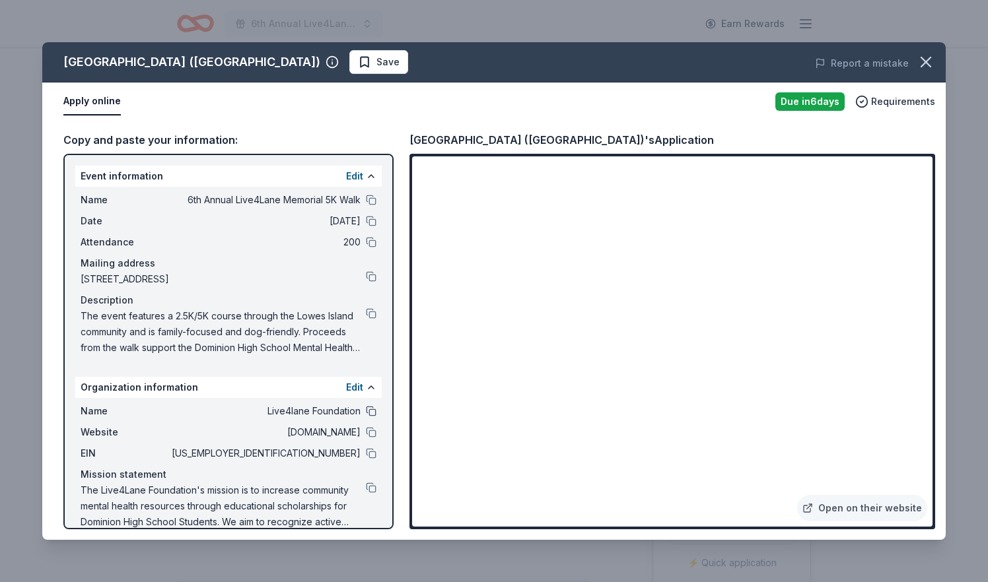
click at [374, 411] on button at bounding box center [371, 411] width 11 height 11
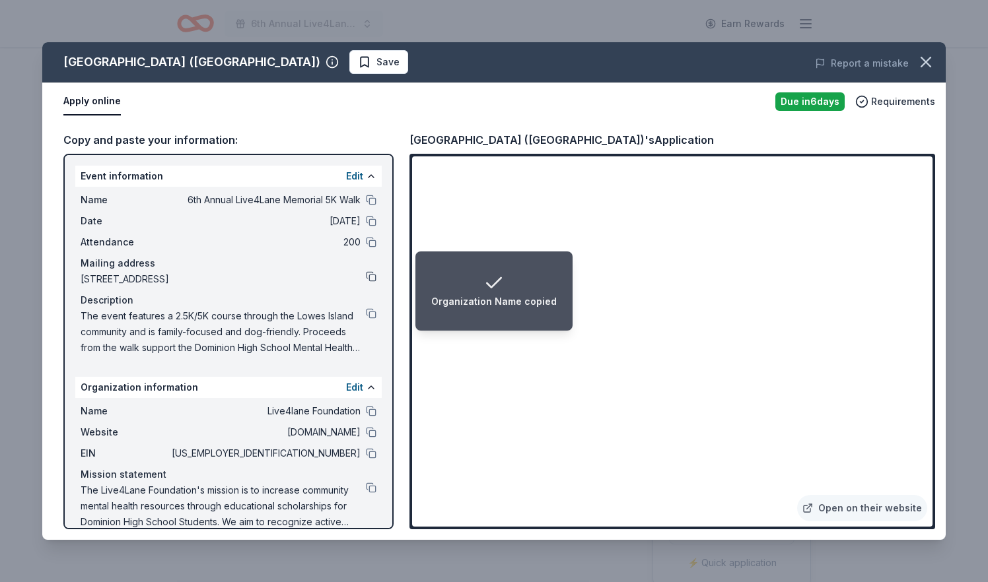
click at [368, 274] on button at bounding box center [371, 276] width 11 height 11
click at [375, 200] on button at bounding box center [371, 200] width 11 height 11
click at [374, 221] on button at bounding box center [371, 221] width 11 height 11
click at [373, 308] on button at bounding box center [371, 313] width 11 height 11
click at [370, 486] on button at bounding box center [371, 488] width 11 height 11
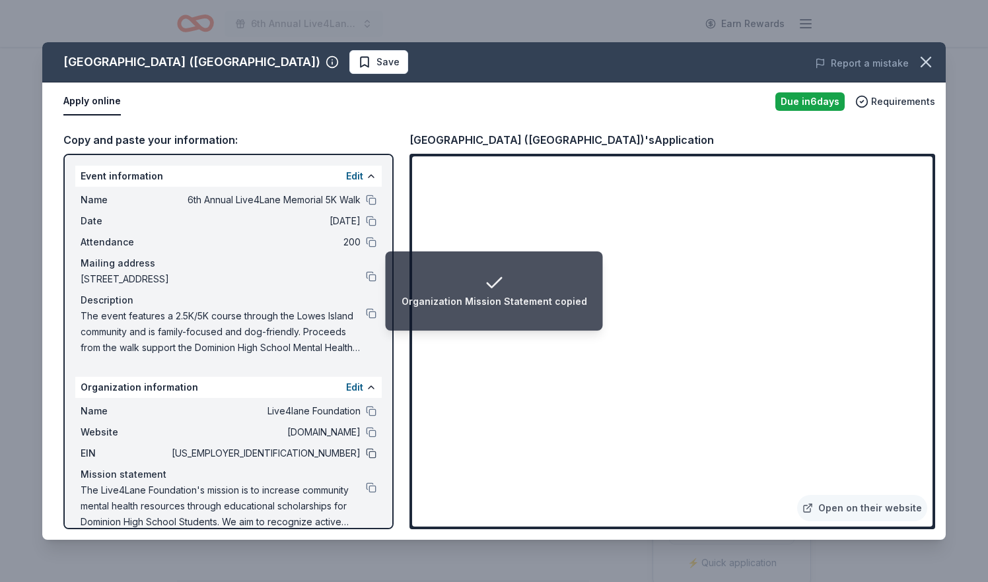
click at [371, 451] on button at bounding box center [371, 453] width 11 height 11
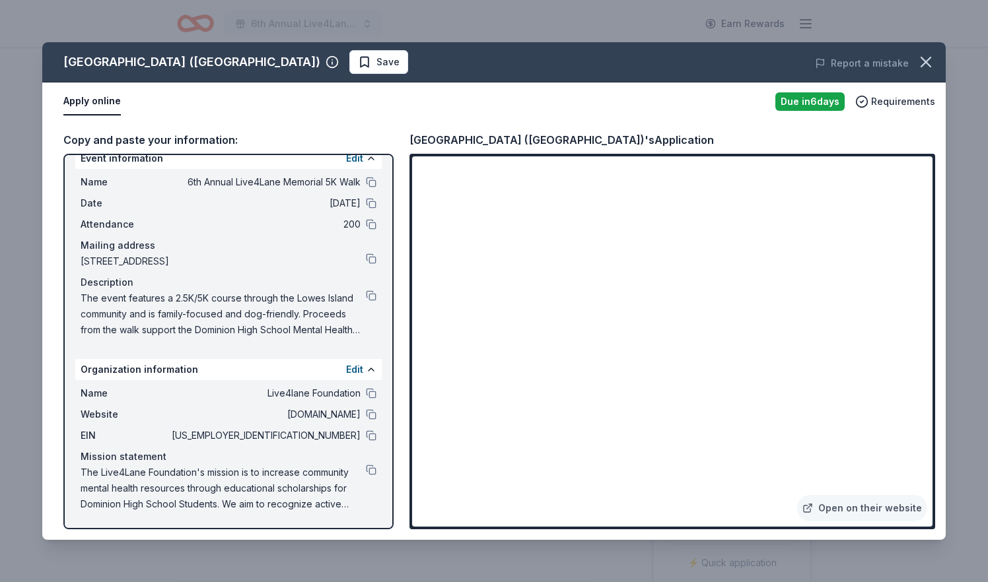
scroll to position [18, 0]
click at [368, 180] on button at bounding box center [371, 182] width 11 height 11
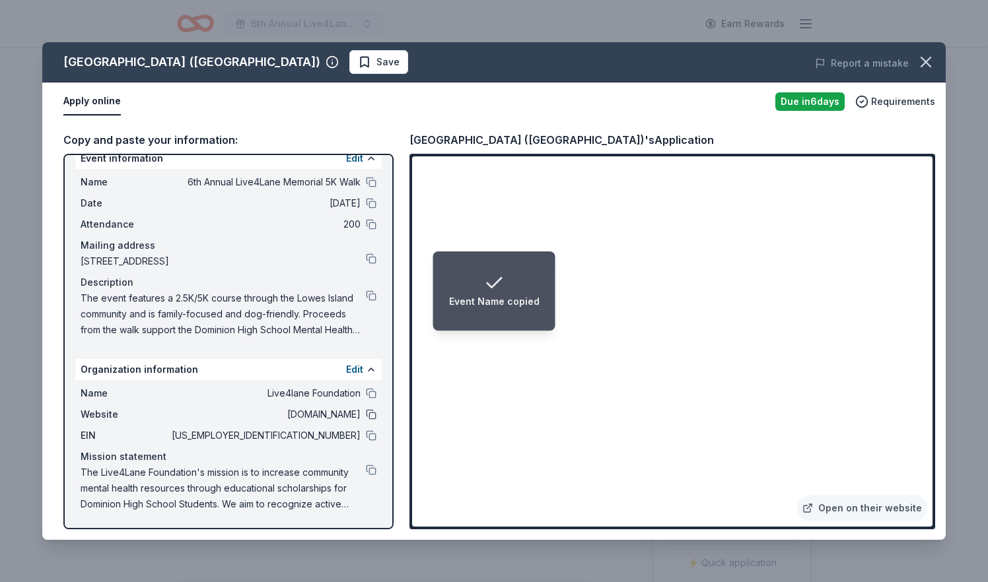
click at [371, 415] on button at bounding box center [371, 414] width 11 height 11
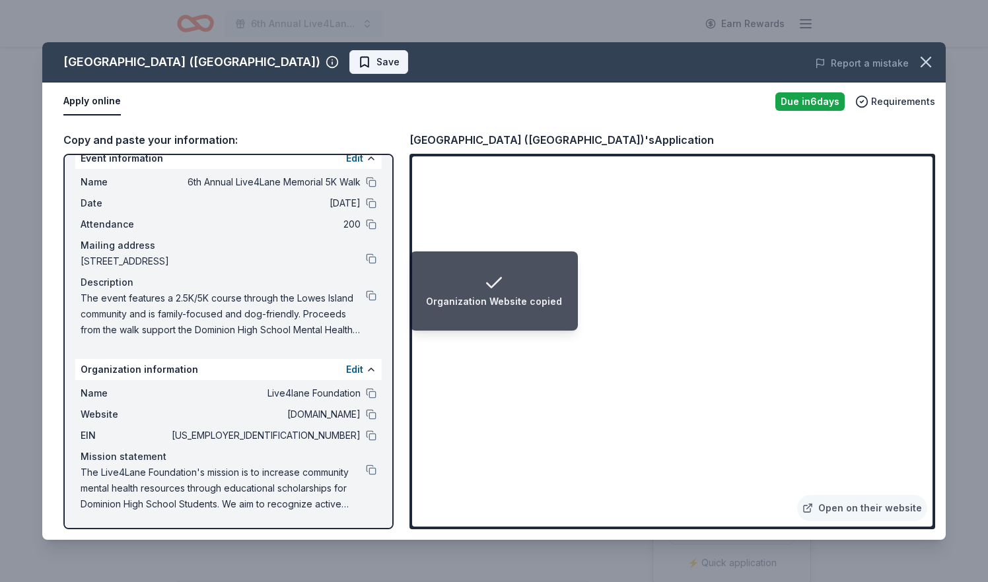
click at [376, 61] on span "Save" at bounding box center [387, 62] width 23 height 16
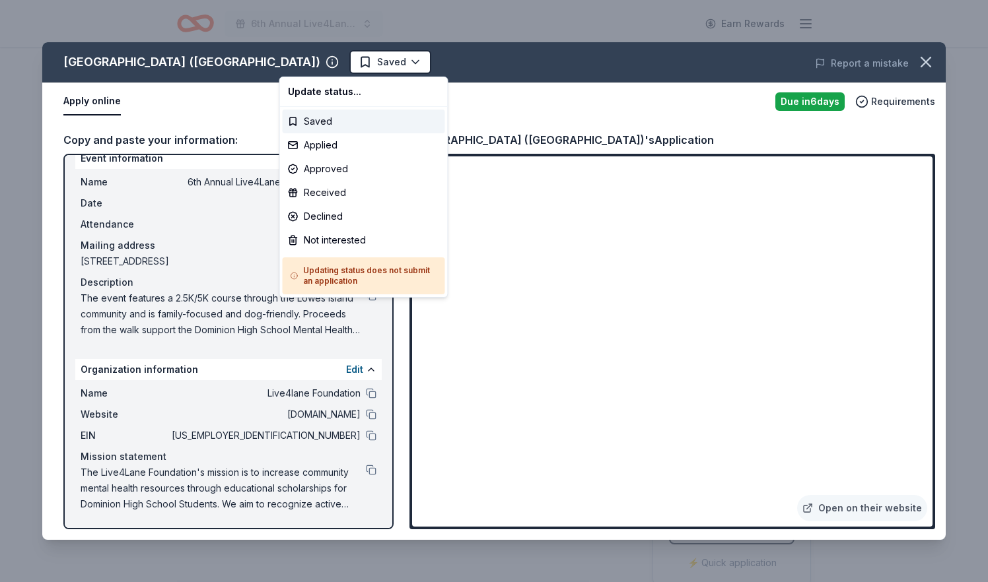
click at [314, 61] on html "6th Annual Live4Lane Memorial 5K Walk Earn Rewards Due in 6 days Share Salamand…" at bounding box center [494, 291] width 988 height 582
click at [336, 149] on div "Applied" at bounding box center [364, 145] width 162 height 24
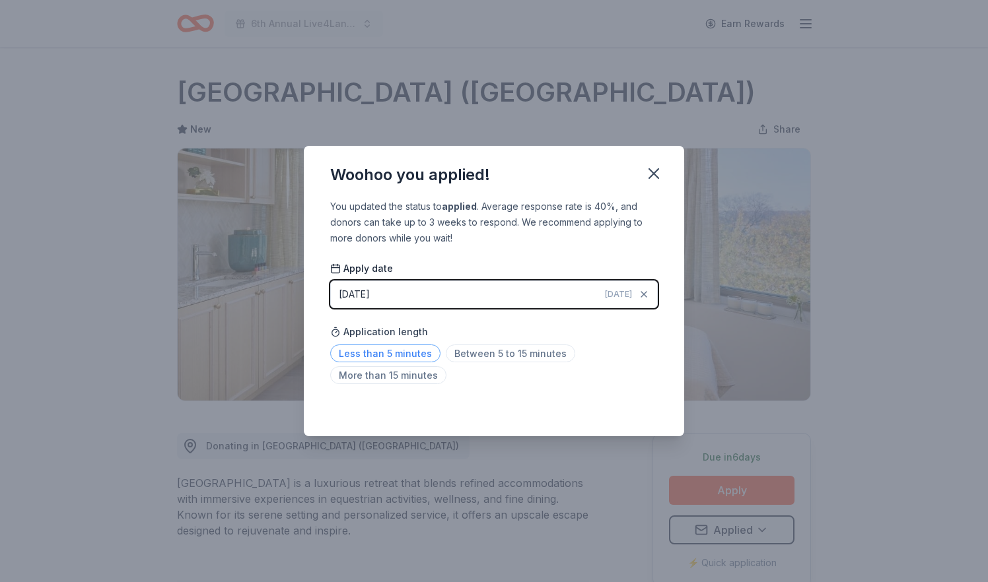
click at [418, 354] on span "Less than 5 minutes" at bounding box center [385, 354] width 110 height 18
click at [467, 292] on button "08/29/2025 Today" at bounding box center [493, 295] width 327 height 28
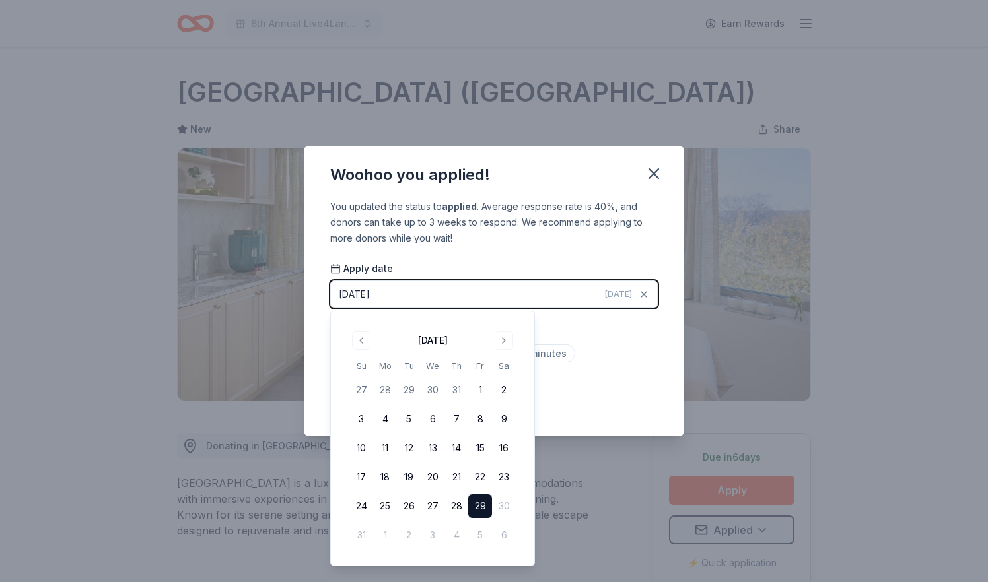
click at [481, 504] on button "29" at bounding box center [480, 507] width 24 height 24
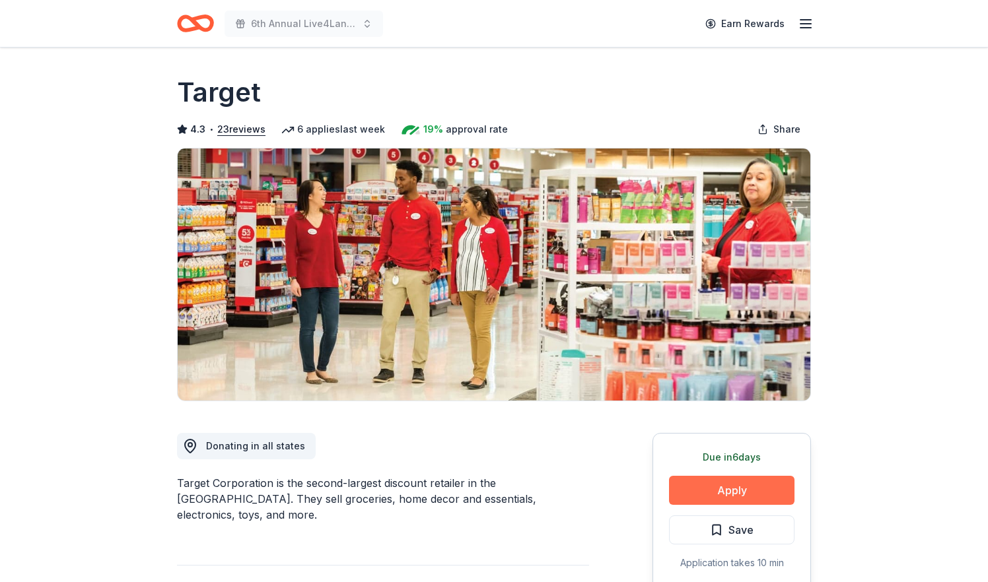
click at [700, 493] on button "Apply" at bounding box center [731, 490] width 125 height 29
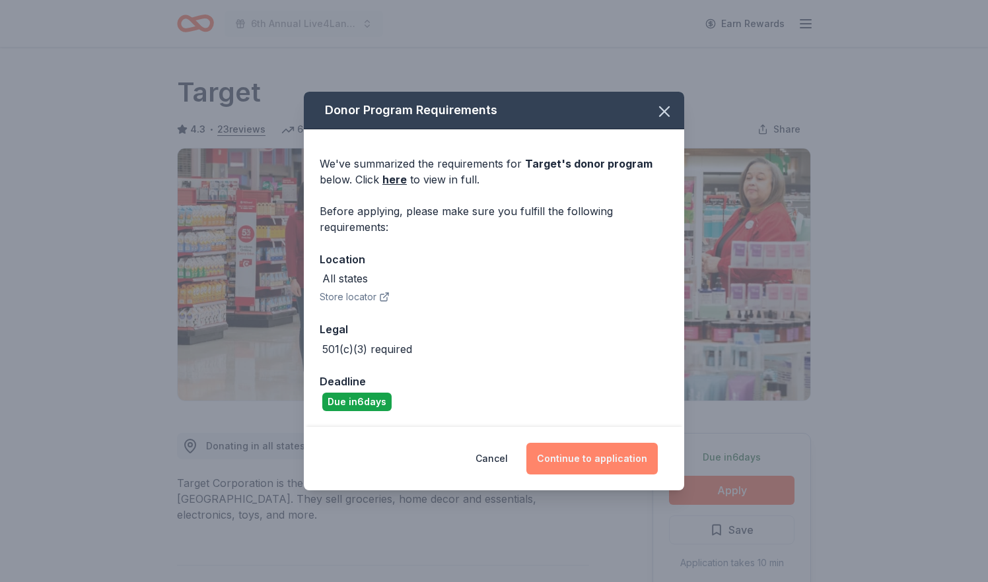
click at [591, 463] on button "Continue to application" at bounding box center [591, 459] width 131 height 32
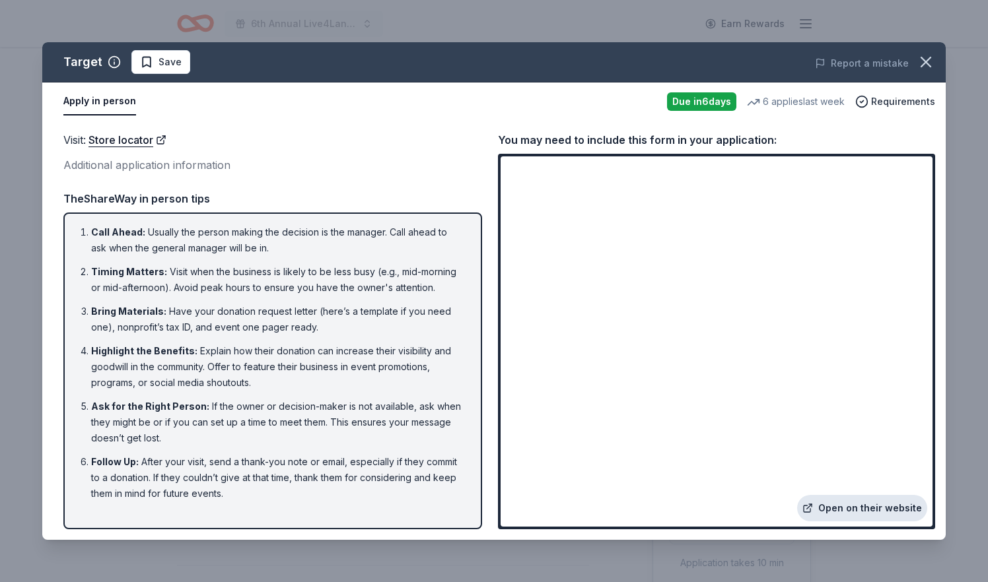
click at [844, 502] on link "Open on their website" at bounding box center [862, 508] width 130 height 26
click at [922, 63] on icon "button" at bounding box center [925, 62] width 18 height 18
